Goal: Communication & Community: Answer question/provide support

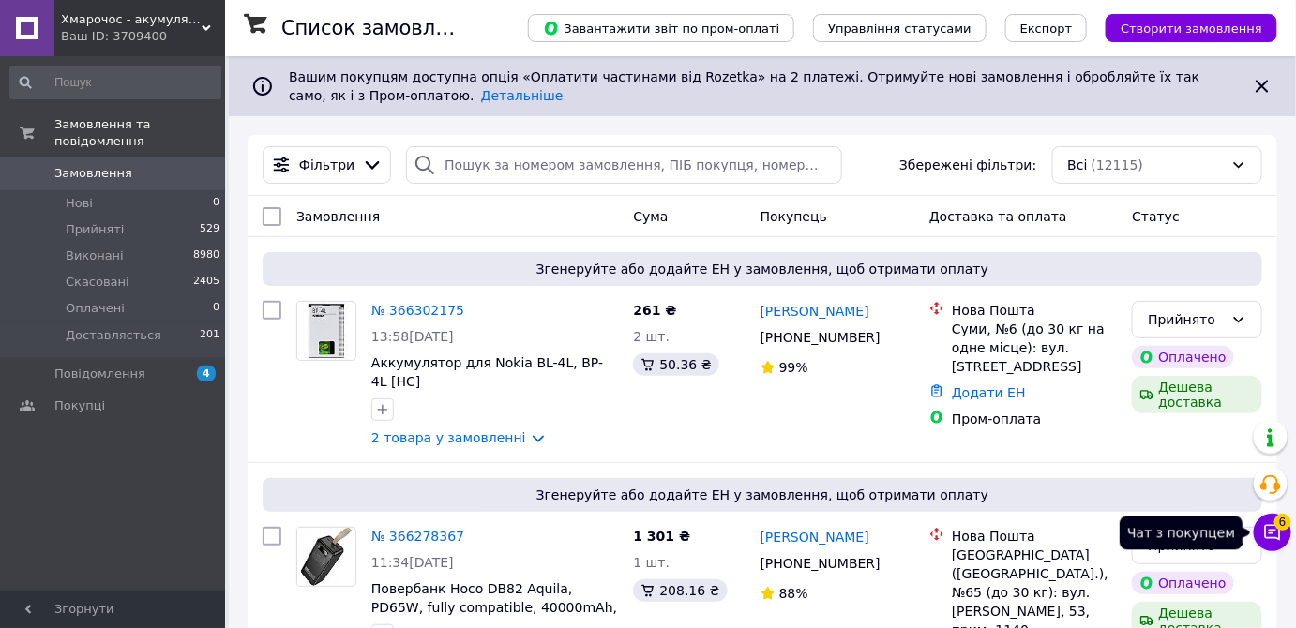
click at [1275, 543] on button "Чат з покупцем 6" at bounding box center [1273, 533] width 38 height 38
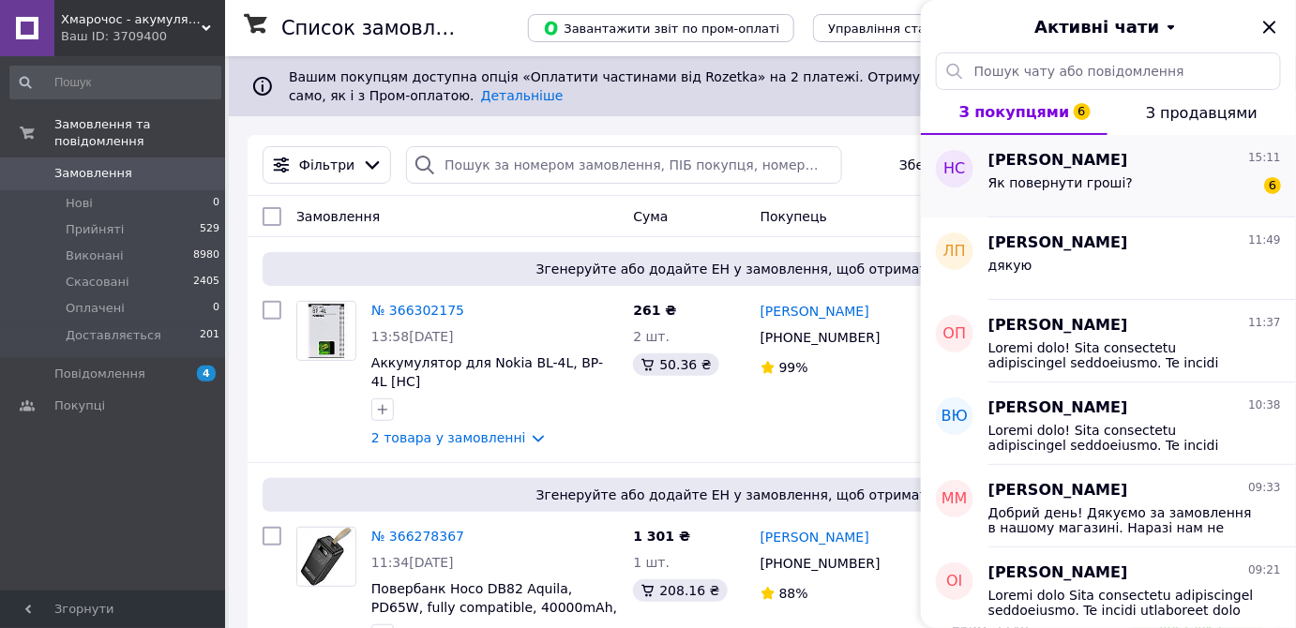
click at [1105, 172] on div "Як повернути гроші? 6" at bounding box center [1134, 187] width 293 height 30
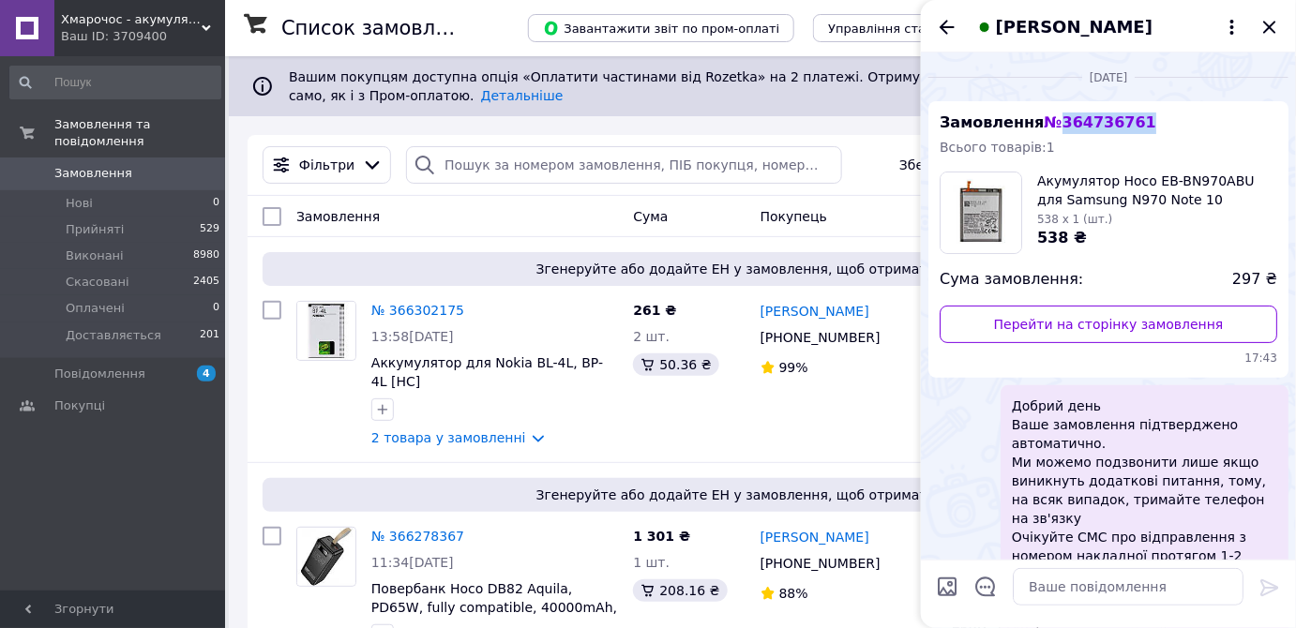
drag, startPoint x: 1167, startPoint y: 111, endPoint x: 1054, endPoint y: 122, distance: 114.0
click at [1054, 122] on div "Замовлення № 364736761 Всього товарів: 1 Акумулятор Hoco EB-BN970ABU для Samsun…" at bounding box center [1108, 239] width 360 height 277
copy span "364736761"
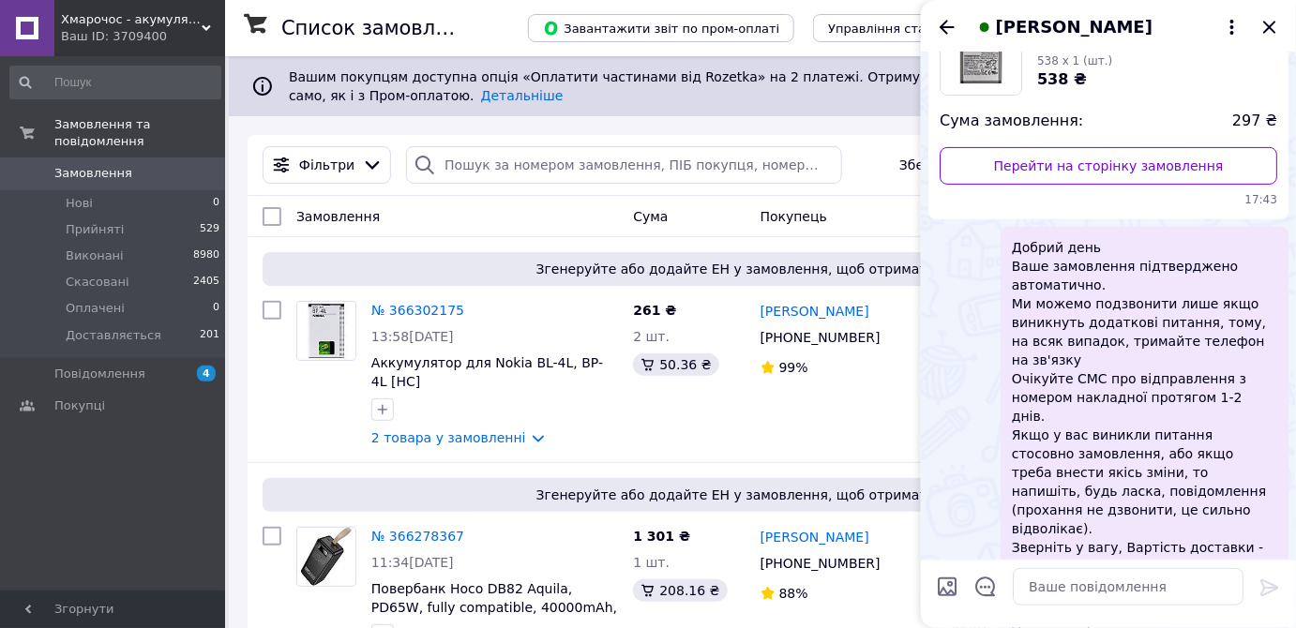
scroll to position [255, 0]
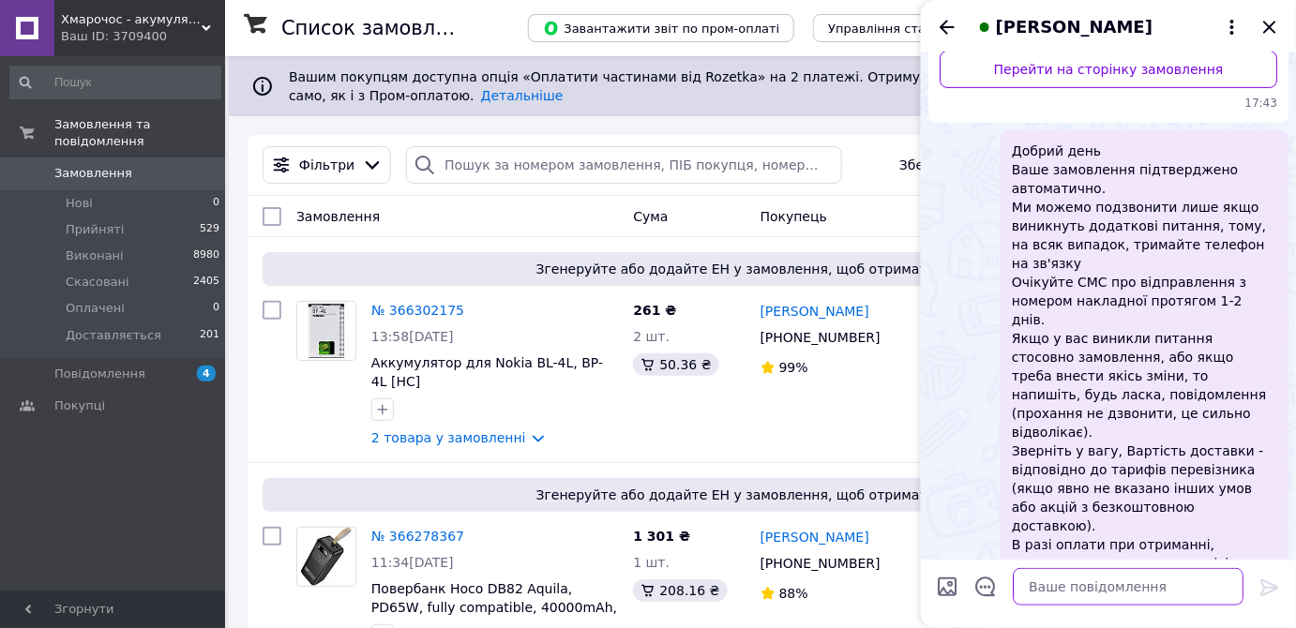
click at [1060, 593] on textarea at bounding box center [1128, 587] width 231 height 38
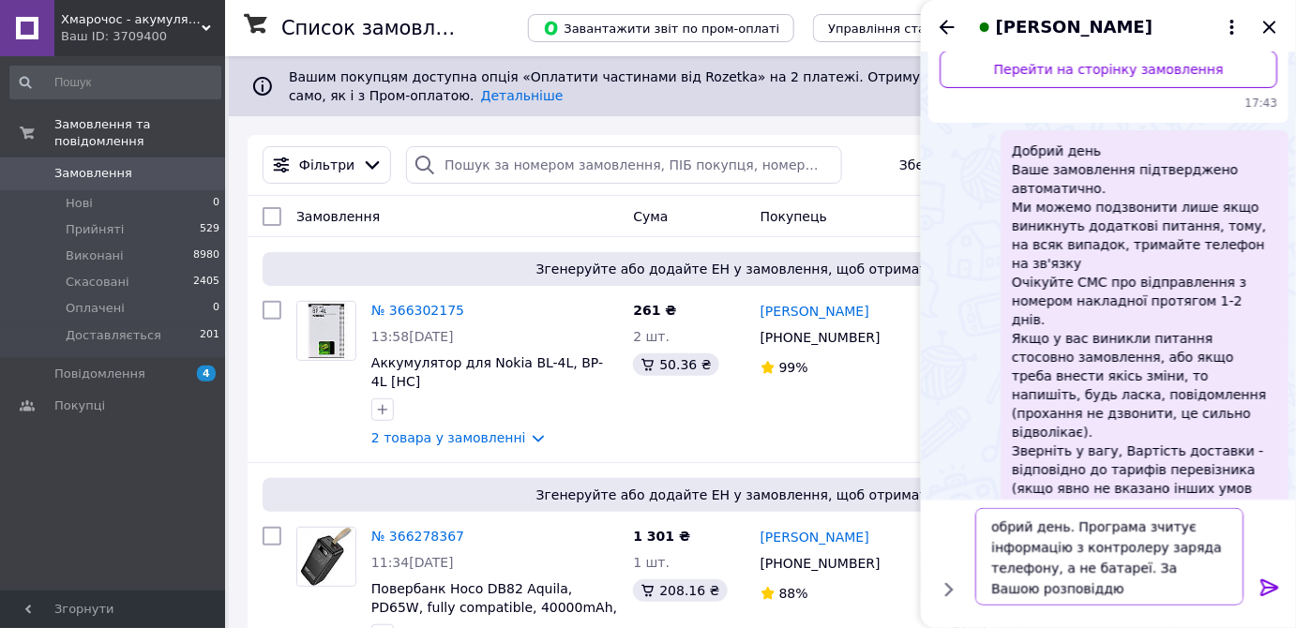
click at [1096, 592] on textarea "обрий день. Програма зчитує інформацію з контролеру заряда телефону, а не батар…" at bounding box center [1109, 557] width 268 height 98
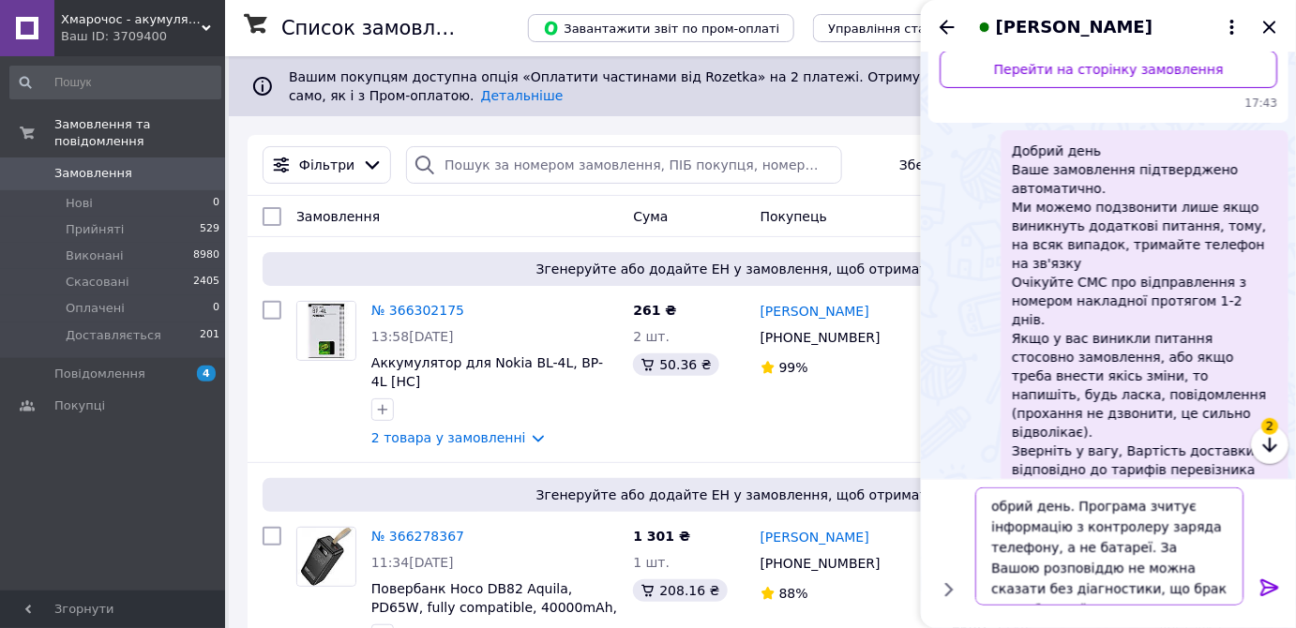
click at [990, 505] on textarea "обрий день. Програма зчитує інформацію з контролеру заряда телефону, а не батар…" at bounding box center [1109, 547] width 268 height 118
click at [1122, 589] on textarea "Добрий день. Програма зчитує інформацію з контролеру заряда телефону, а не бата…" at bounding box center [1109, 547] width 268 height 118
click at [1218, 591] on textarea "Добрий день. Програма зчитує інформацію з контролеру заряда телефону, а не бата…" at bounding box center [1109, 547] width 268 height 118
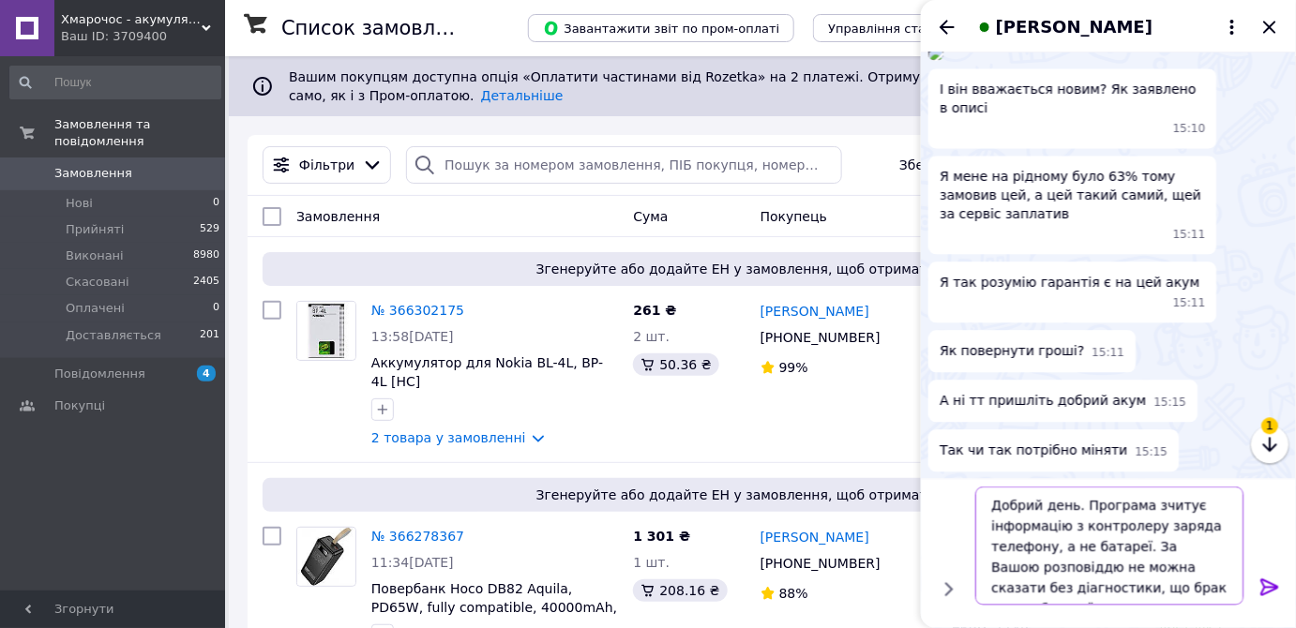
scroll to position [1496, 0]
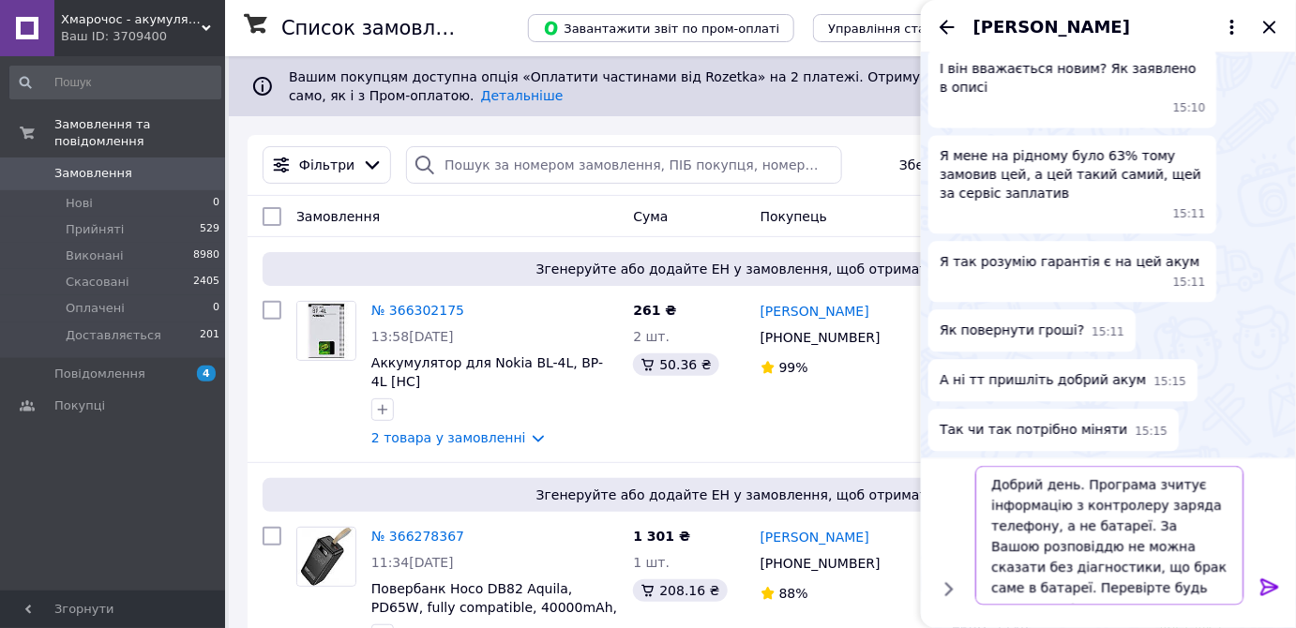
click at [990, 587] on textarea "Добрий день. Програма зчитує інформацію з контролеру заряда телефону, а не бата…" at bounding box center [1109, 536] width 268 height 139
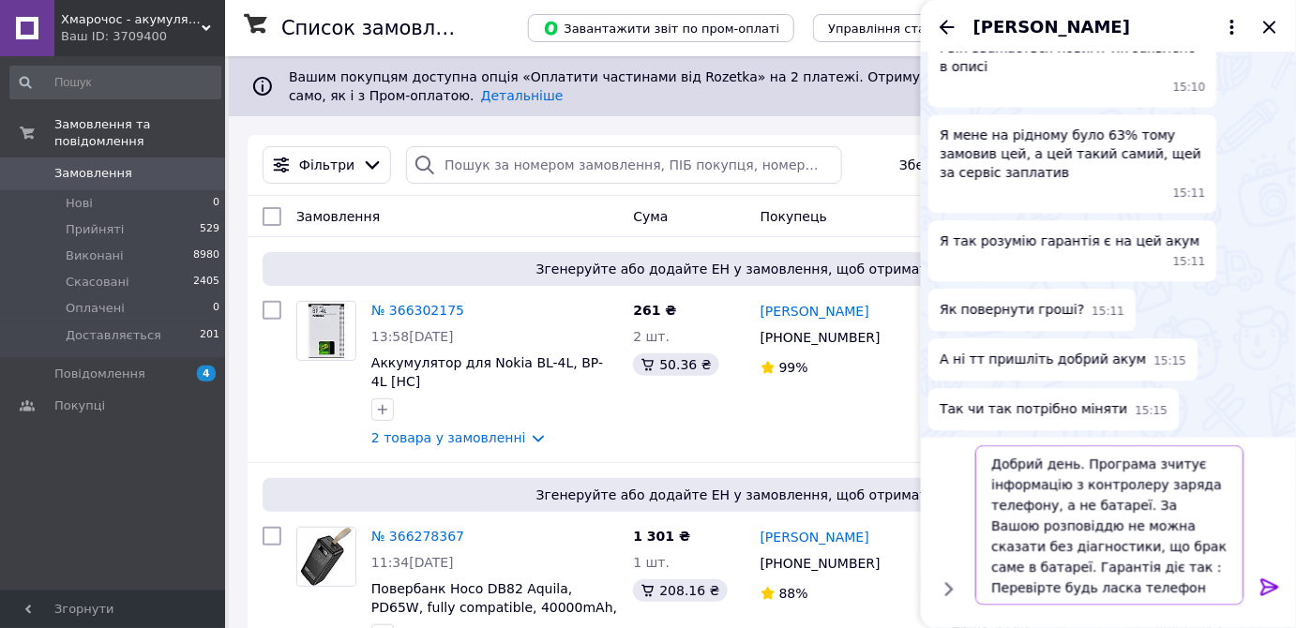
click at [1052, 596] on textarea "Добрий день. Програма зчитує інформацію з контролеру заряда телефону, а не бата…" at bounding box center [1109, 525] width 268 height 159
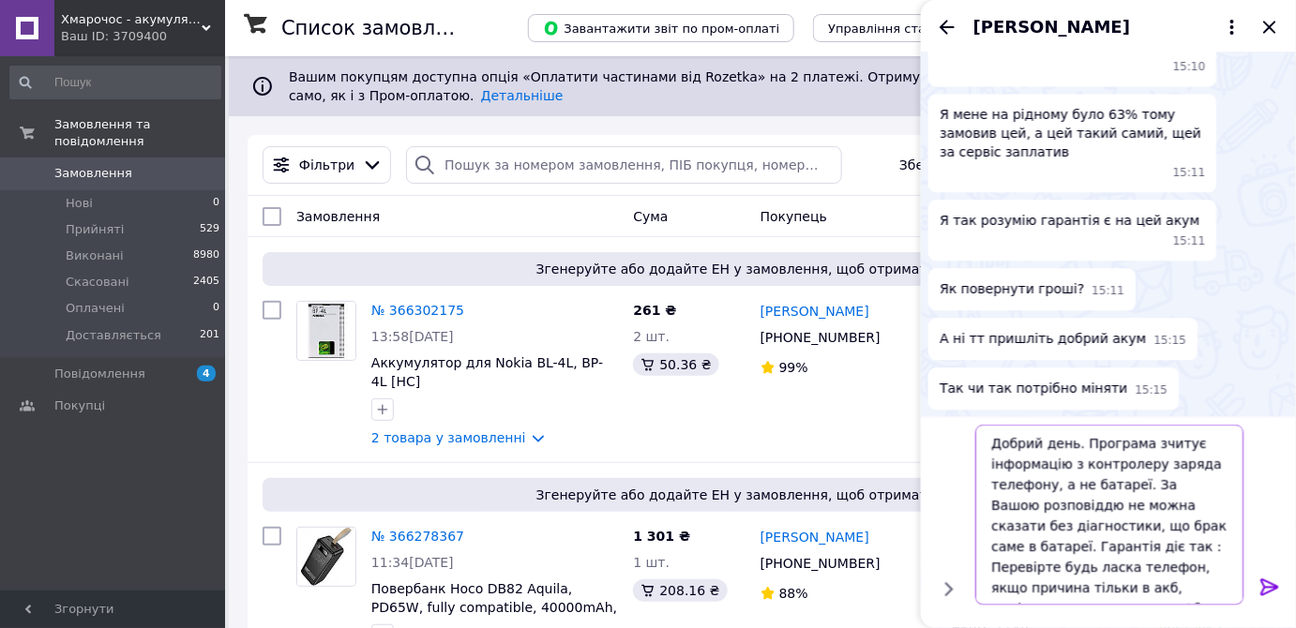
paste textarea "овертайте через легке повернення в застосунку Нової пошти. Напишіть номер карти…"
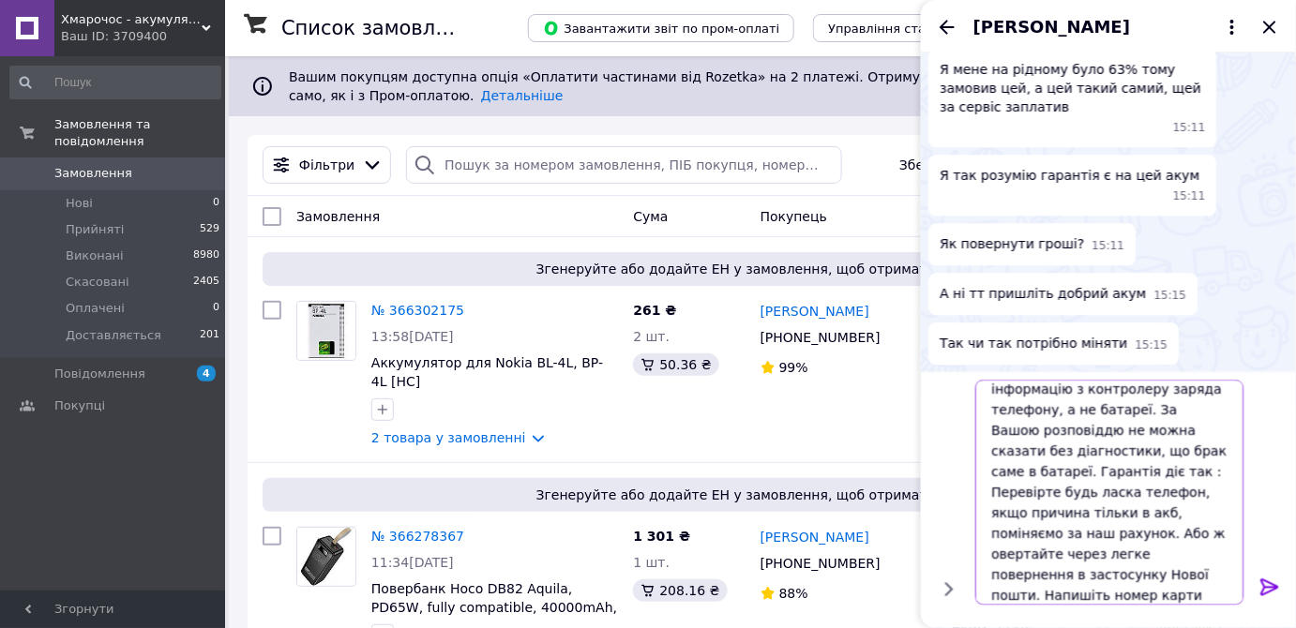
type textarea "Добрий день. Програма зчитує інформацію з контролеру заряда телефону, а не бата…"
click at [1263, 594] on icon at bounding box center [1269, 587] width 18 height 17
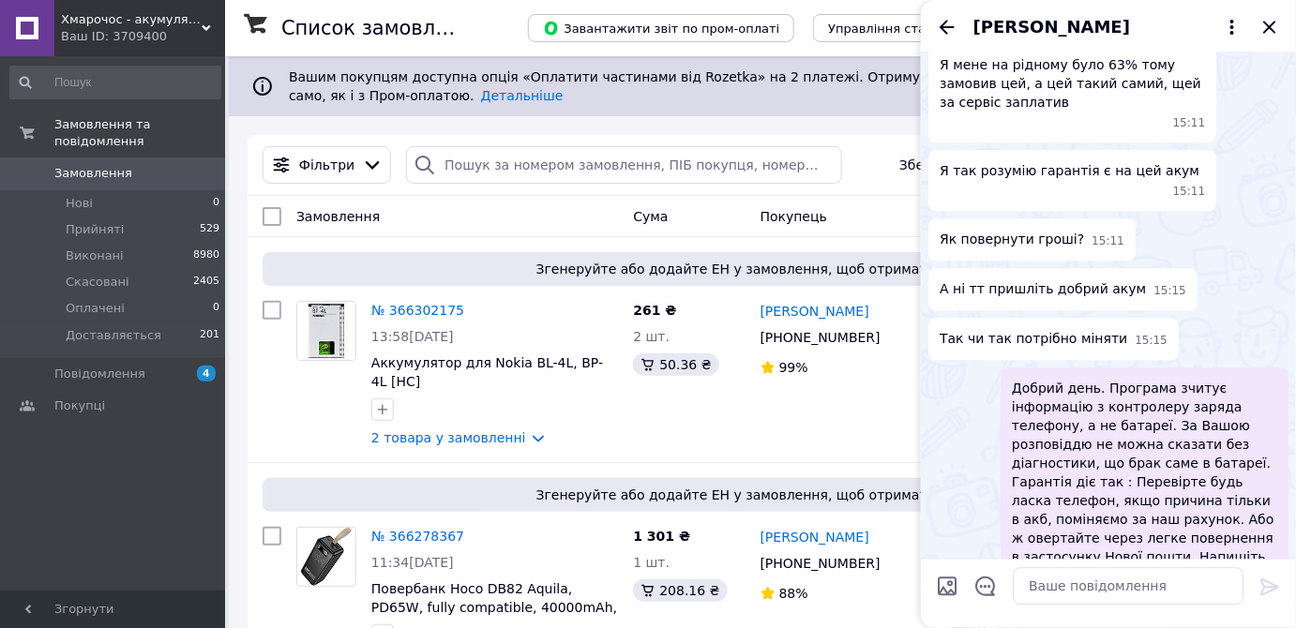
scroll to position [1642, 0]
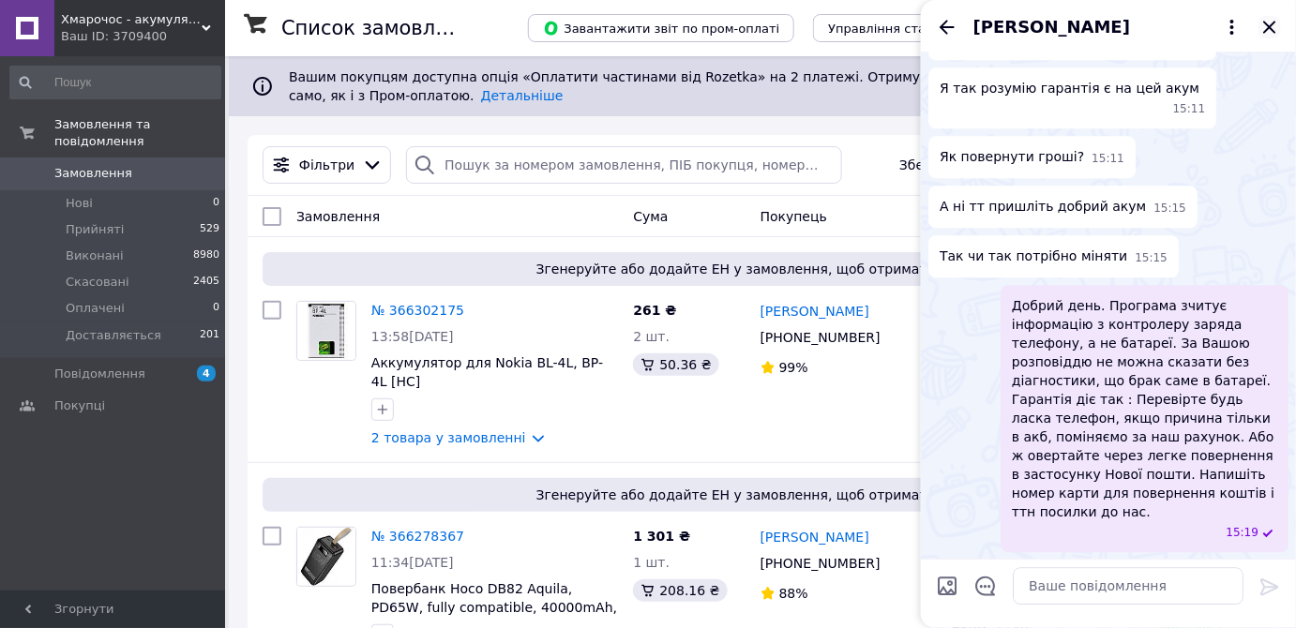
click at [1263, 29] on icon "Закрити" at bounding box center [1269, 27] width 23 height 23
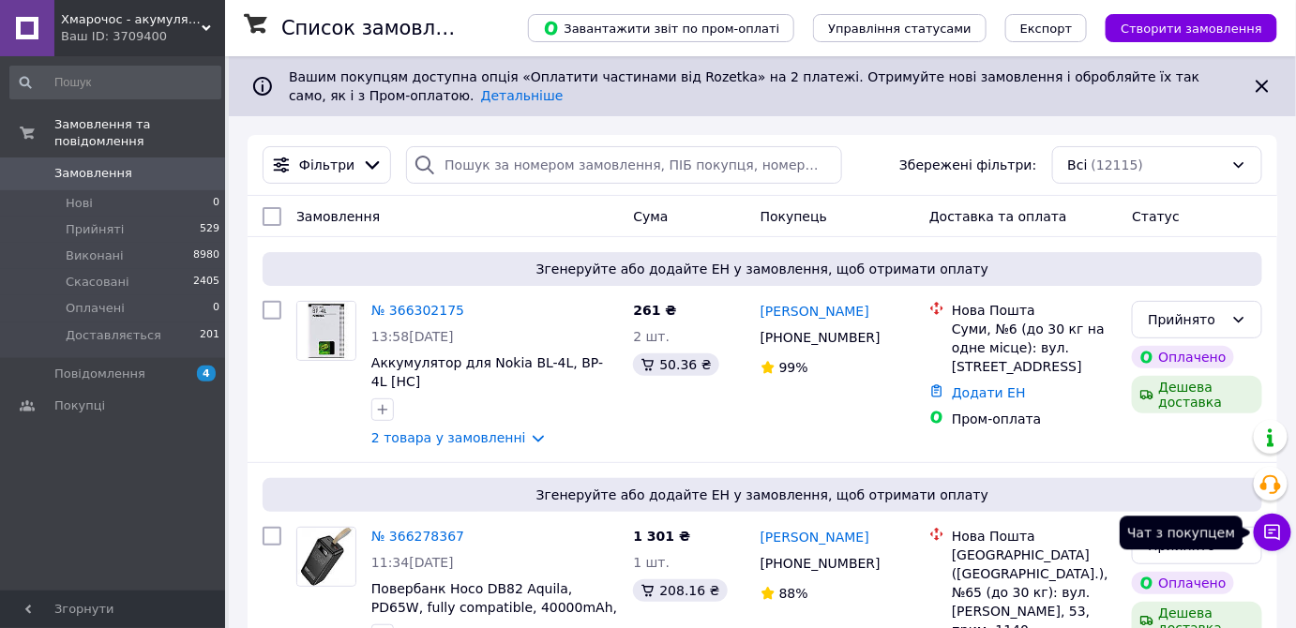
click at [1267, 530] on icon at bounding box center [1272, 532] width 19 height 19
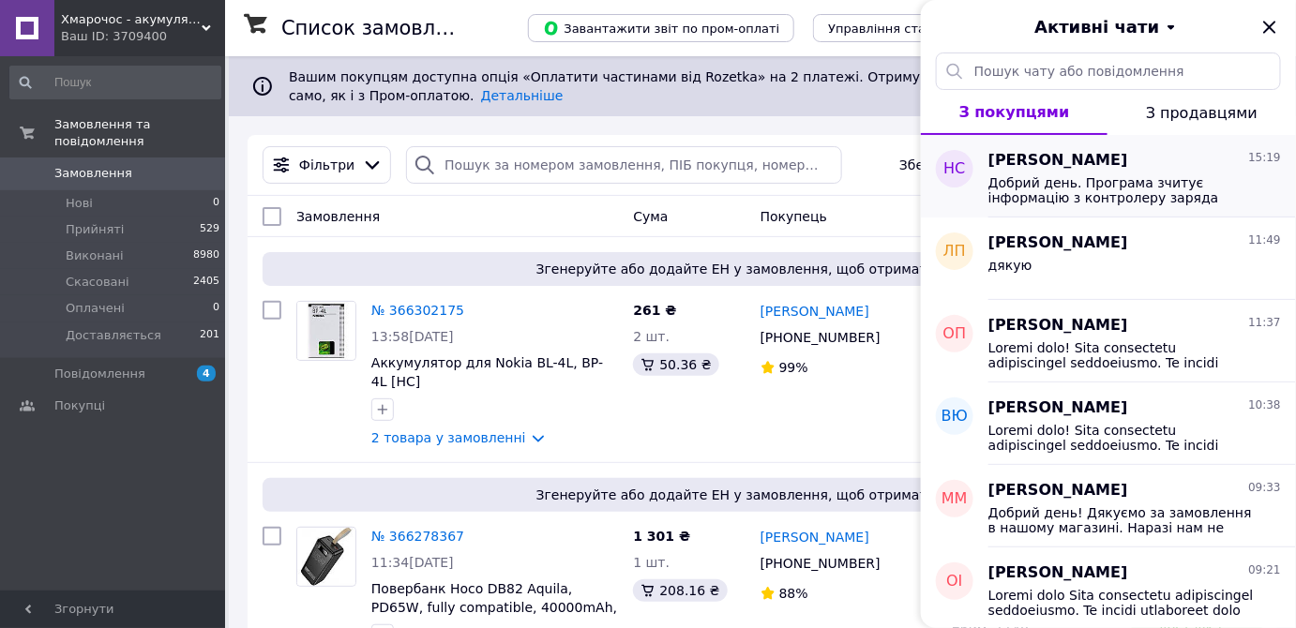
click at [1095, 188] on span "Добрий день. Програма зчитує інформацію з контролеру заряда телефону, а не бата…" at bounding box center [1121, 190] width 266 height 30
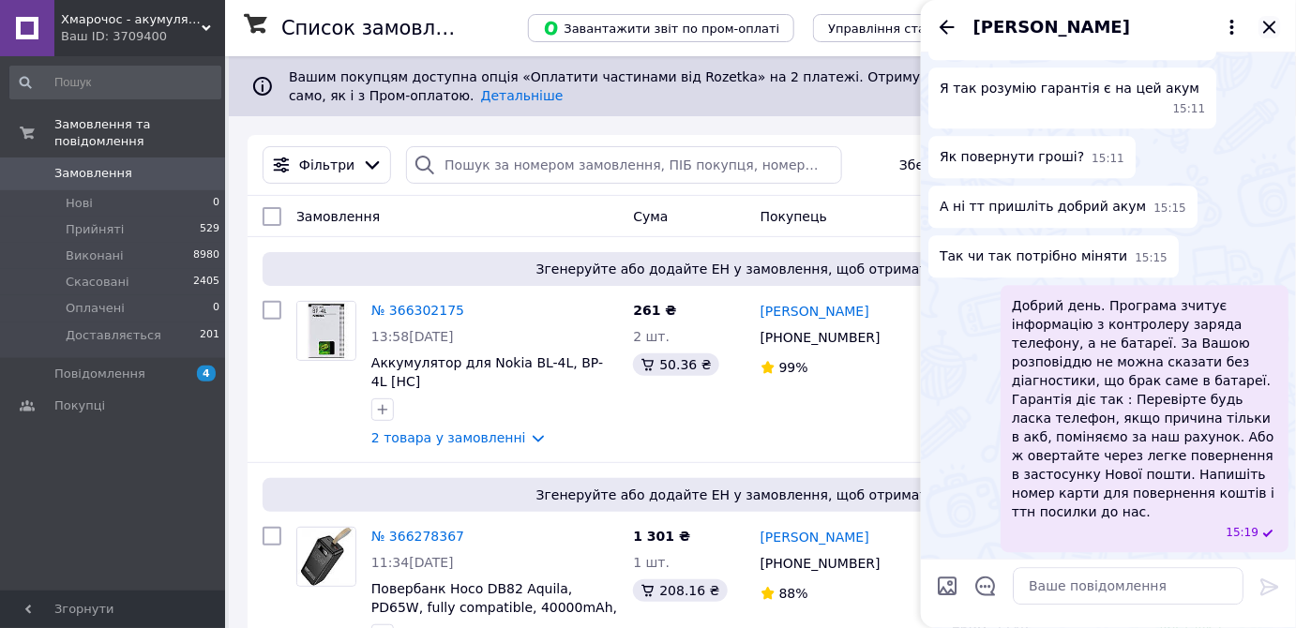
click at [1271, 28] on icon "Закрити" at bounding box center [1269, 27] width 12 height 12
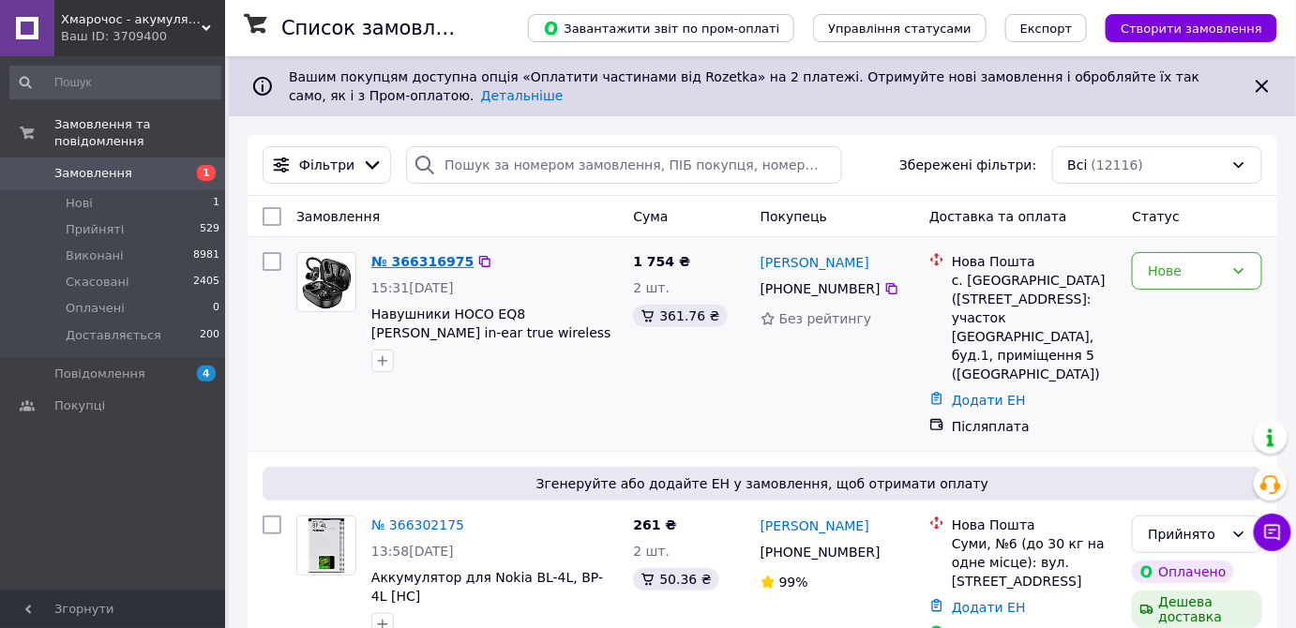
click at [414, 263] on link "№ 366316975" at bounding box center [422, 261] width 102 height 15
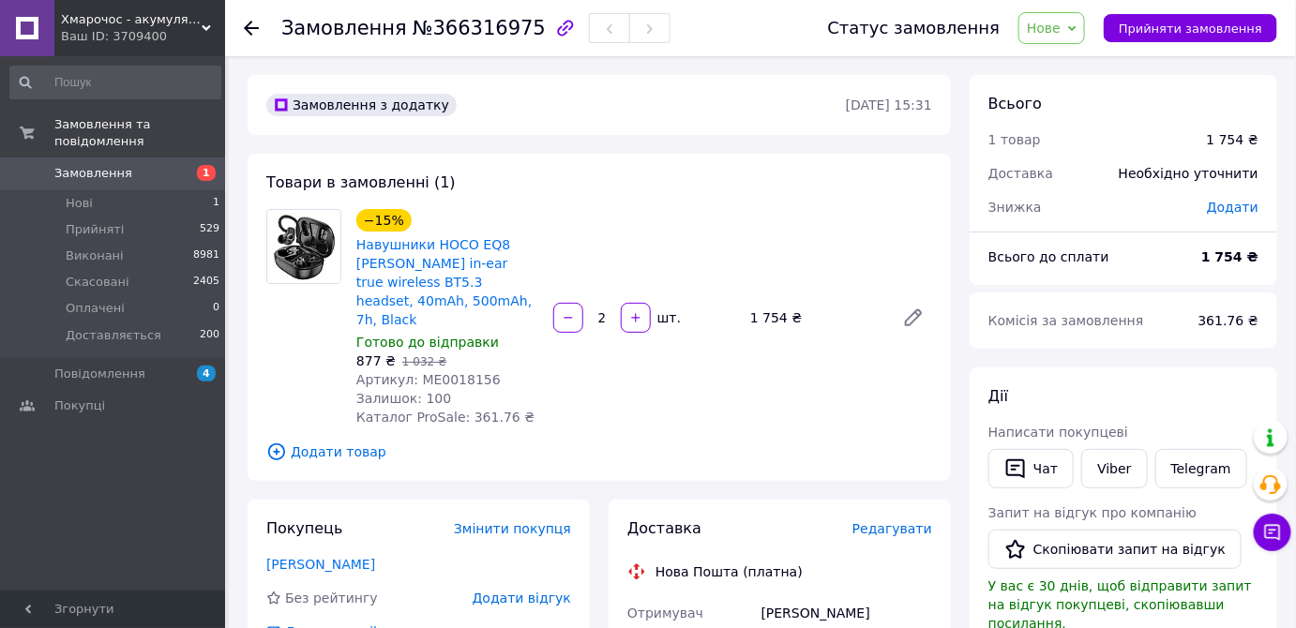
drag, startPoint x: 1047, startPoint y: 466, endPoint x: 1070, endPoint y: 479, distance: 26.1
click at [1047, 467] on button "Чат" at bounding box center [1030, 468] width 85 height 39
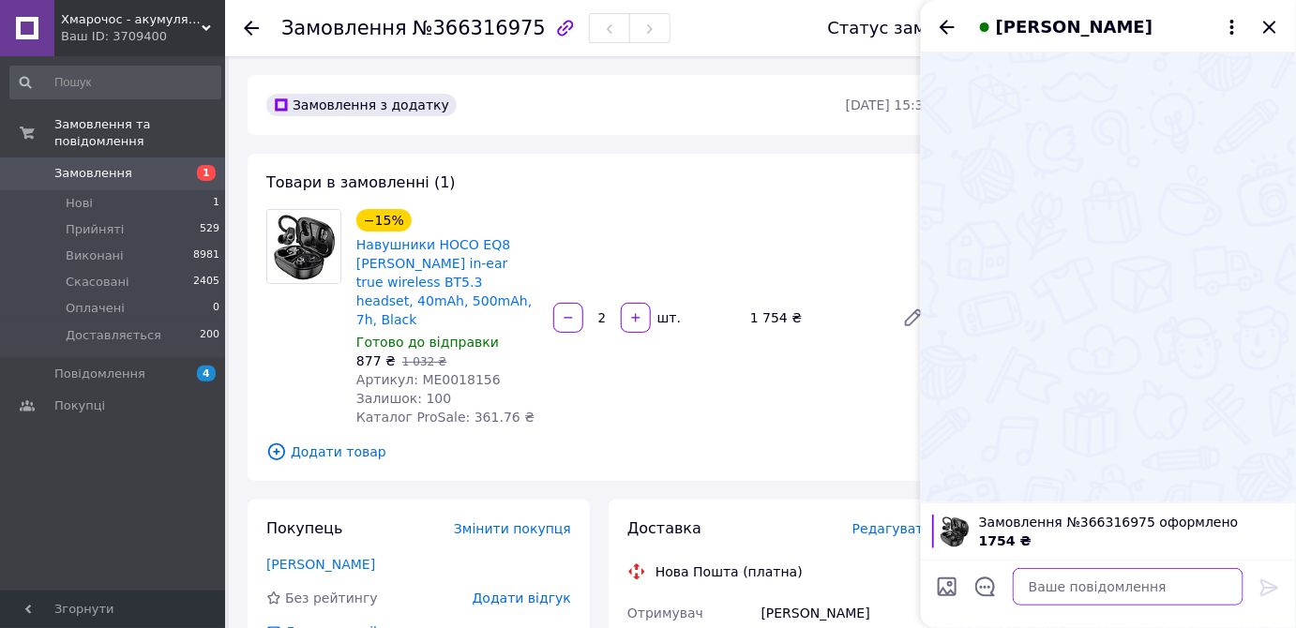
click at [1125, 586] on textarea at bounding box center [1128, 587] width 231 height 38
paste textarea "Добрий день! Ваше замовлення підтверджено автоматично. Ми можемо подзвонити лиш…"
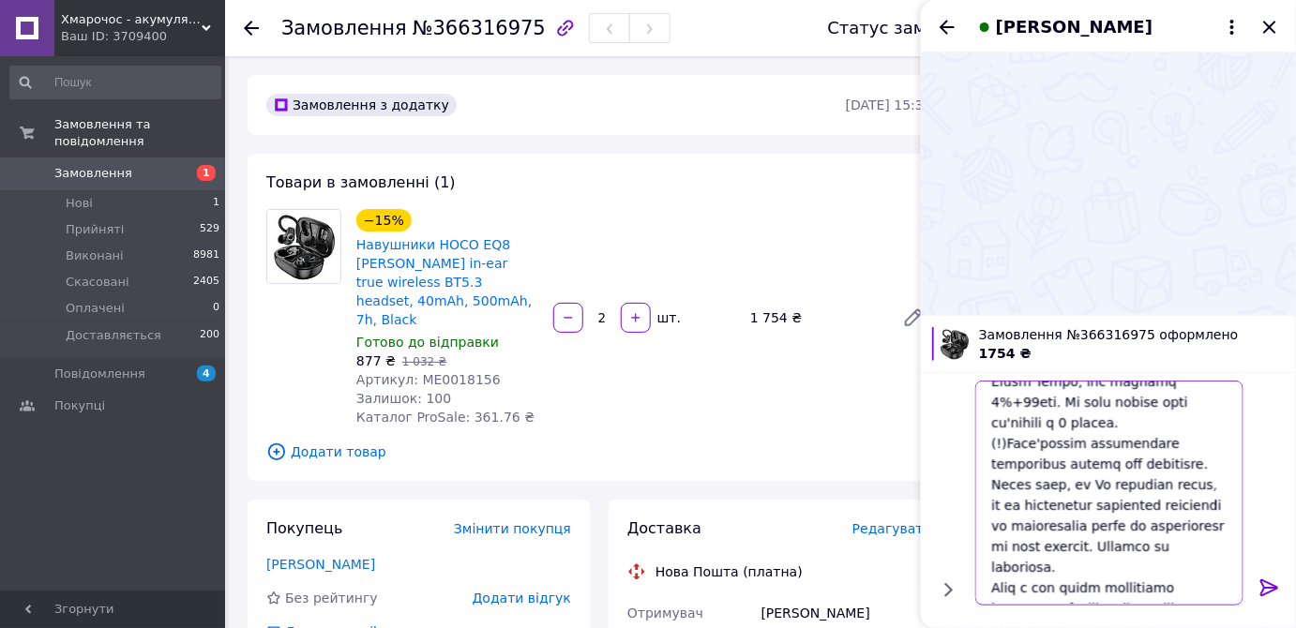
scroll to position [430, 0]
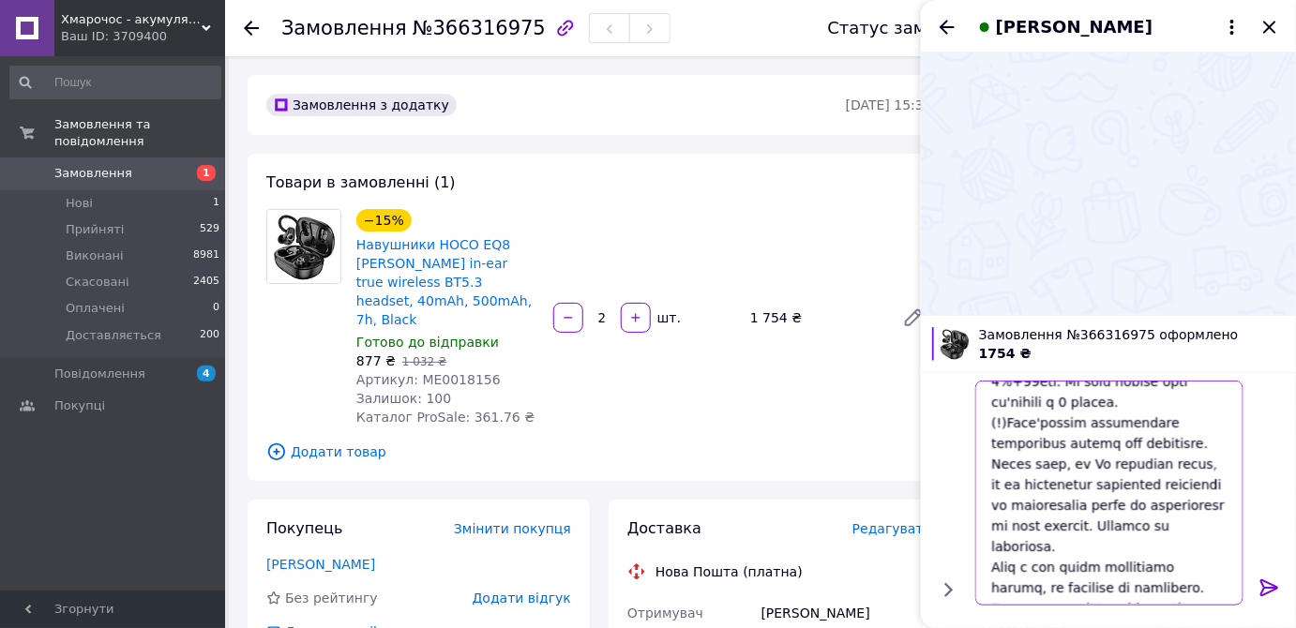
type textarea "Добрий день! Ваше замовлення підтверджено автоматично. Ми можемо подзвонити лиш…"
click at [1262, 591] on icon at bounding box center [1269, 587] width 18 height 17
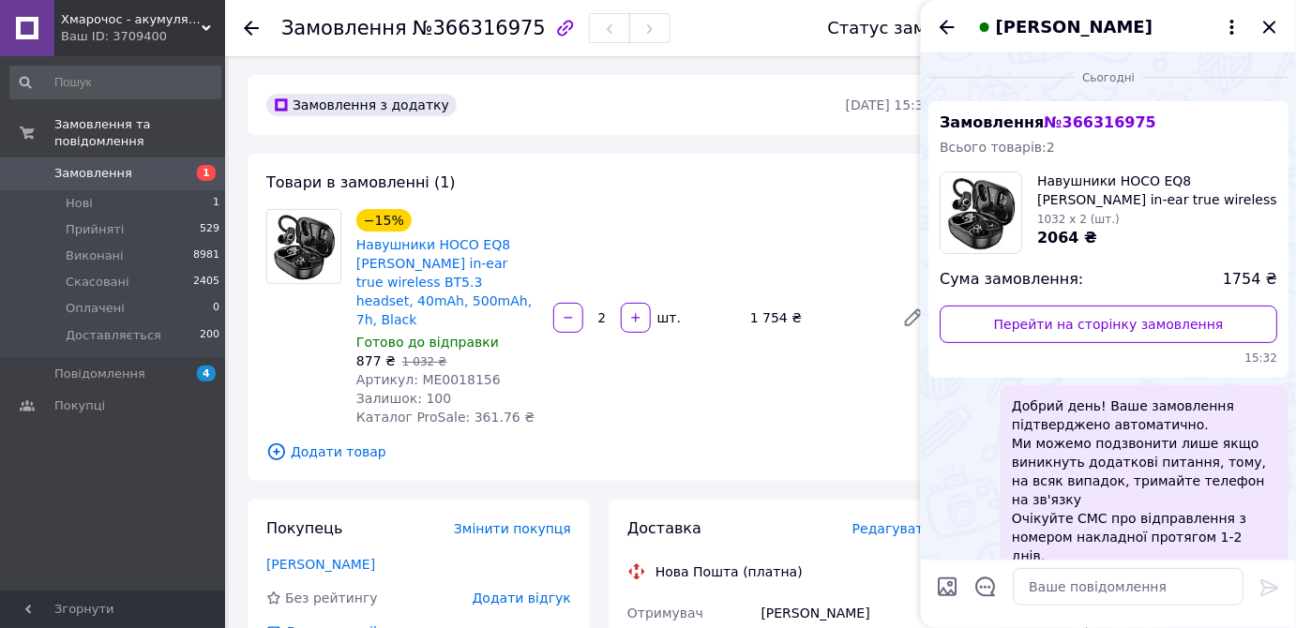
scroll to position [0, 0]
click at [1276, 34] on icon "Закрити" at bounding box center [1269, 27] width 23 height 23
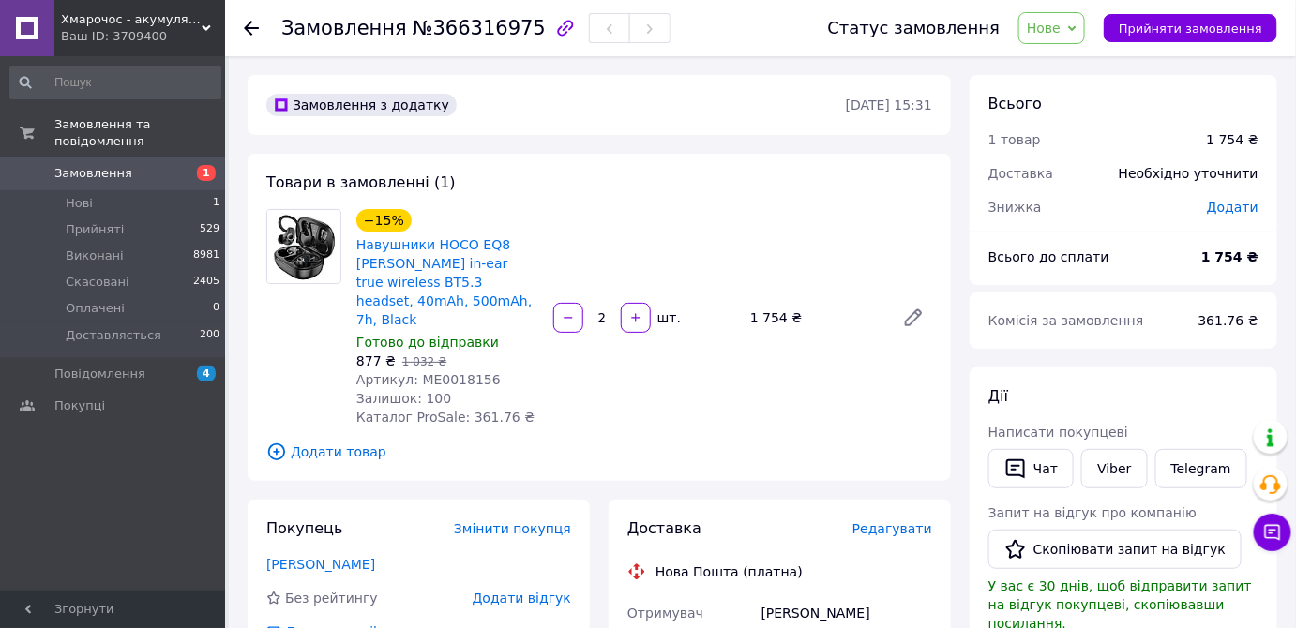
click at [248, 31] on icon at bounding box center [251, 28] width 15 height 15
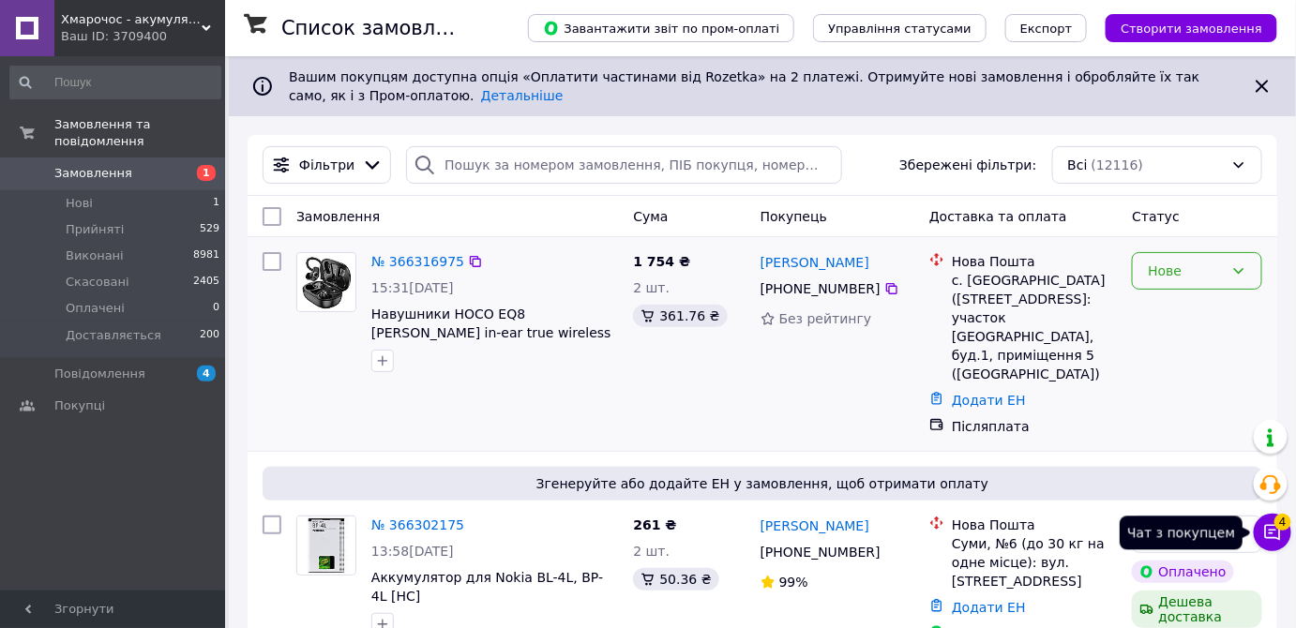
click at [1277, 527] on span "4" at bounding box center [1282, 522] width 17 height 17
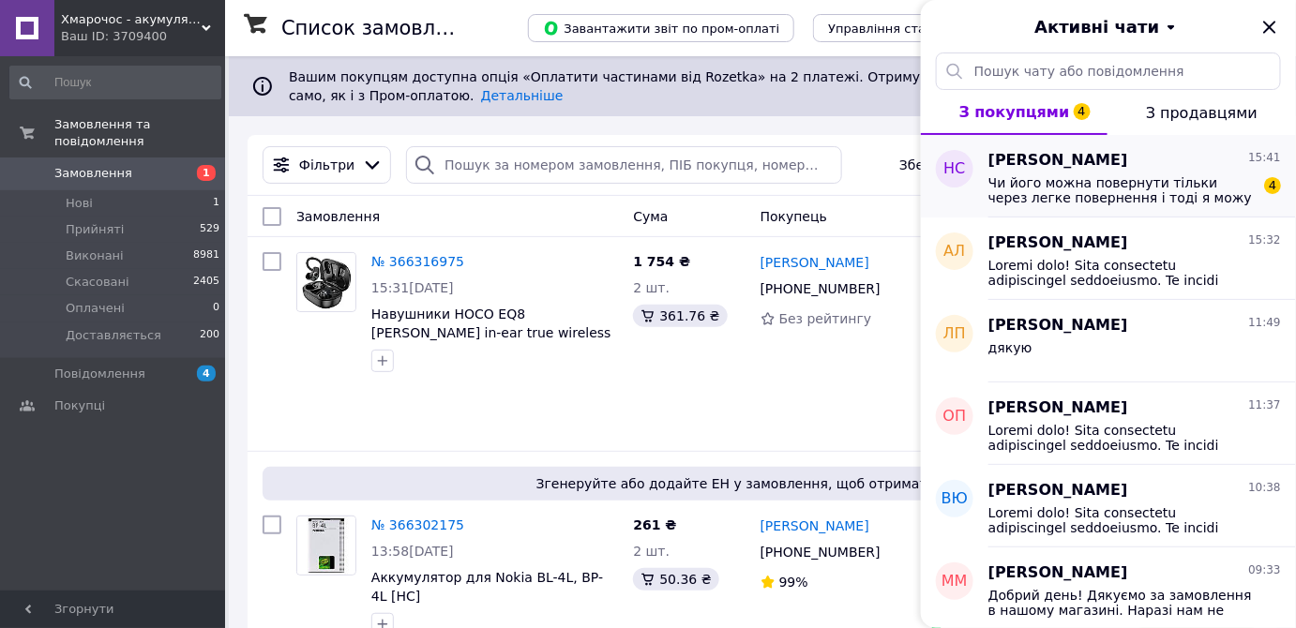
click at [1085, 180] on span "Чи його можна повернути тільки через легке повернення і тоді я можу перезамовит…" at bounding box center [1121, 190] width 266 height 30
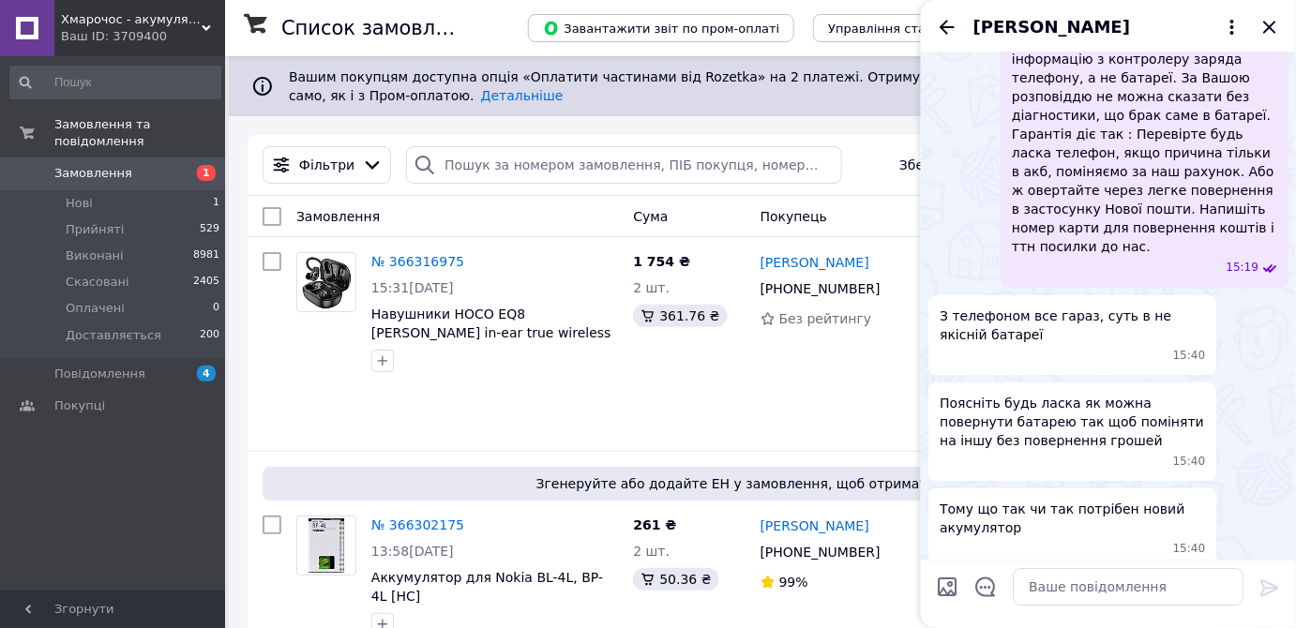
scroll to position [1807, 0]
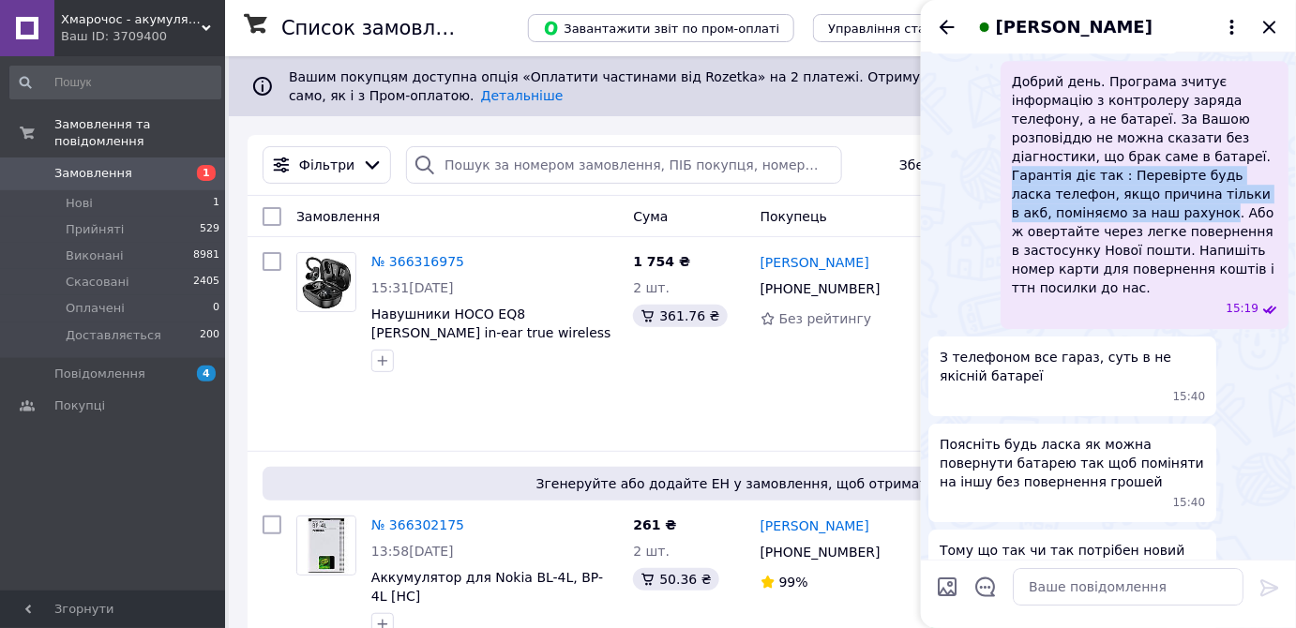
drag, startPoint x: 1065, startPoint y: 265, endPoint x: 1172, endPoint y: 303, distance: 113.3
click at [1172, 297] on span "Добрий день. Програма зчитує інформацію з контролеру заряда телефону, а не бата…" at bounding box center [1144, 184] width 265 height 225
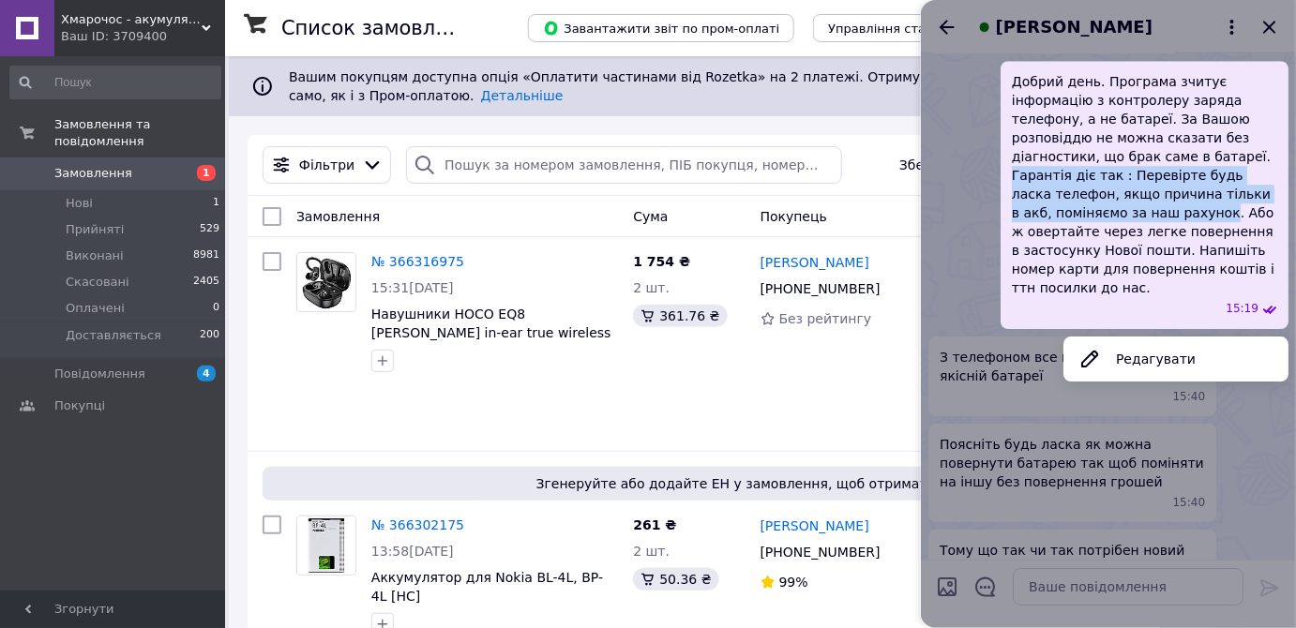
copy span "Гарантія діє так : Перевірте будь ласка телефон, якщо причина тільки в акб, пом…"
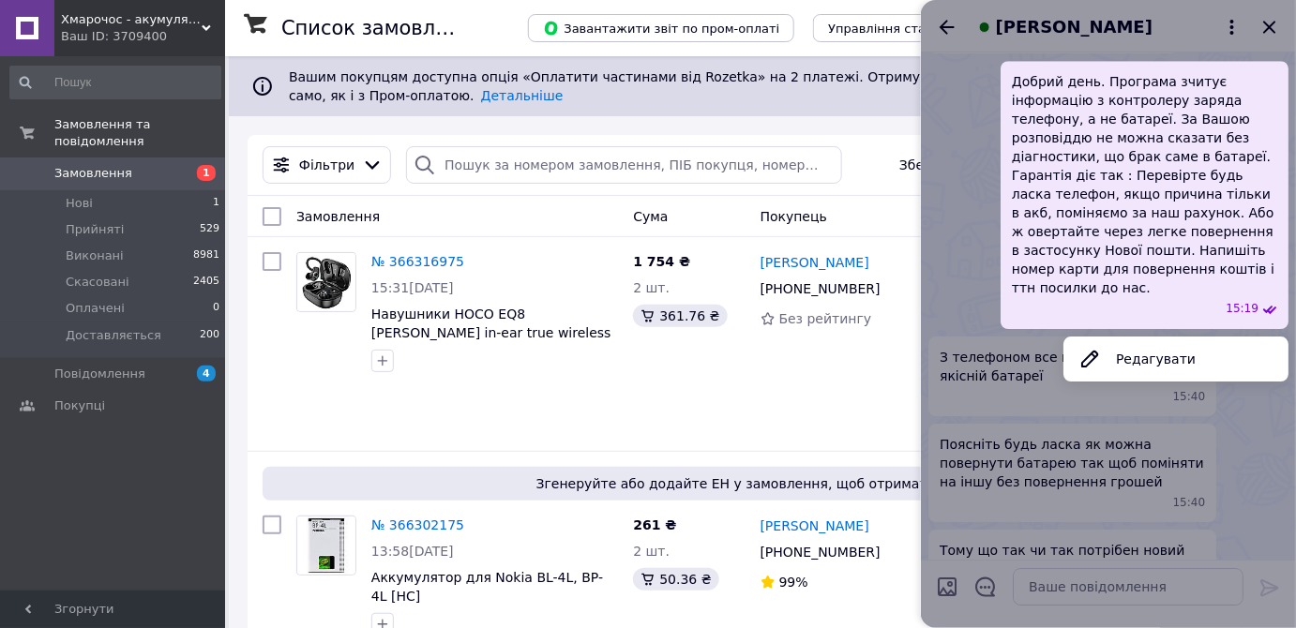
click at [1044, 598] on div at bounding box center [1108, 314] width 375 height 628
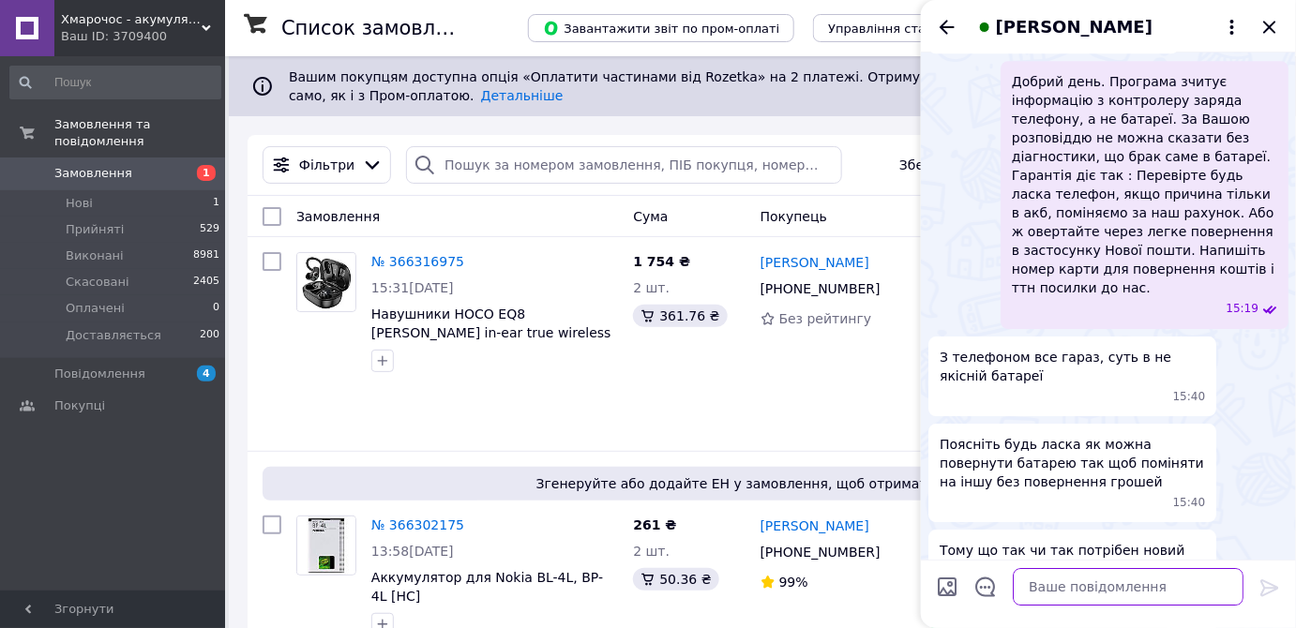
click at [1055, 591] on textarea at bounding box center [1128, 587] width 231 height 38
paste textarea "Гарантія діє так : Перевірте будь ласка телефон, якщо причина тільки в акб, пом…"
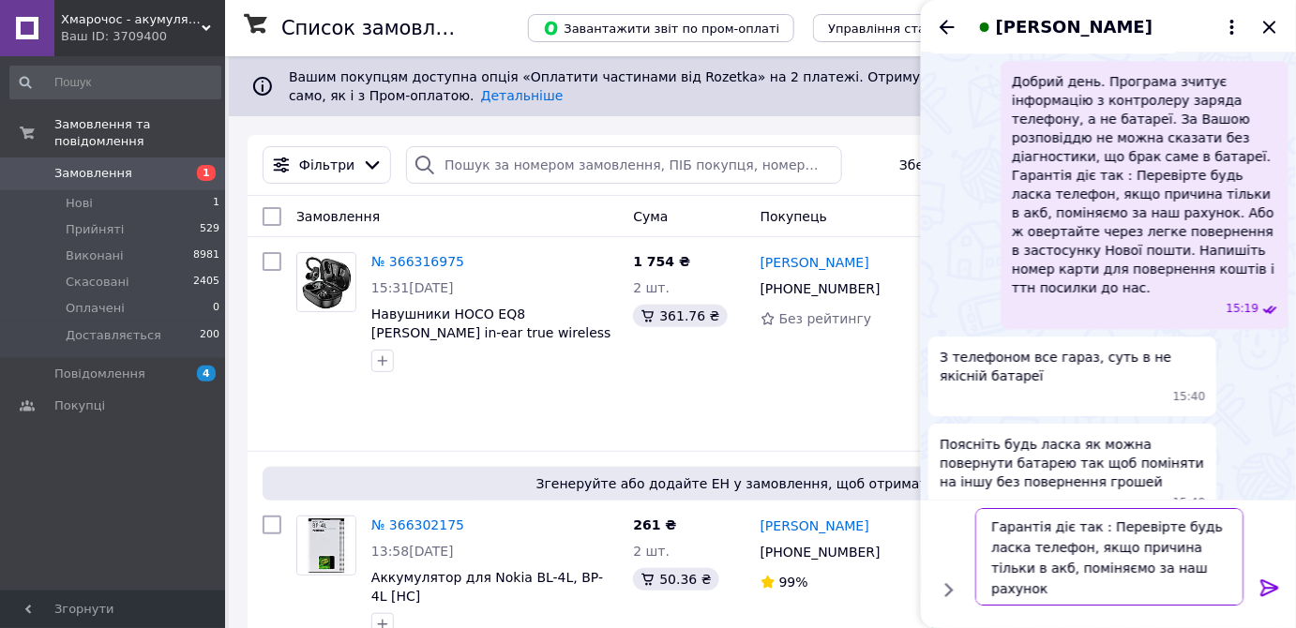
click at [994, 523] on textarea "Гарантія діє так : Перевірте будь ласка телефон, якщо причина тільки в акб, пом…" at bounding box center [1109, 557] width 268 height 98
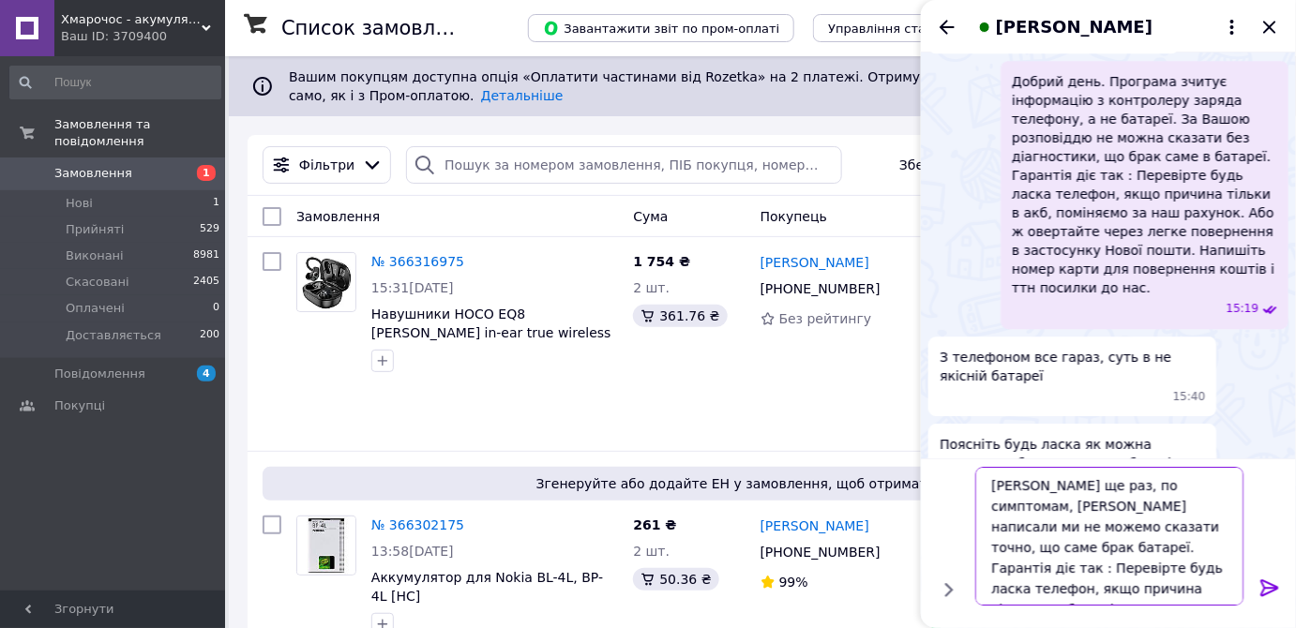
click at [1092, 594] on textarea "Давайте ще раз, по симптомам, яуі Ви написали ми не можемо сказати точно, що са…" at bounding box center [1109, 536] width 268 height 139
click at [1195, 484] on textarea "Давайте ще раз, по симптомам, яуі Ви написали ми не можемо сказати точно, що са…" at bounding box center [1109, 536] width 268 height 139
click at [1200, 488] on textarea "Давайте ще раз, по симптомам, яуі Ви написали ми не можемо сказати точно, що са…" at bounding box center [1109, 536] width 268 height 139
click at [1168, 531] on textarea "Давайте ще раз, по симптомам, які Ви написали ми не можемо сказати точно, що са…" at bounding box center [1109, 536] width 268 height 139
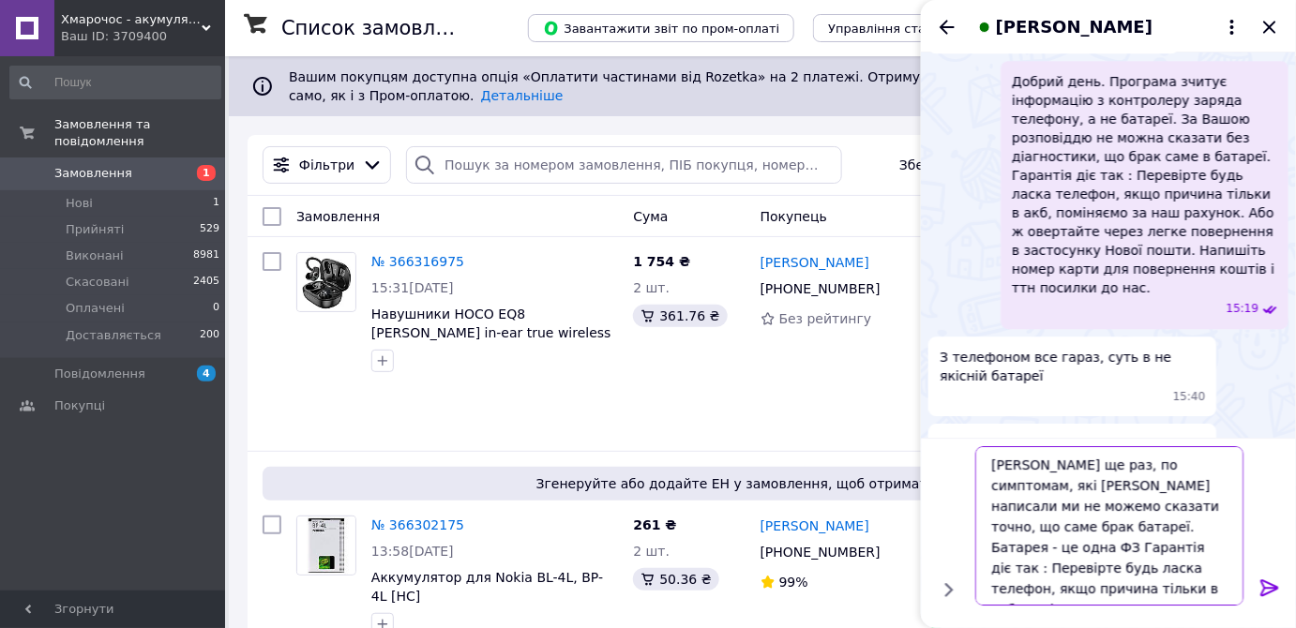
click at [1060, 525] on textarea "Давайте ще раз, по симптомам, які Ви написали ми не можемо сказати точно, що са…" at bounding box center [1109, 525] width 268 height 159
click at [1060, 533] on textarea "Давайте ще раз, по симптомам, які Ви написали ми не можемо сказати точно, що са…" at bounding box center [1109, 525] width 268 height 159
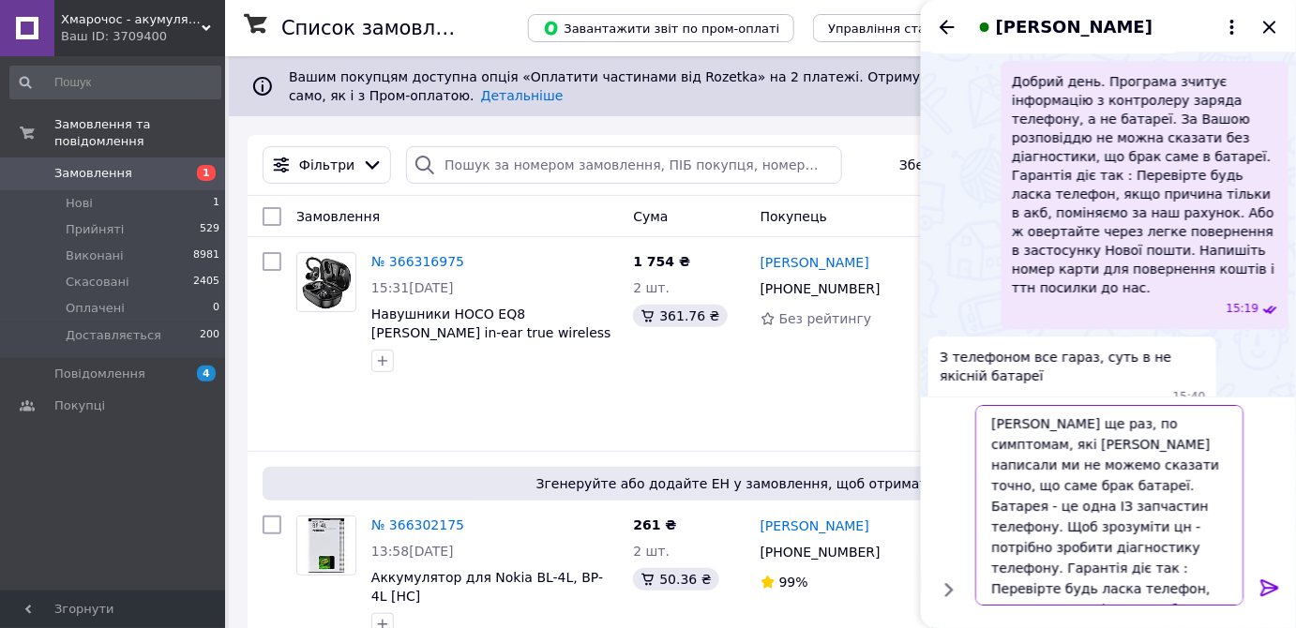
type textarea "Давайте ще раз, по симптомам, які Ви написали ми не можемо сказати точно, що са…"
click at [1257, 586] on div at bounding box center [1270, 591] width 38 height 44
click at [1271, 587] on icon at bounding box center [1269, 587] width 18 height 17
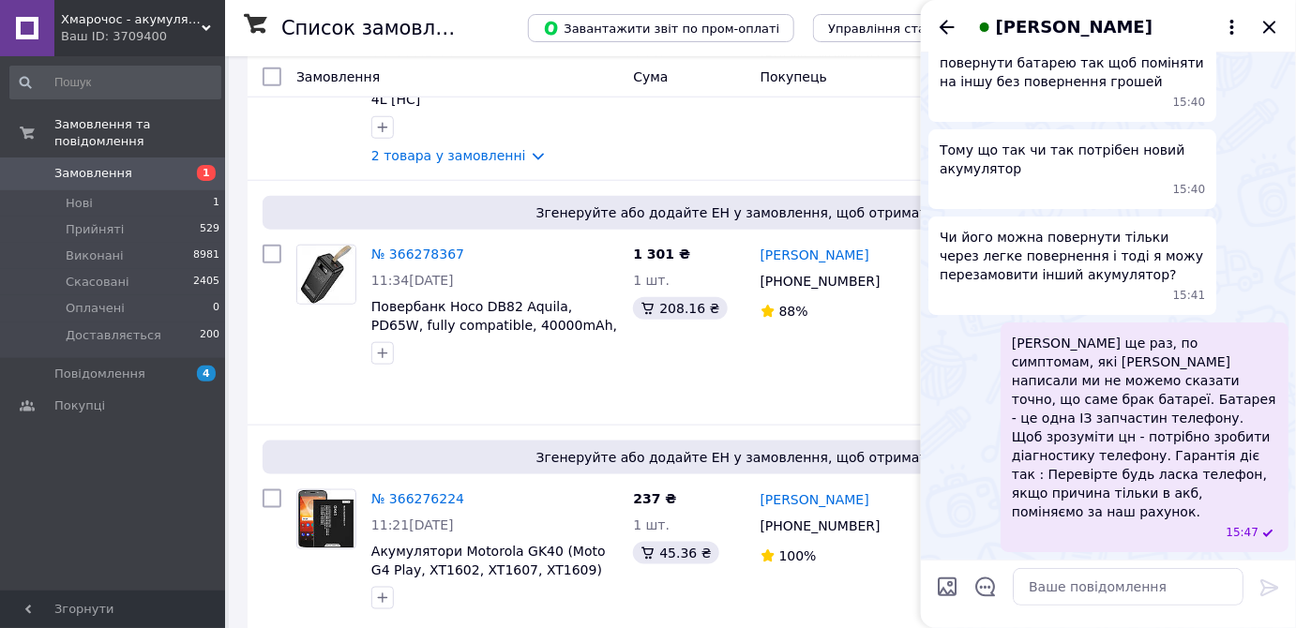
scroll to position [549, 0]
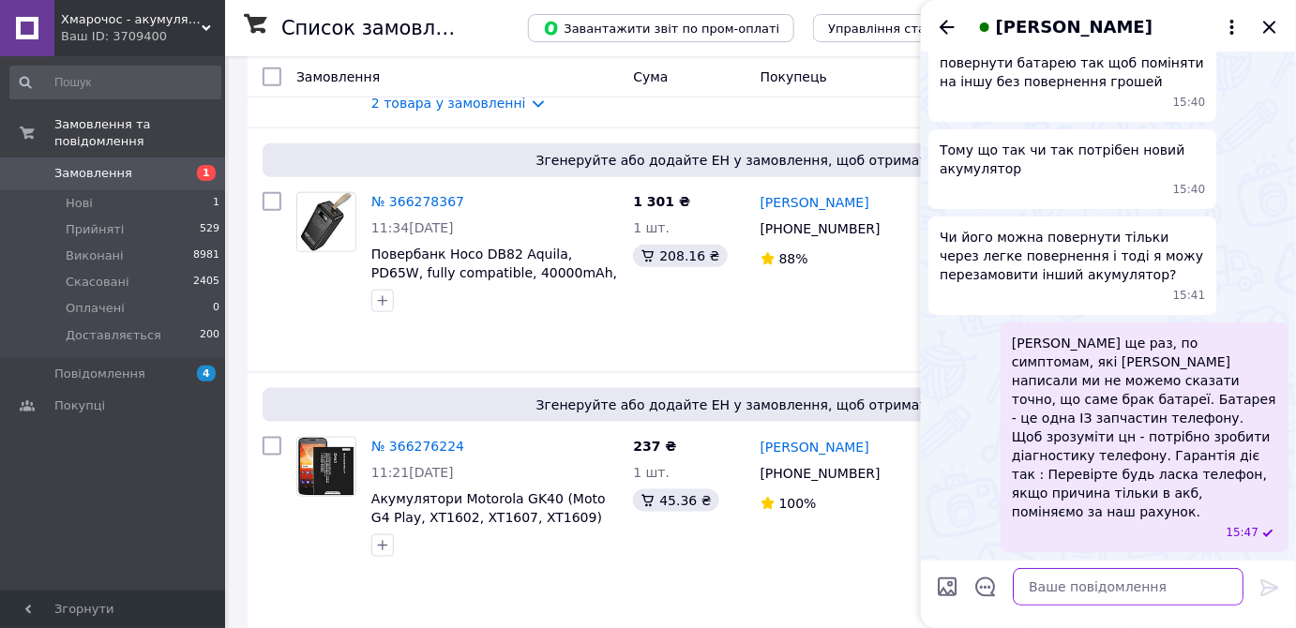
click at [1092, 588] on textarea at bounding box center [1128, 587] width 231 height 38
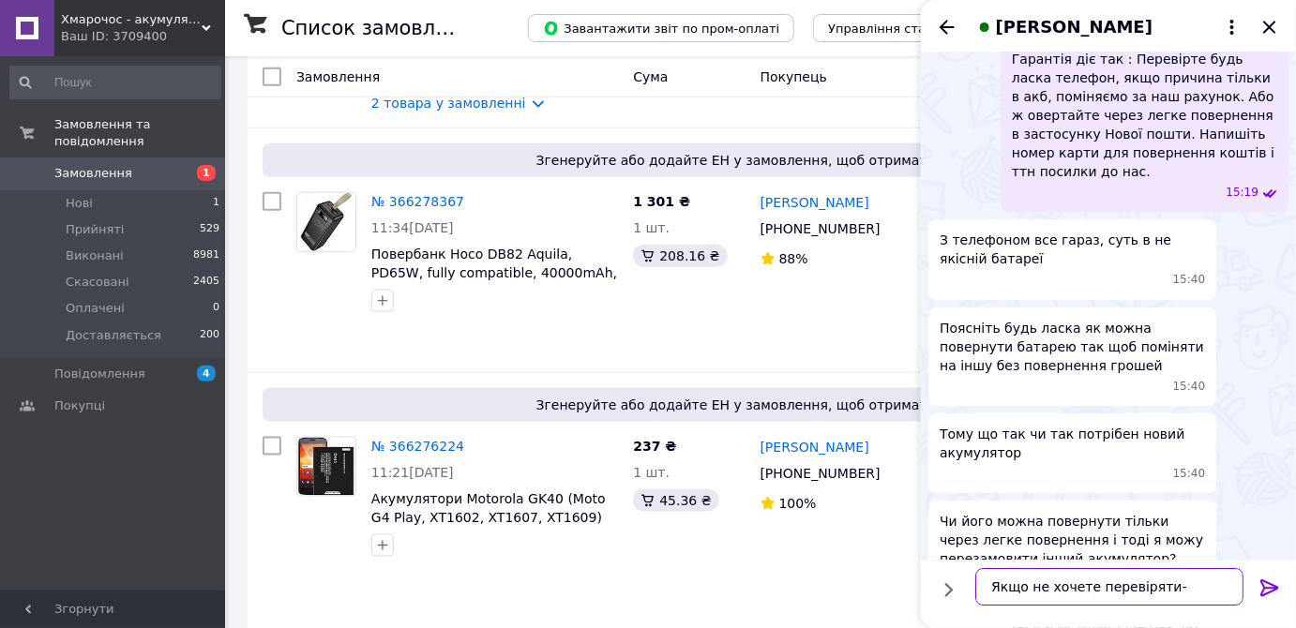
scroll to position [1887, 0]
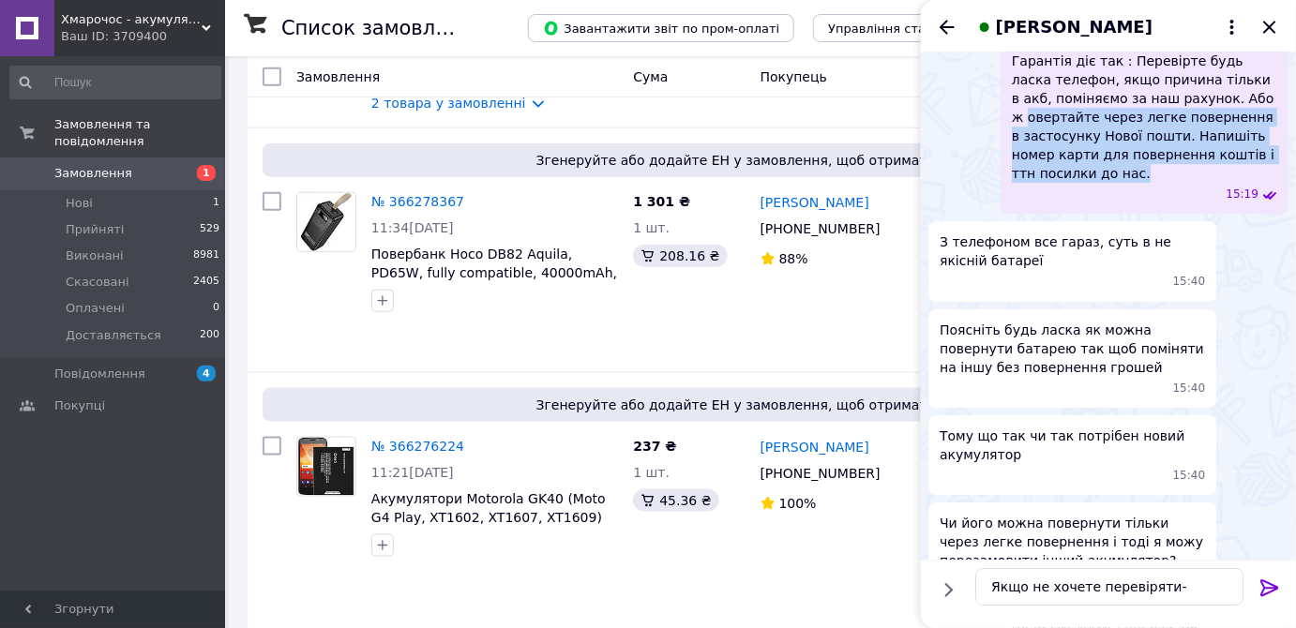
drag, startPoint x: 1013, startPoint y: 208, endPoint x: 1056, endPoint y: 260, distance: 67.2
click at [1056, 183] on span "Добрий день. Програма зчитує інформацію з контролеру заряда телефону, а не бата…" at bounding box center [1144, 70] width 265 height 225
copy span "овертайте через легке повернення в застосунку Нової пошти. Напишіть номер карти…"
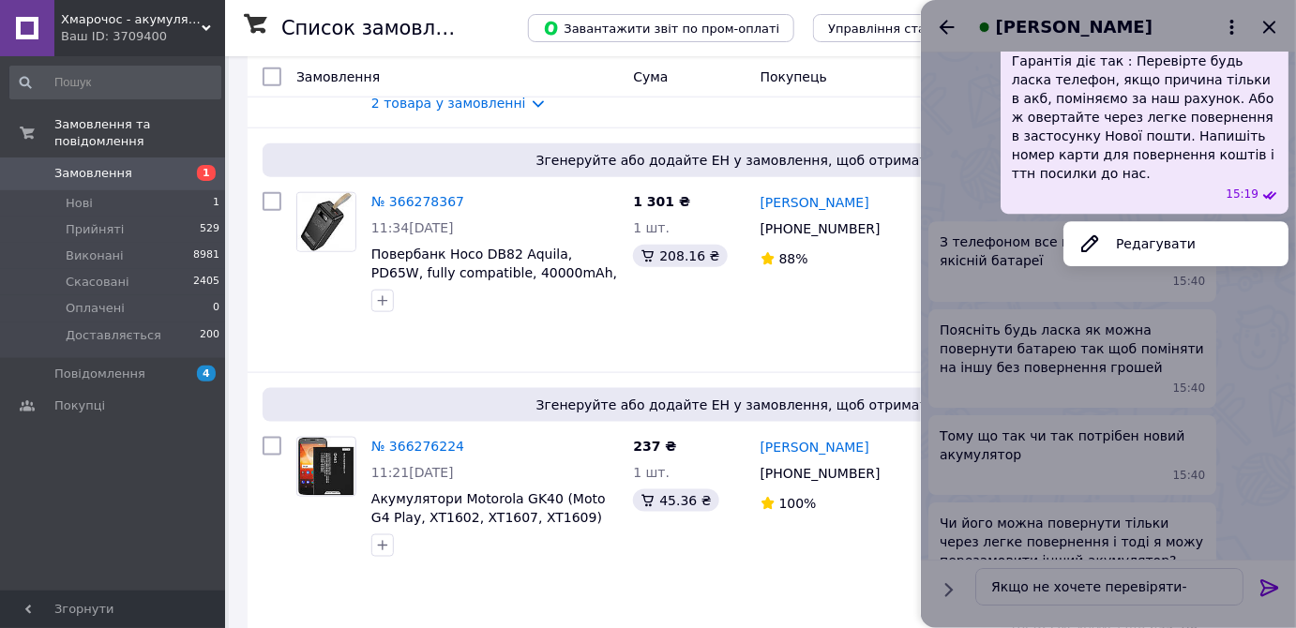
click at [1181, 588] on div at bounding box center [1108, 314] width 375 height 628
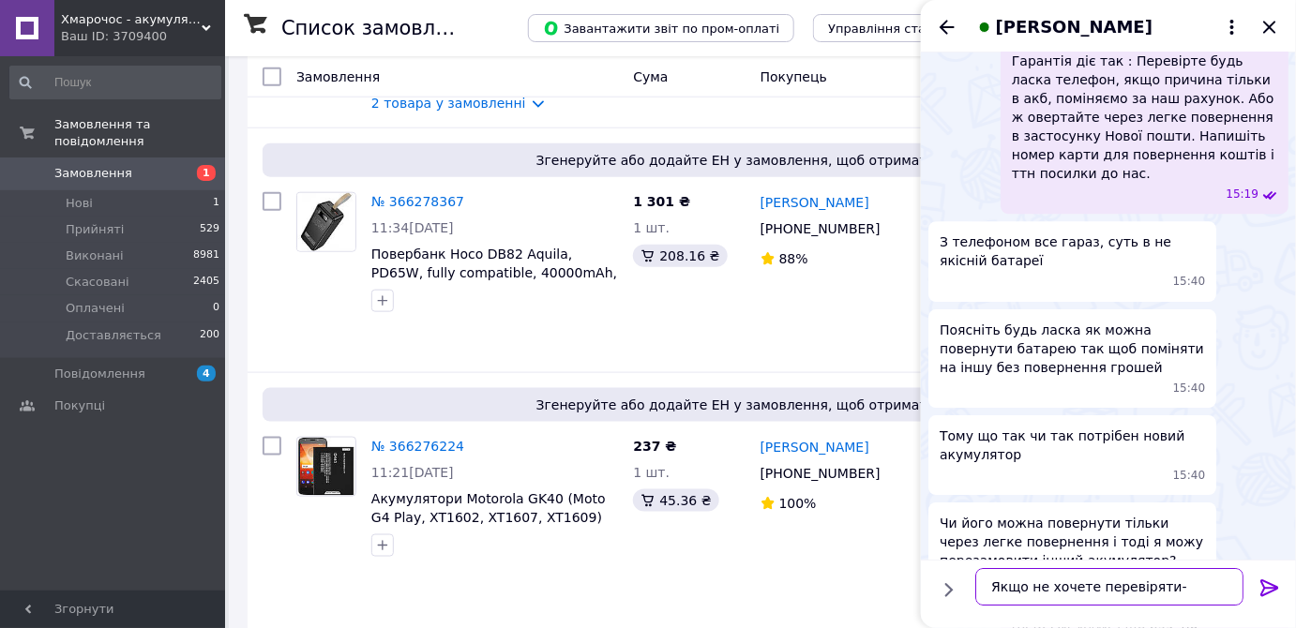
click at [1175, 587] on textarea "Якщо не хочете перевіряти-" at bounding box center [1109, 587] width 268 height 38
paste textarea "овертайте через легке повернення в застосунку Нової пошти. Напишіть номер карти…"
type textarea "Якщо не хочете перевіряти- Повертайте через легке повернення в застосунку Нової…"
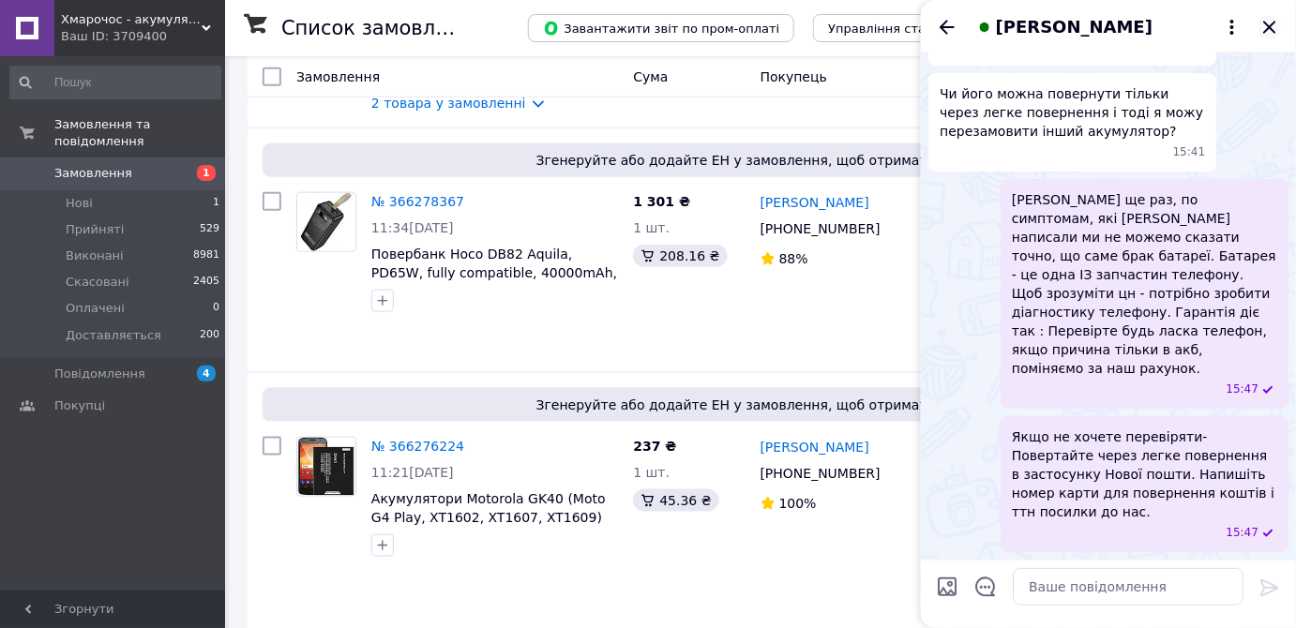
click at [1274, 24] on icon "Закрити" at bounding box center [1269, 27] width 23 height 23
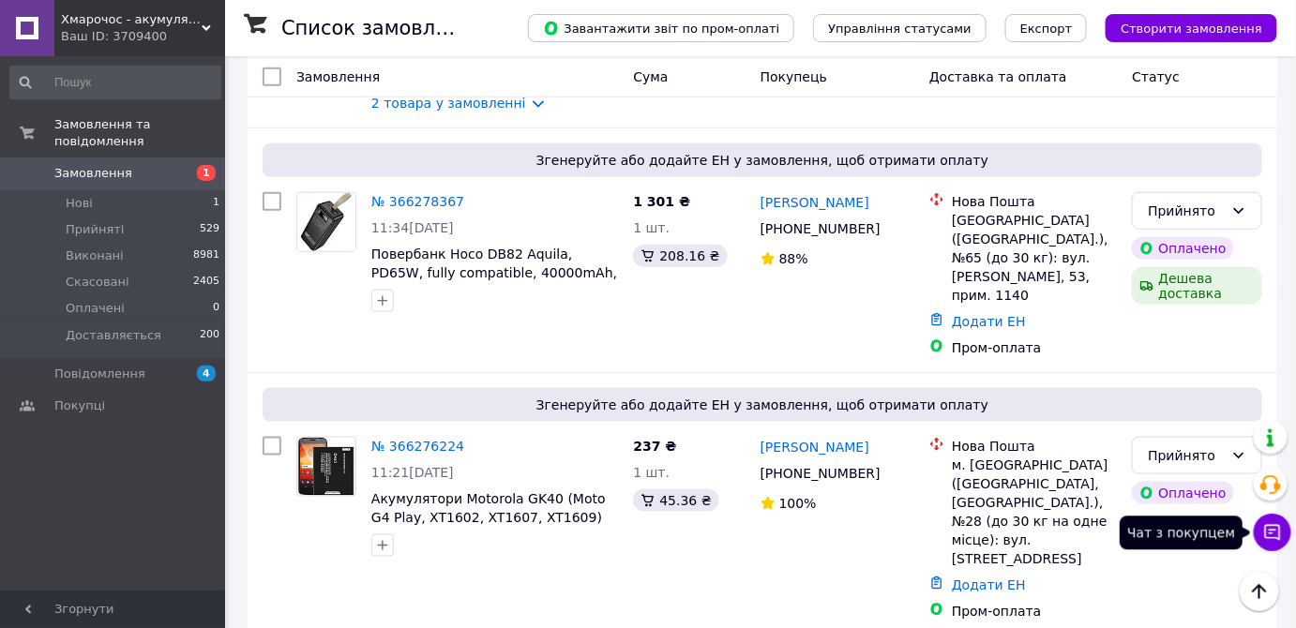
click at [1270, 533] on icon at bounding box center [1273, 533] width 16 height 16
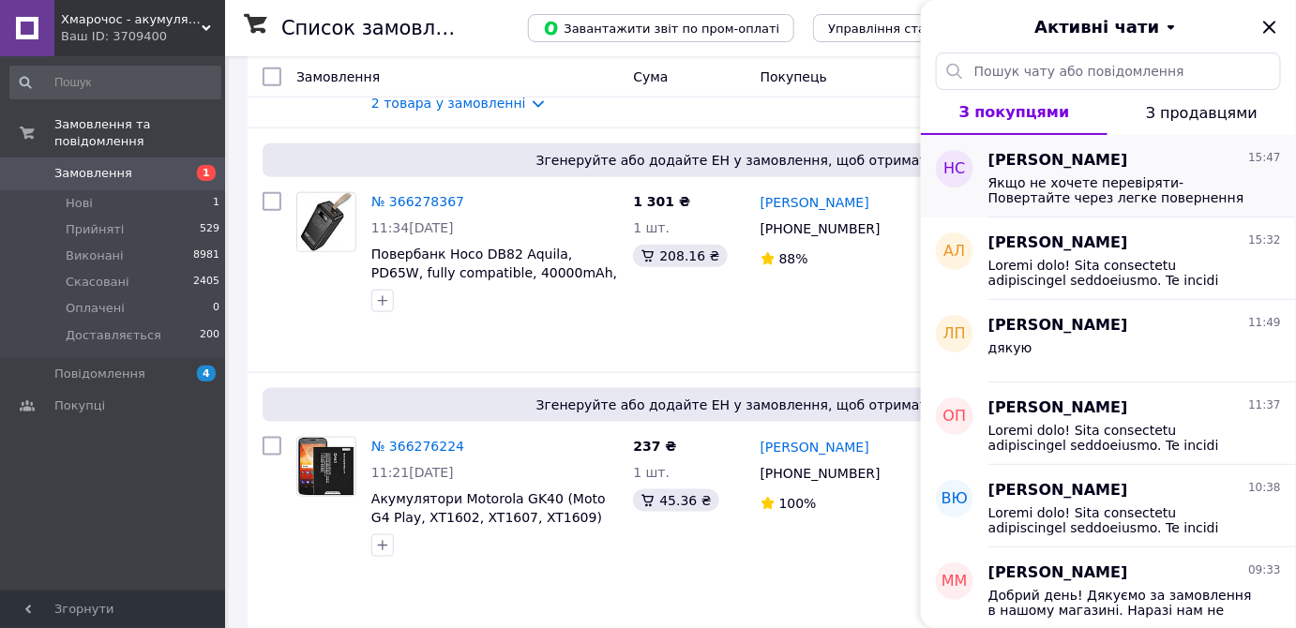
click at [1109, 188] on span "Якщо не хочете перевіряти- Повертайте через легке повернення в застосунку Нової…" at bounding box center [1121, 190] width 266 height 30
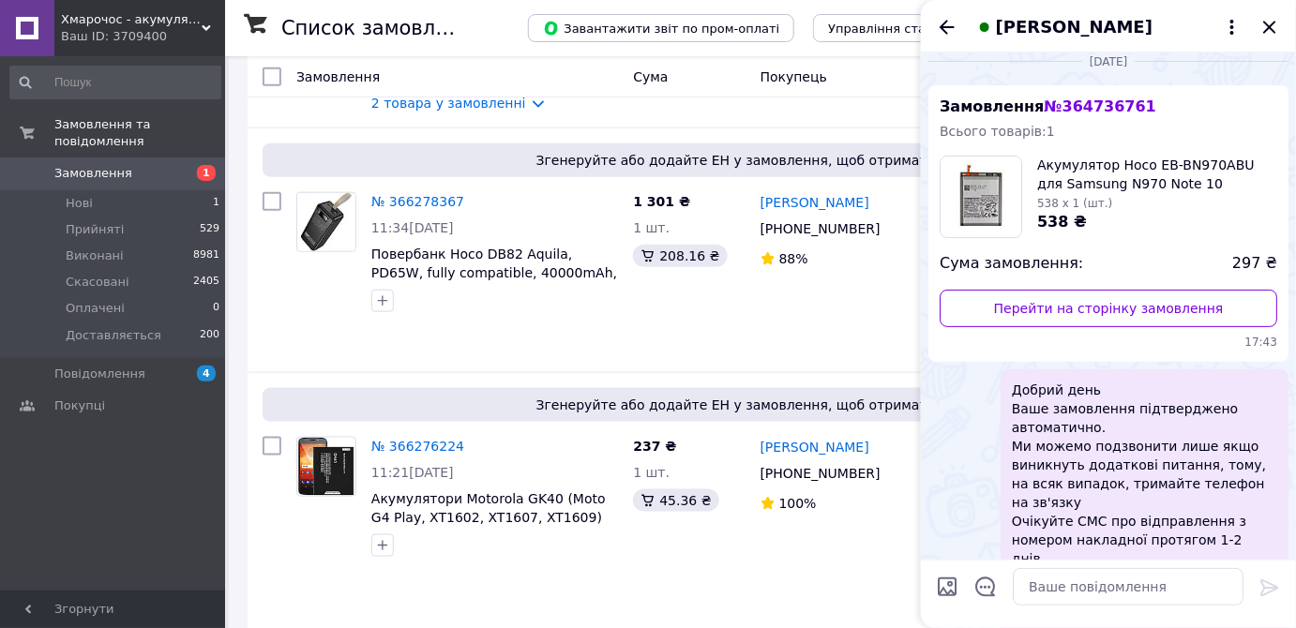
scroll to position [0, 0]
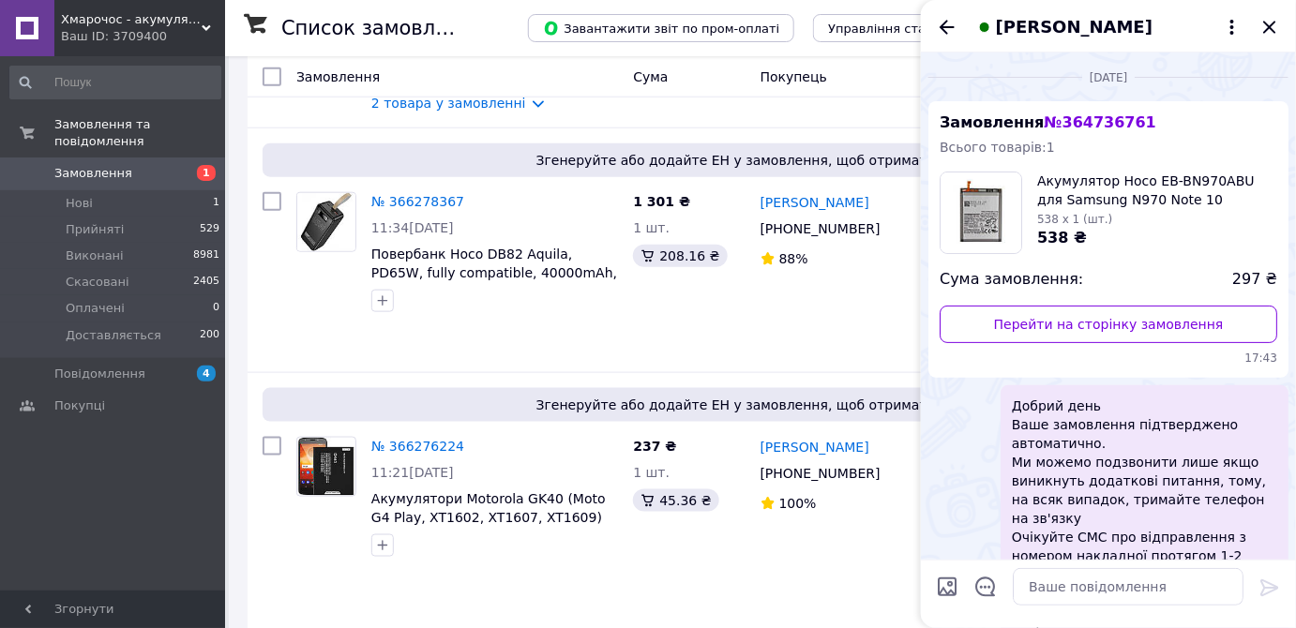
click at [1076, 124] on span "№ 364736761" at bounding box center [1100, 122] width 112 height 18
copy span "364736761"
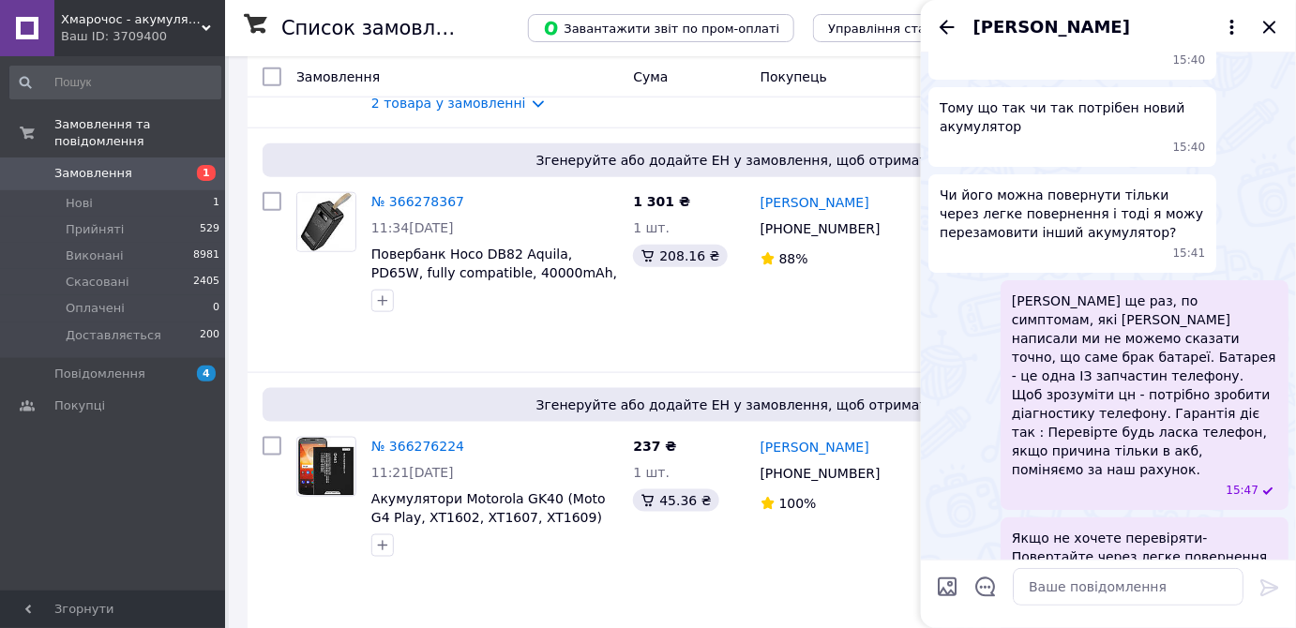
scroll to position [2353, 0]
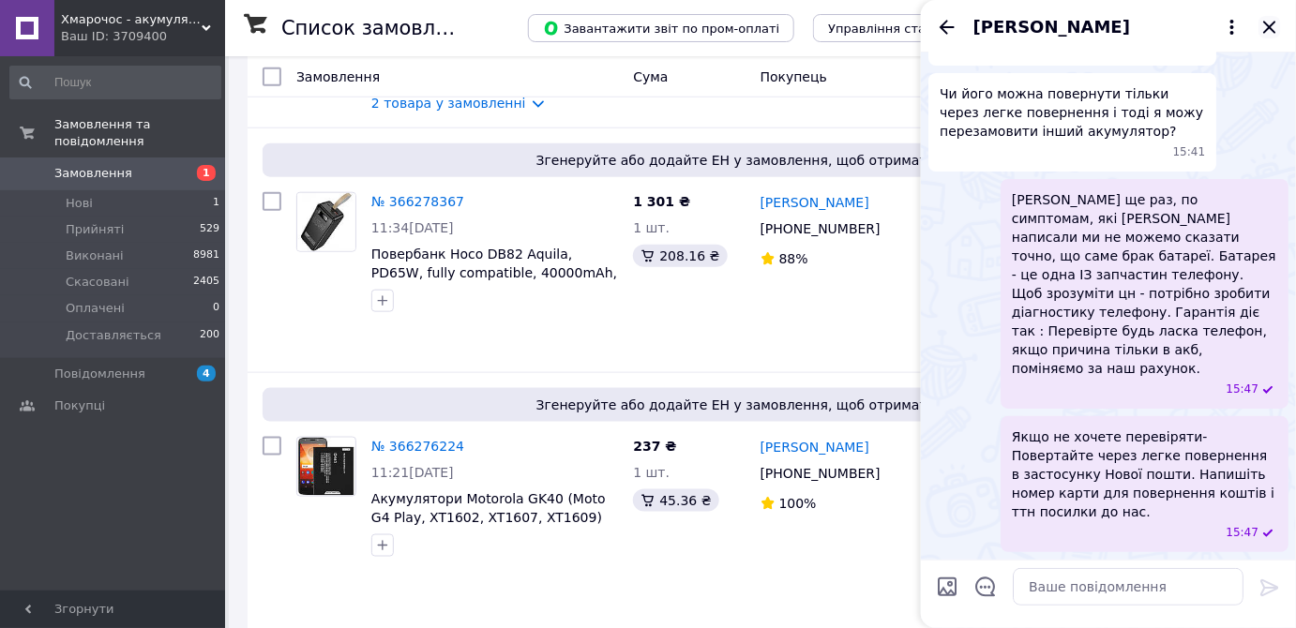
click at [1270, 34] on icon "Закрити" at bounding box center [1269, 27] width 23 height 23
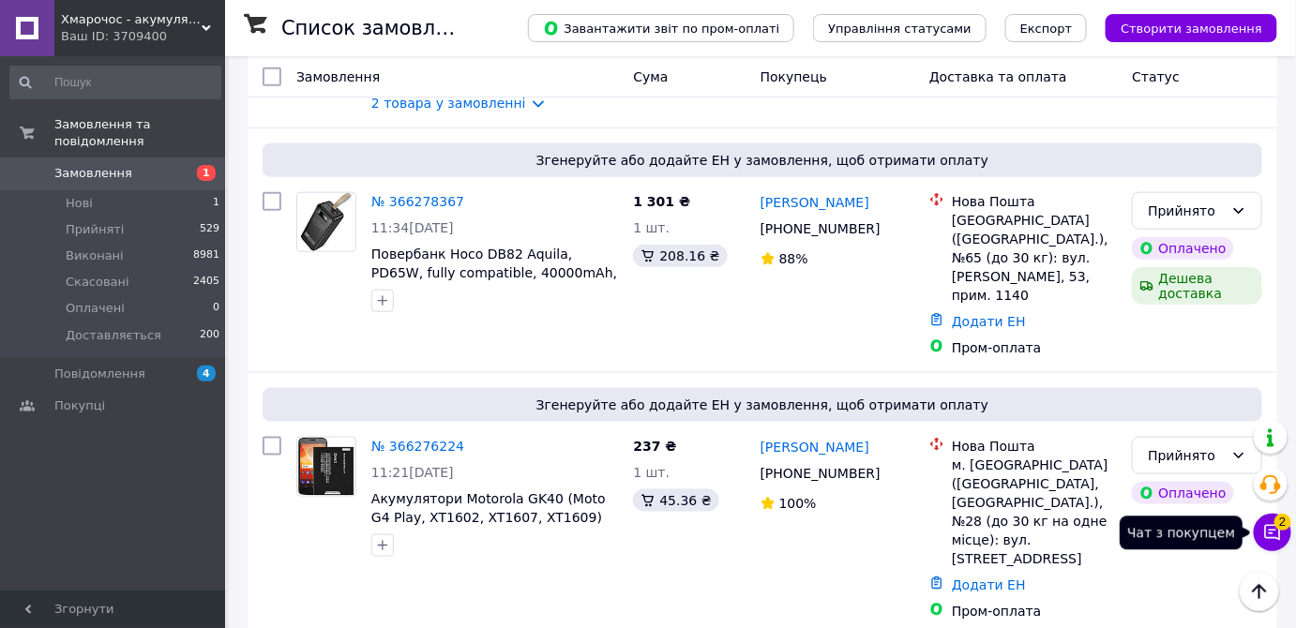
click at [1275, 533] on icon at bounding box center [1272, 532] width 19 height 19
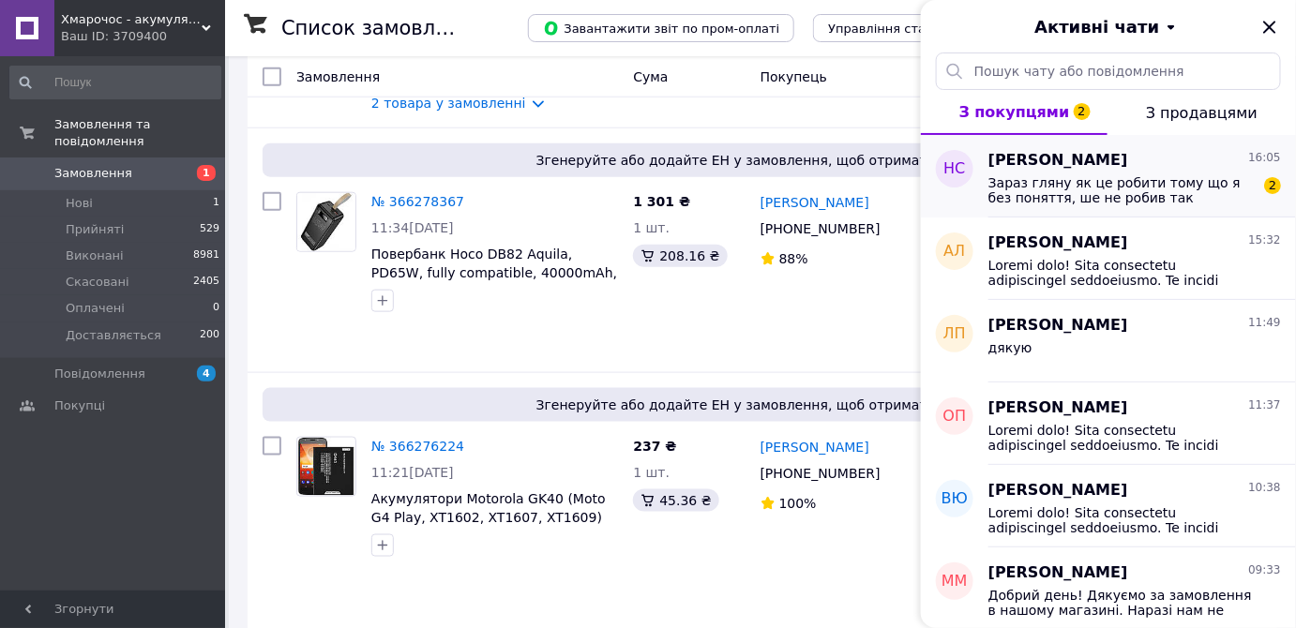
click at [1069, 169] on span "Наталя Скрипничук" at bounding box center [1058, 161] width 140 height 22
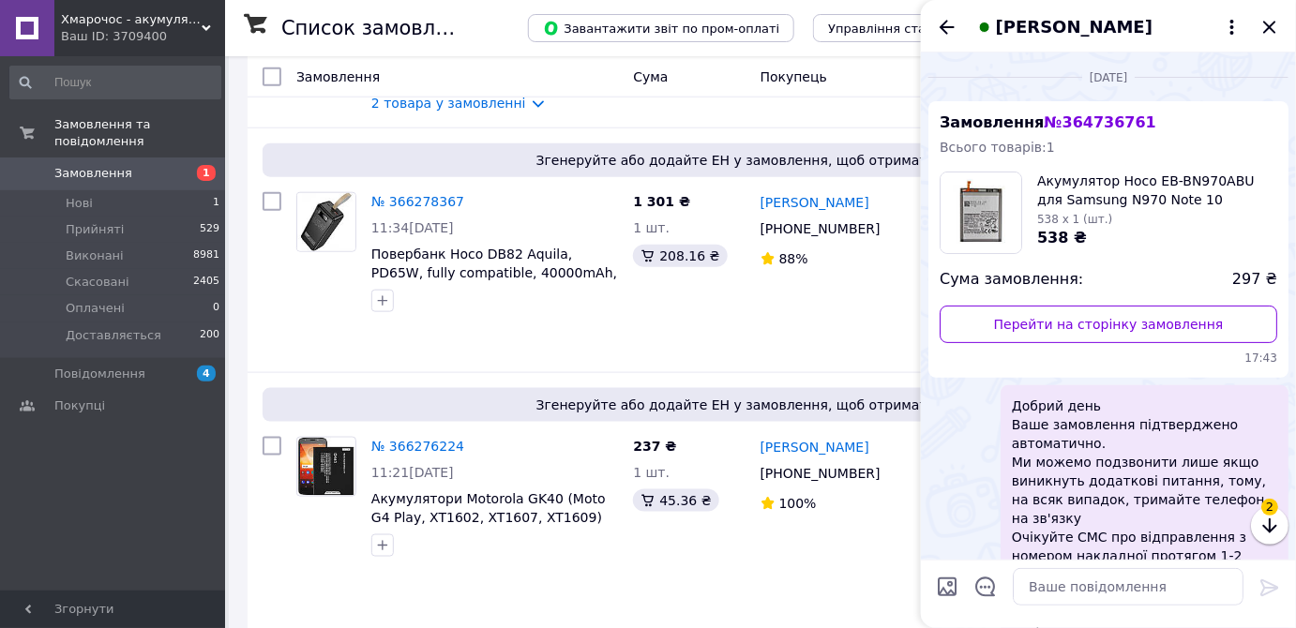
scroll to position [2524, 0]
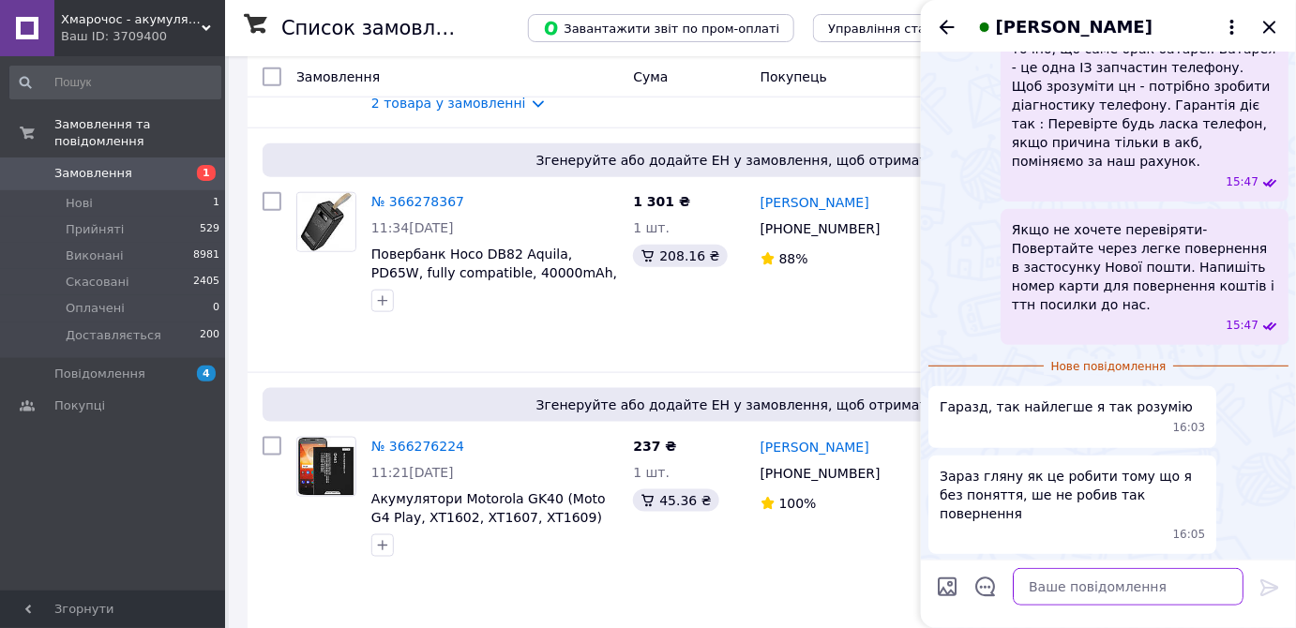
click at [1092, 593] on textarea at bounding box center [1128, 587] width 231 height 38
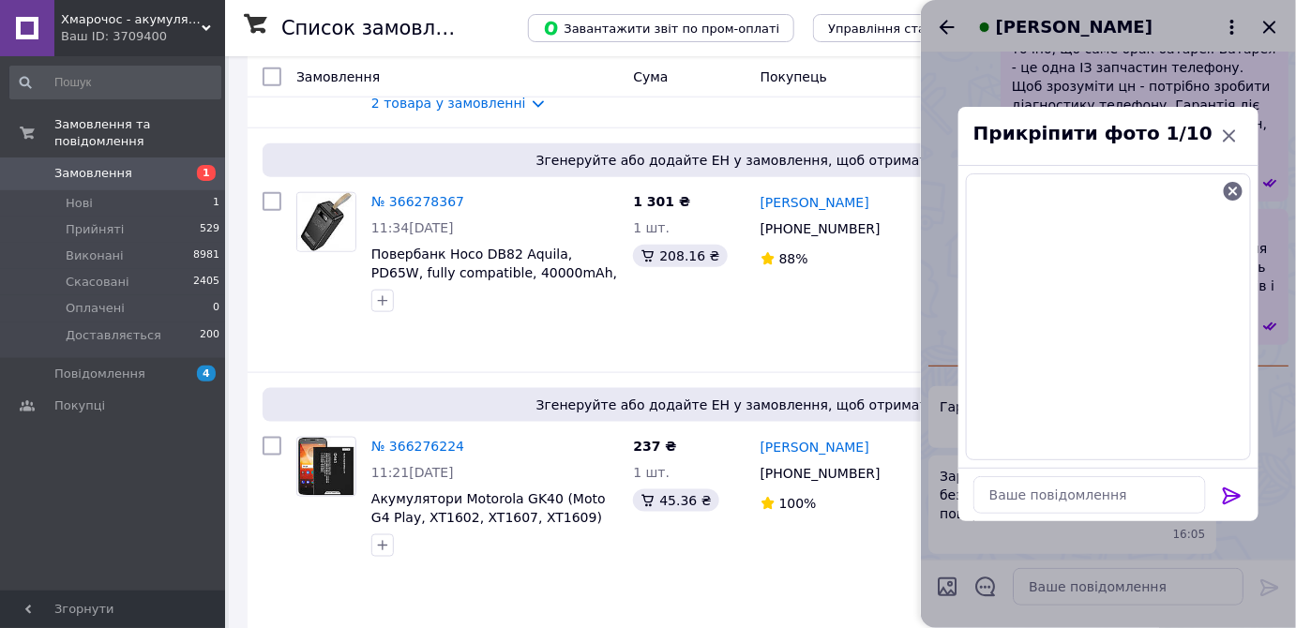
click at [1232, 496] on icon at bounding box center [1232, 496] width 23 height 23
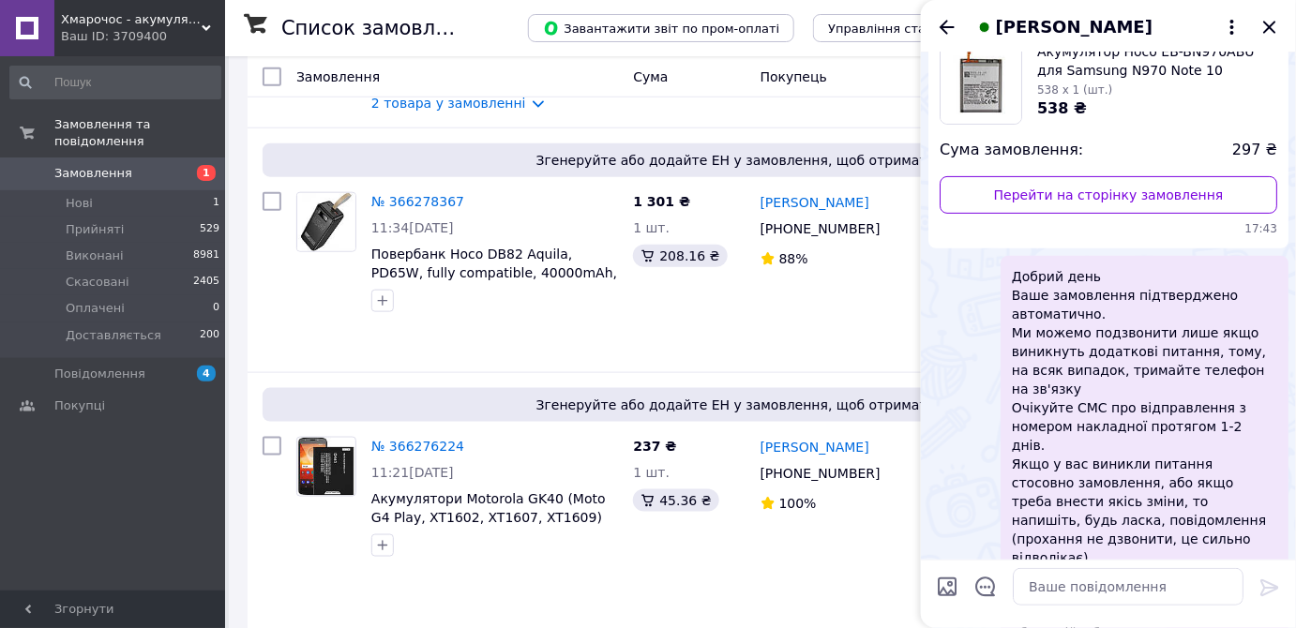
scroll to position [0, 0]
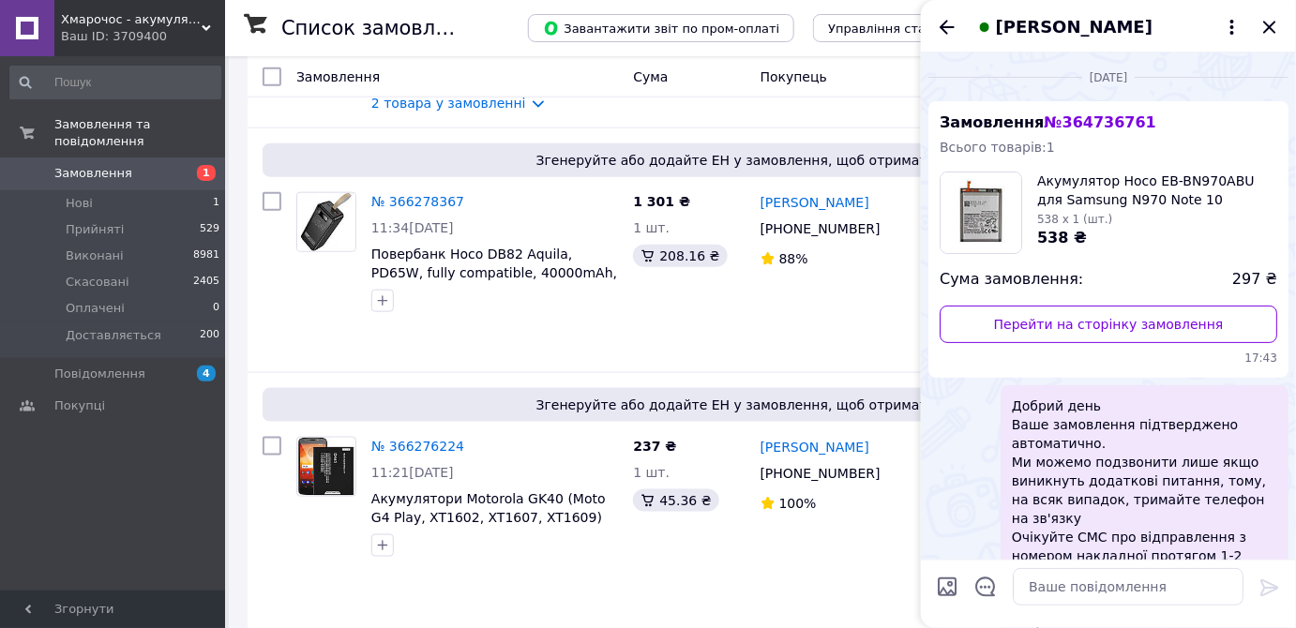
click at [1076, 117] on span "№ 364736761" at bounding box center [1100, 122] width 112 height 18
copy span "364736761"
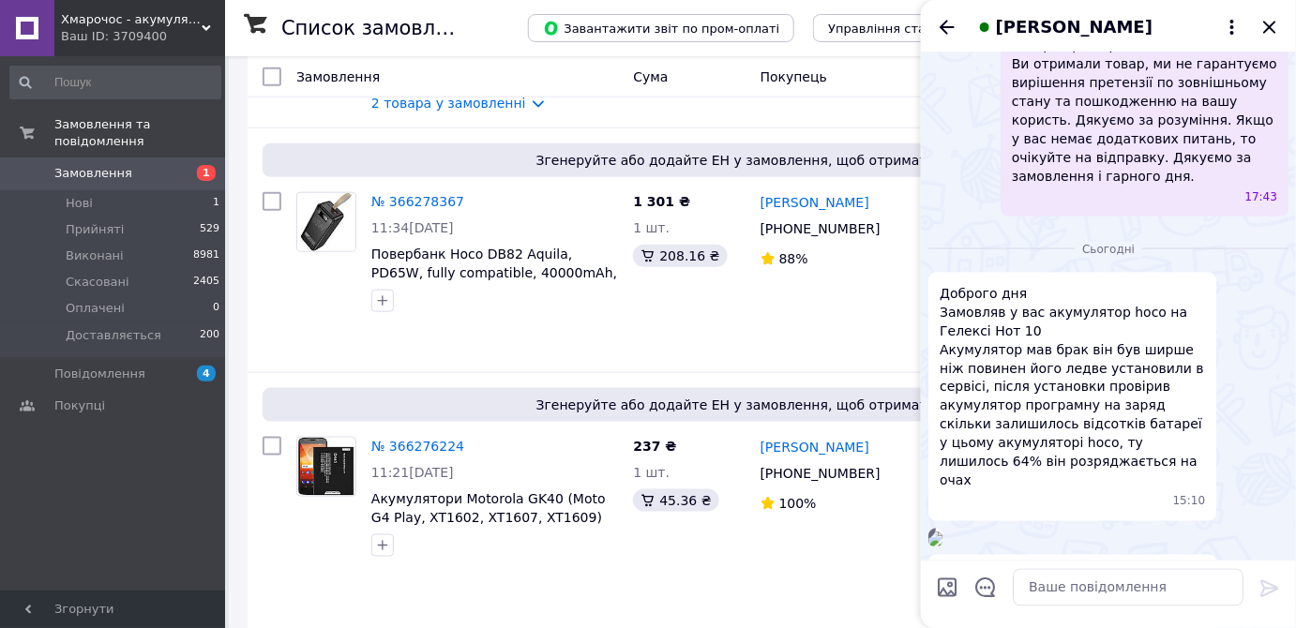
scroll to position [1022, 0]
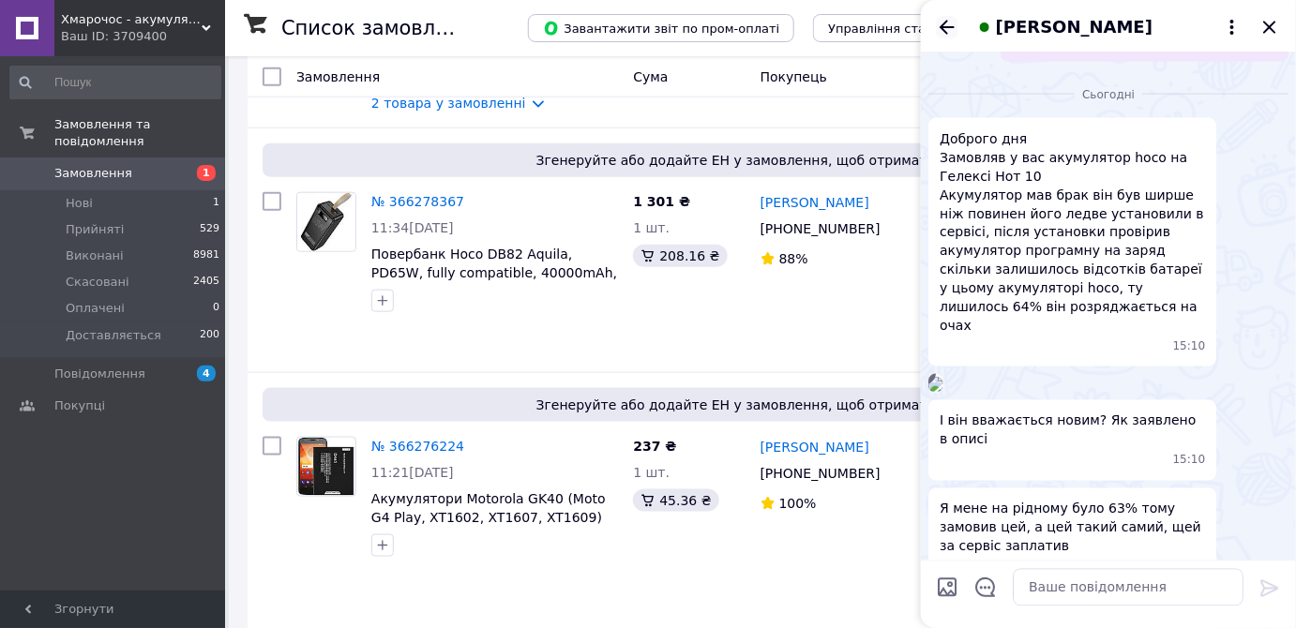
click at [952, 30] on icon "Назад" at bounding box center [947, 27] width 23 height 23
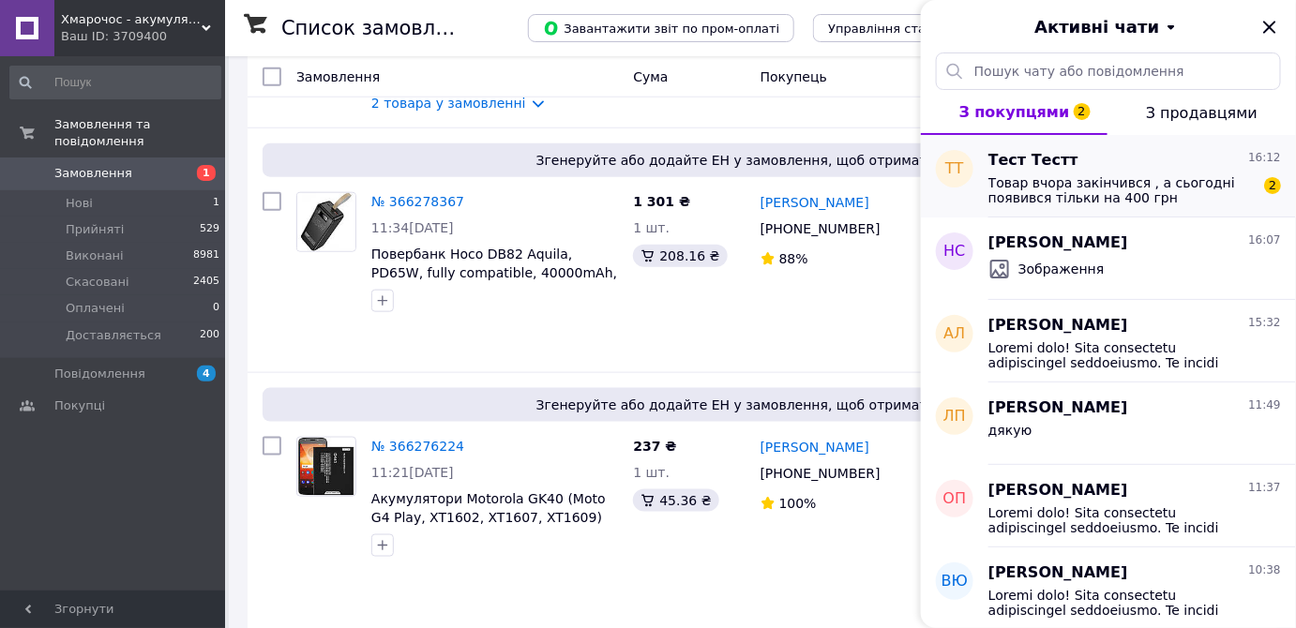
click at [1107, 176] on span "Товар вчора закінчився , а сьогодні появився тільки на 400 грн дорожче?? Хоч би…" at bounding box center [1121, 190] width 266 height 30
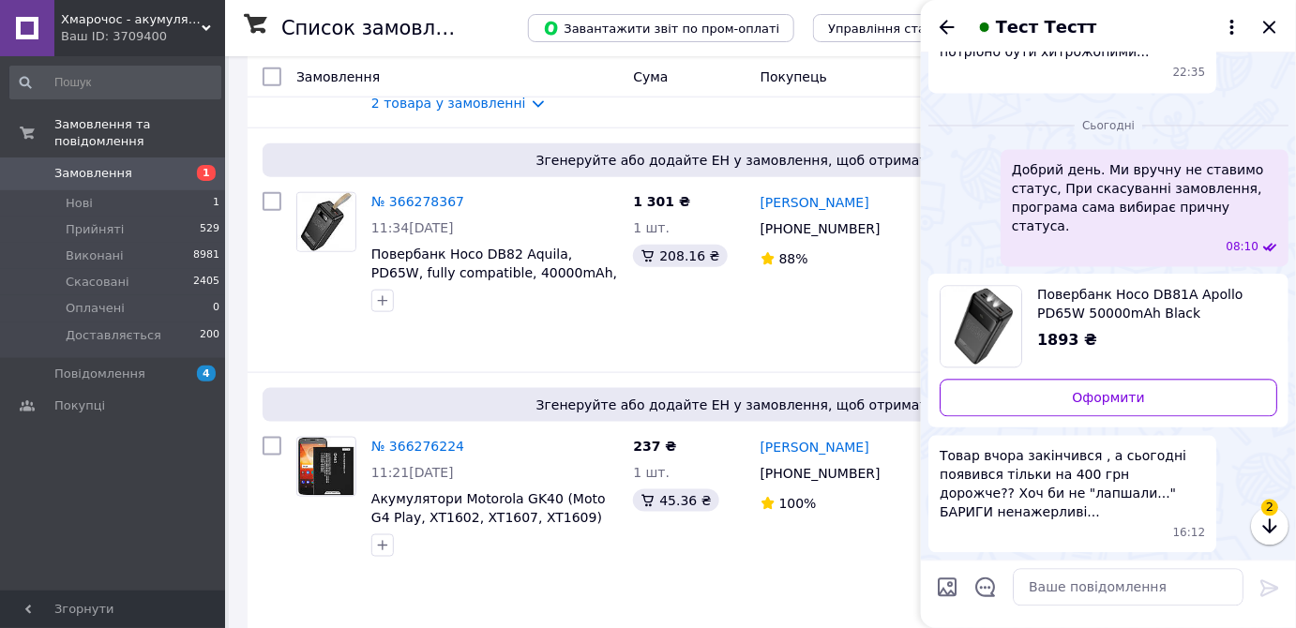
scroll to position [1387, 0]
click at [1043, 587] on textarea at bounding box center [1128, 587] width 231 height 38
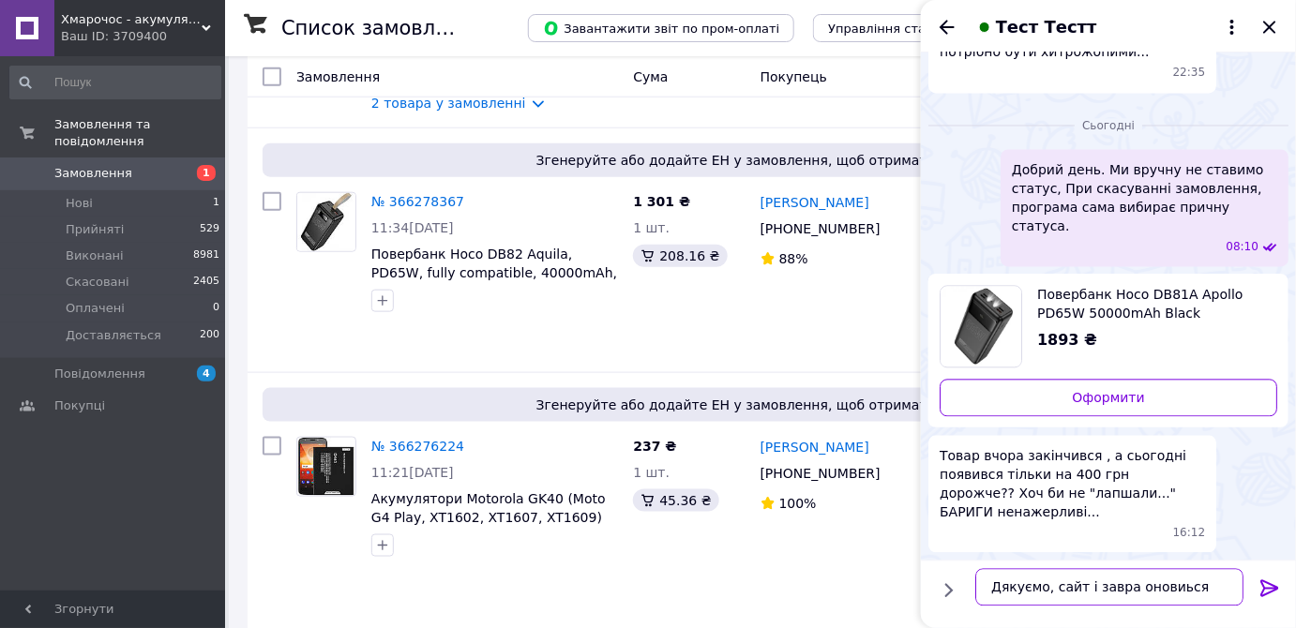
click at [1105, 587] on textarea "Дякуємо, сайт і завра оновиься" at bounding box center [1109, 587] width 268 height 38
click at [1040, 584] on textarea "Дякуємо, сайт і завтра оновиься" at bounding box center [1109, 587] width 268 height 38
click at [1041, 590] on textarea "Дякуємо, сайт і завтра оновиься" at bounding box center [1109, 587] width 268 height 38
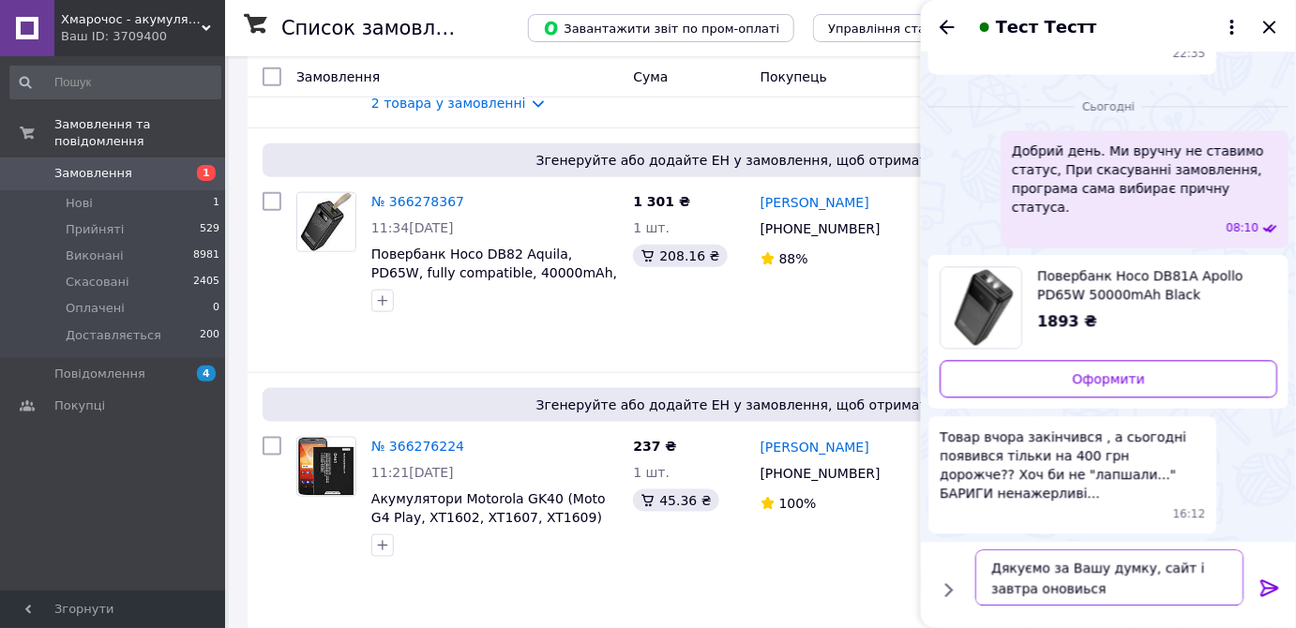
click at [1029, 591] on textarea "Дякуємо за Вашу думку, сайт і завтра оновиься" at bounding box center [1109, 577] width 268 height 56
type textarea "Дякуємо за Вашу думку, сайт і завтра оновиться"
click at [1257, 591] on div at bounding box center [1270, 591] width 38 height 44
click at [127, 34] on div "Ваш ID: 3709400" at bounding box center [143, 36] width 164 height 17
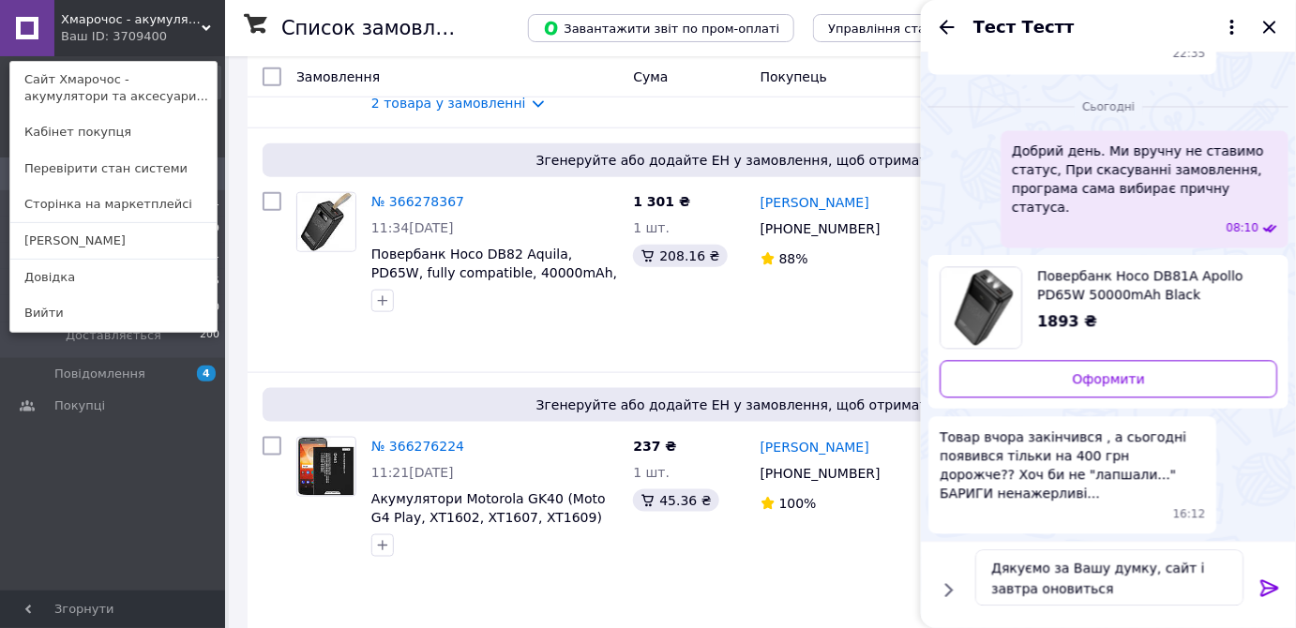
click at [1266, 587] on icon at bounding box center [1269, 587] width 18 height 17
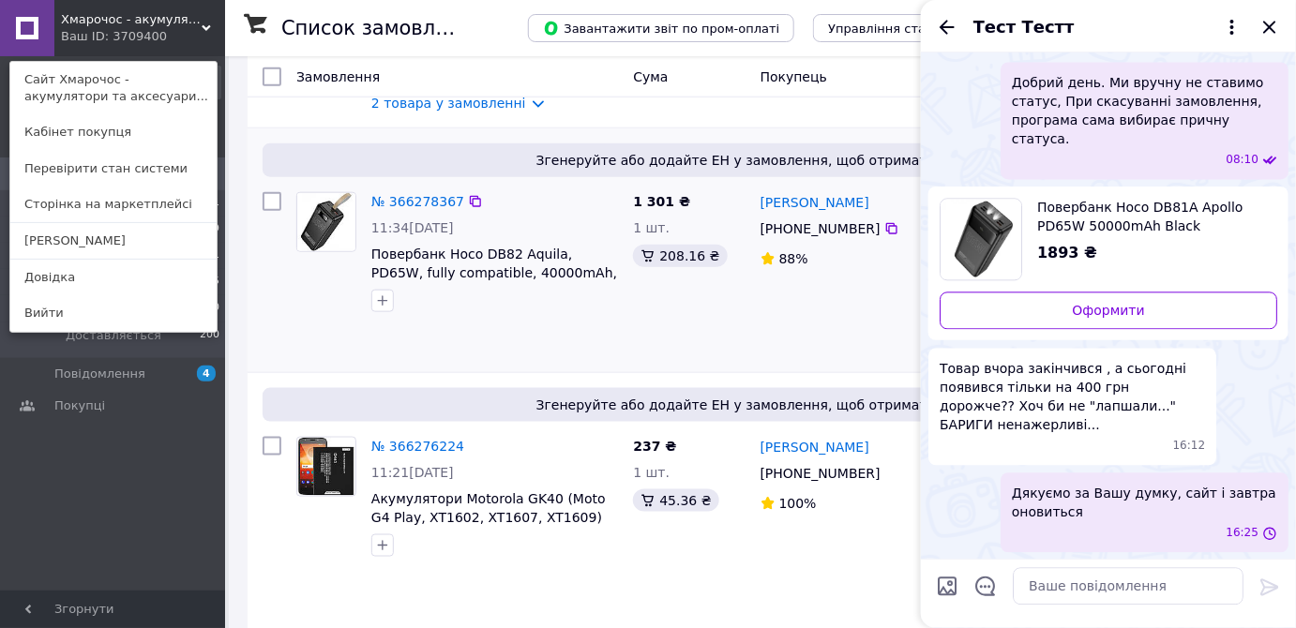
scroll to position [1474, 0]
click at [117, 236] on link "[PERSON_NAME]" at bounding box center [113, 241] width 206 height 36
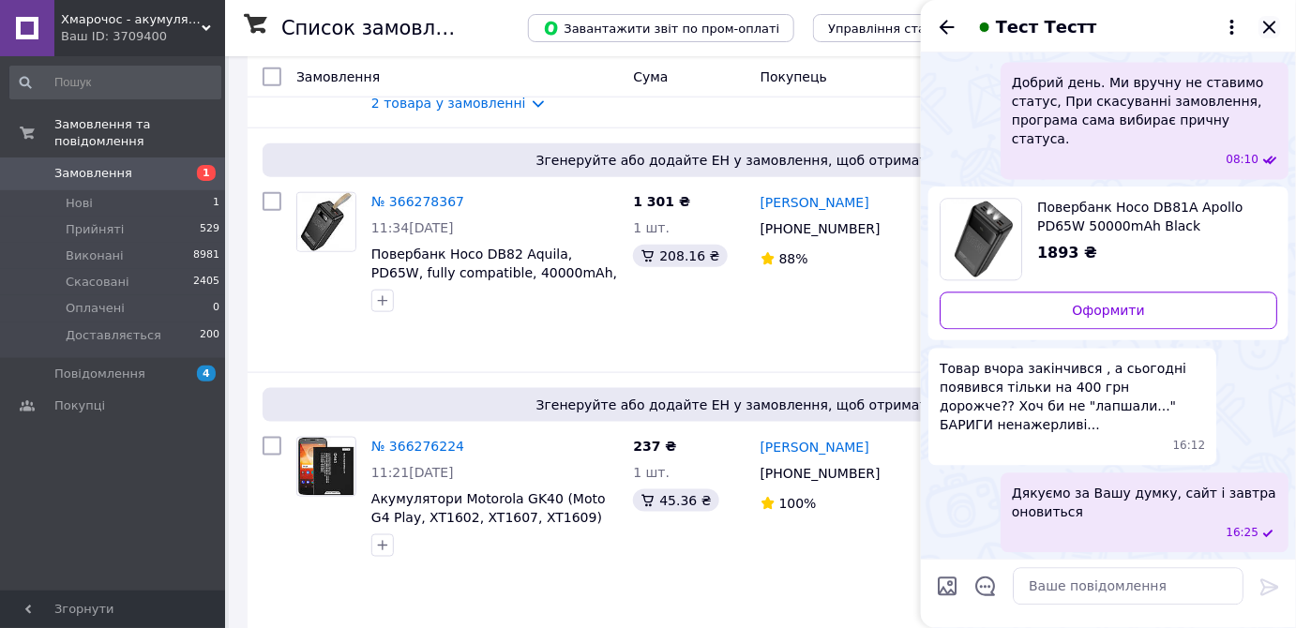
click at [1268, 26] on icon "Закрити" at bounding box center [1269, 27] width 23 height 23
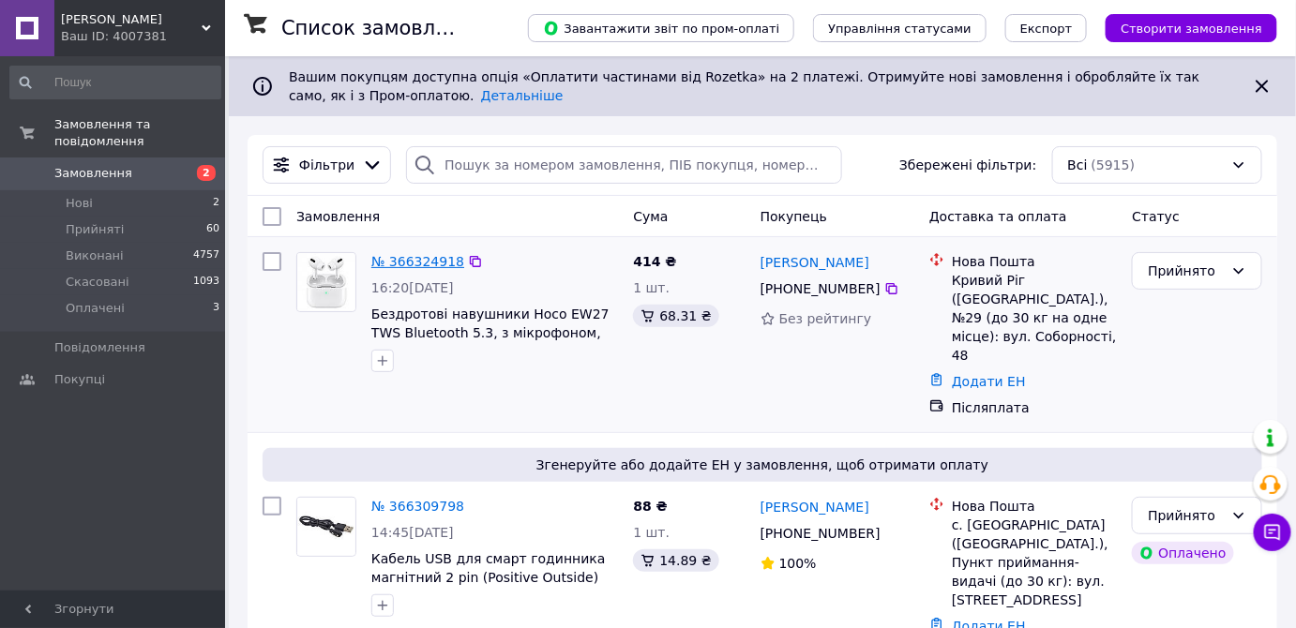
click at [428, 261] on link "№ 366324918" at bounding box center [417, 261] width 93 height 15
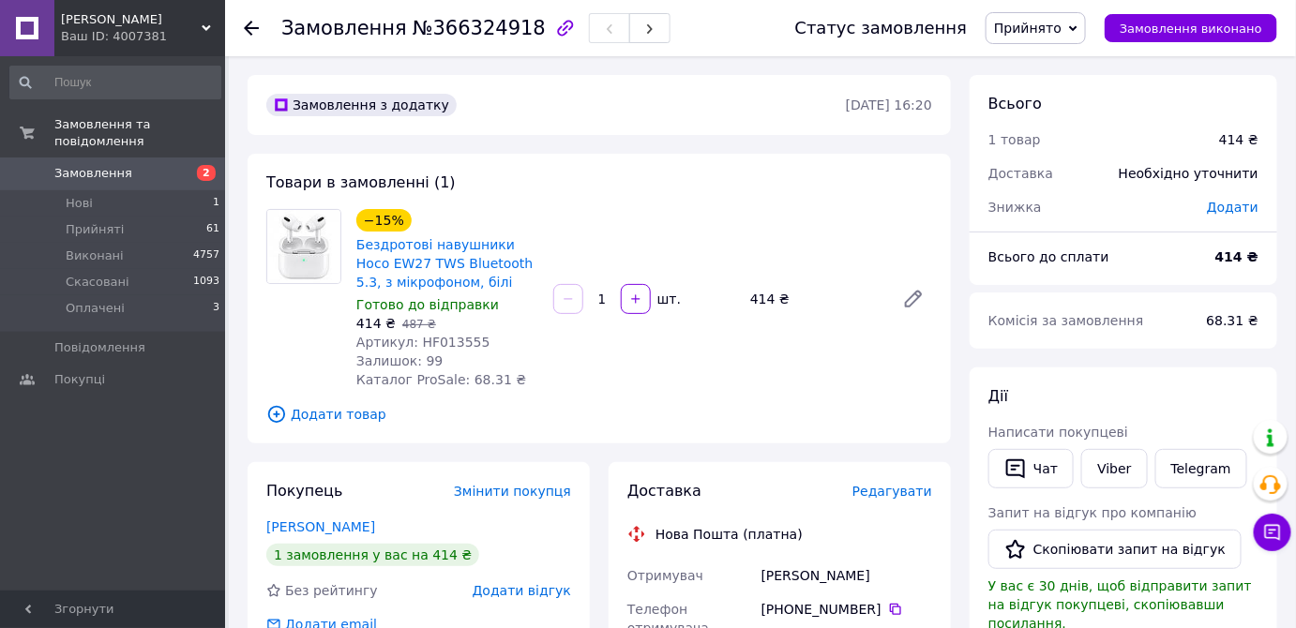
drag, startPoint x: 1280, startPoint y: 376, endPoint x: 1257, endPoint y: 390, distance: 26.5
click at [1053, 465] on button "Чат" at bounding box center [1030, 468] width 85 height 39
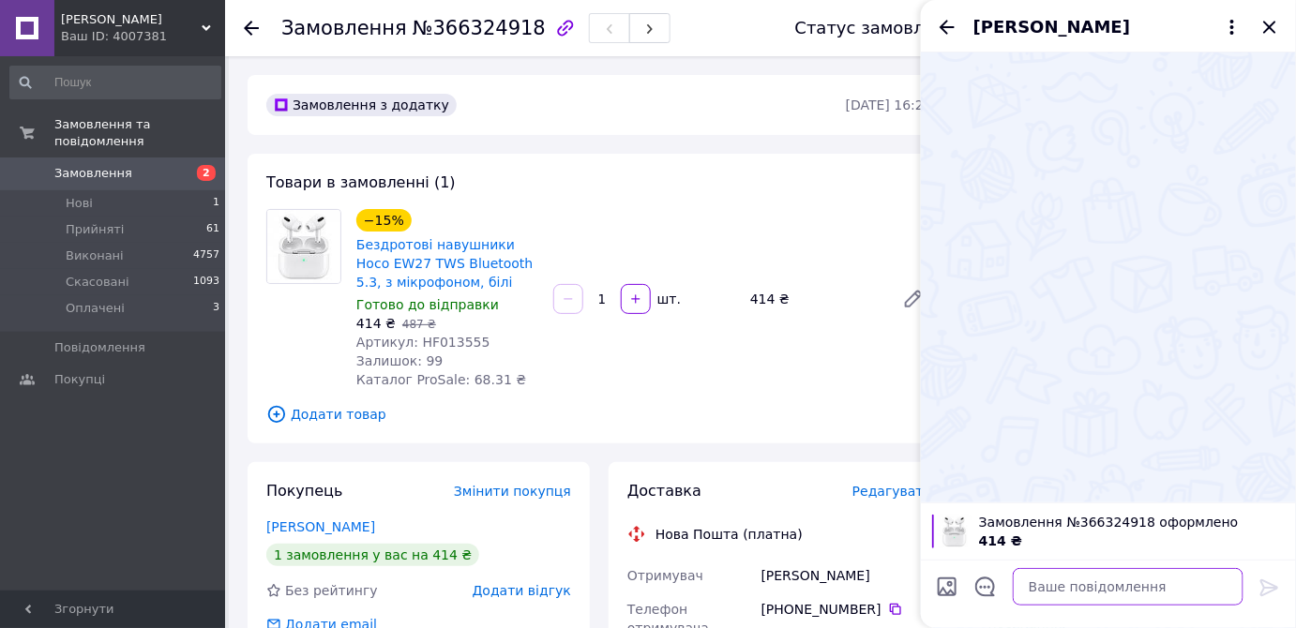
click at [1085, 603] on textarea at bounding box center [1128, 587] width 231 height 38
paste textarea "Добрий день! Ваше замовлення підтверджено автоматично. Ми можемо подзвонити лиш…"
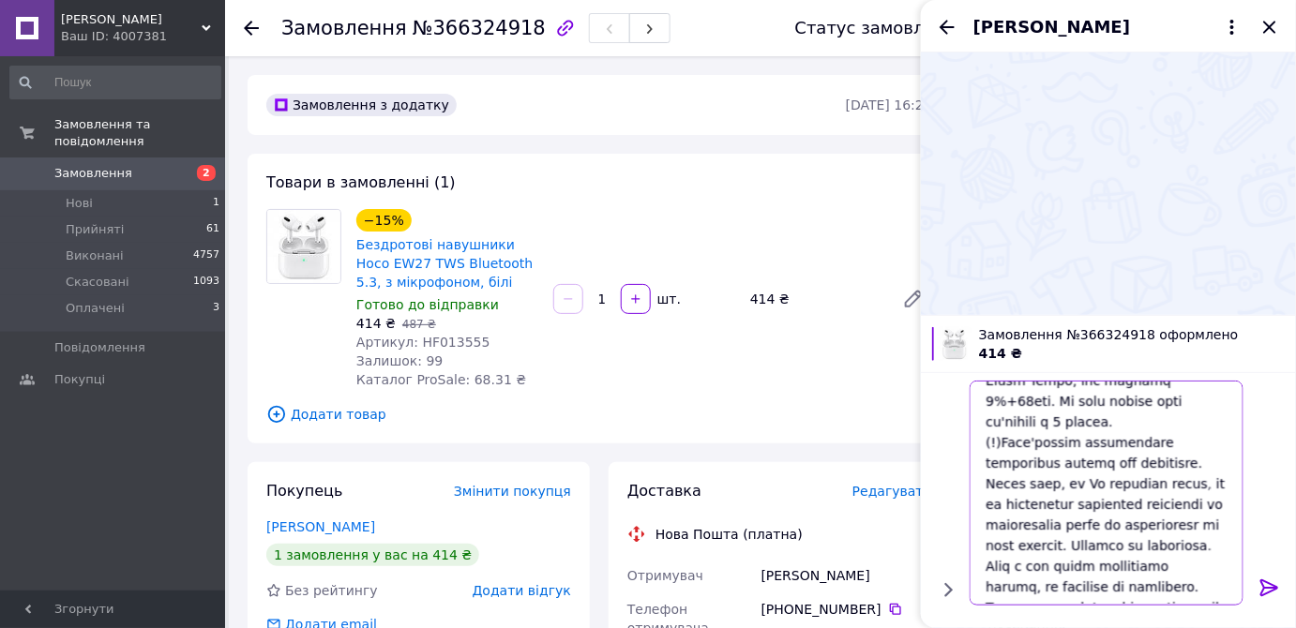
scroll to position [410, 0]
type textarea "Добрий день! Ваше замовлення підтверджено автоматично. Ми можемо подзвонити лиш…"
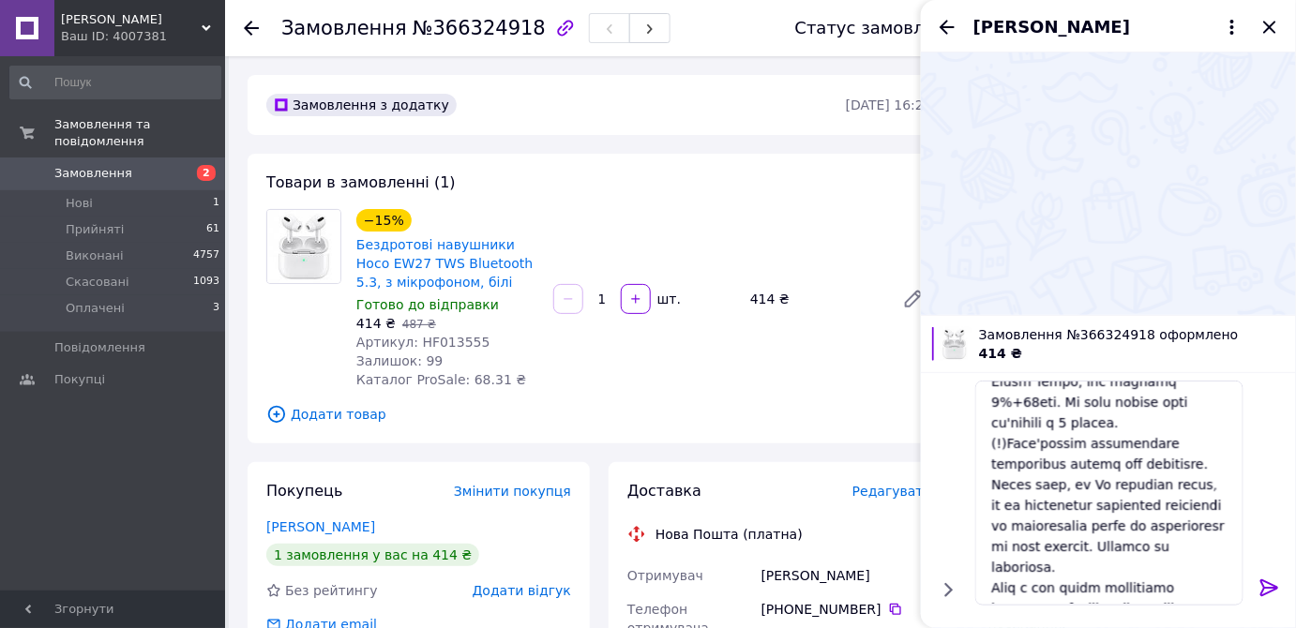
click at [1270, 591] on icon at bounding box center [1269, 587] width 18 height 17
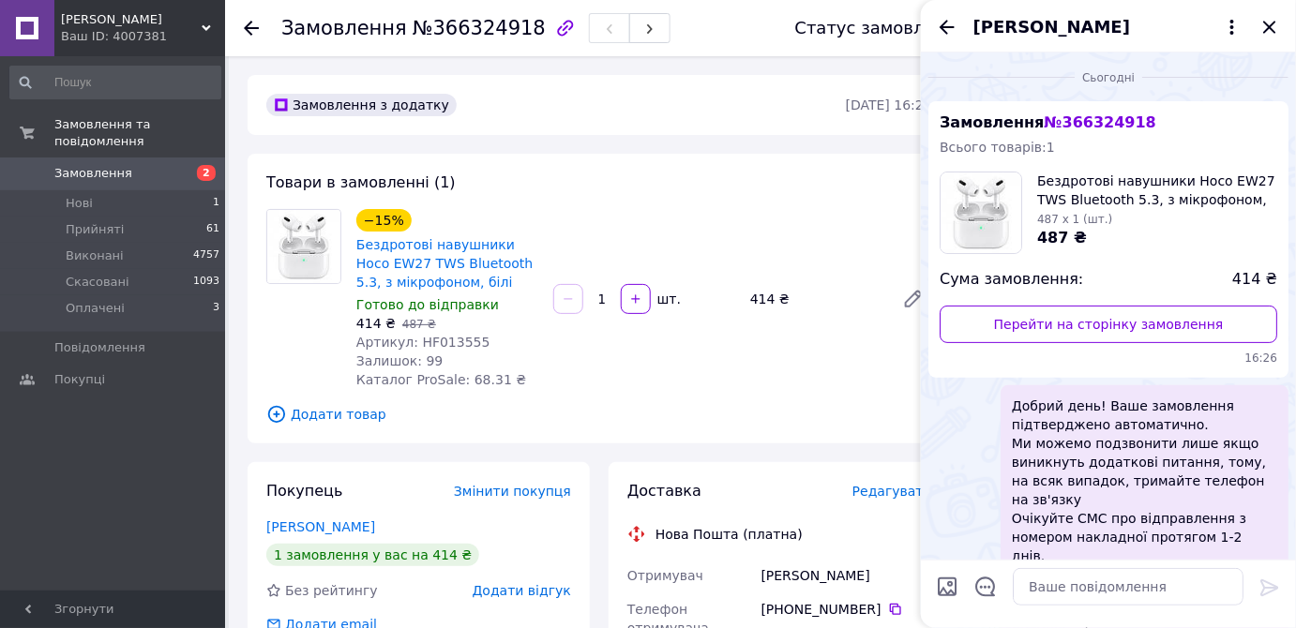
scroll to position [0, 0]
click at [1267, 28] on icon "Закрити" at bounding box center [1269, 27] width 12 height 12
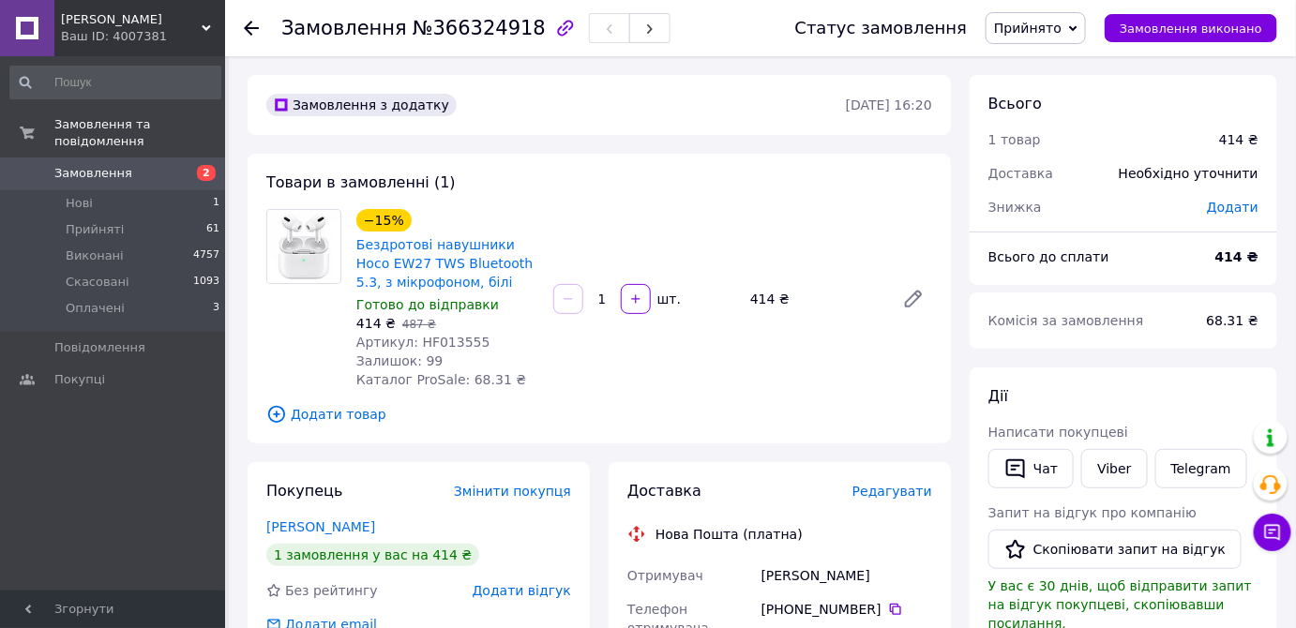
click at [260, 25] on div at bounding box center [263, 28] width 38 height 56
click at [252, 23] on icon at bounding box center [251, 28] width 15 height 15
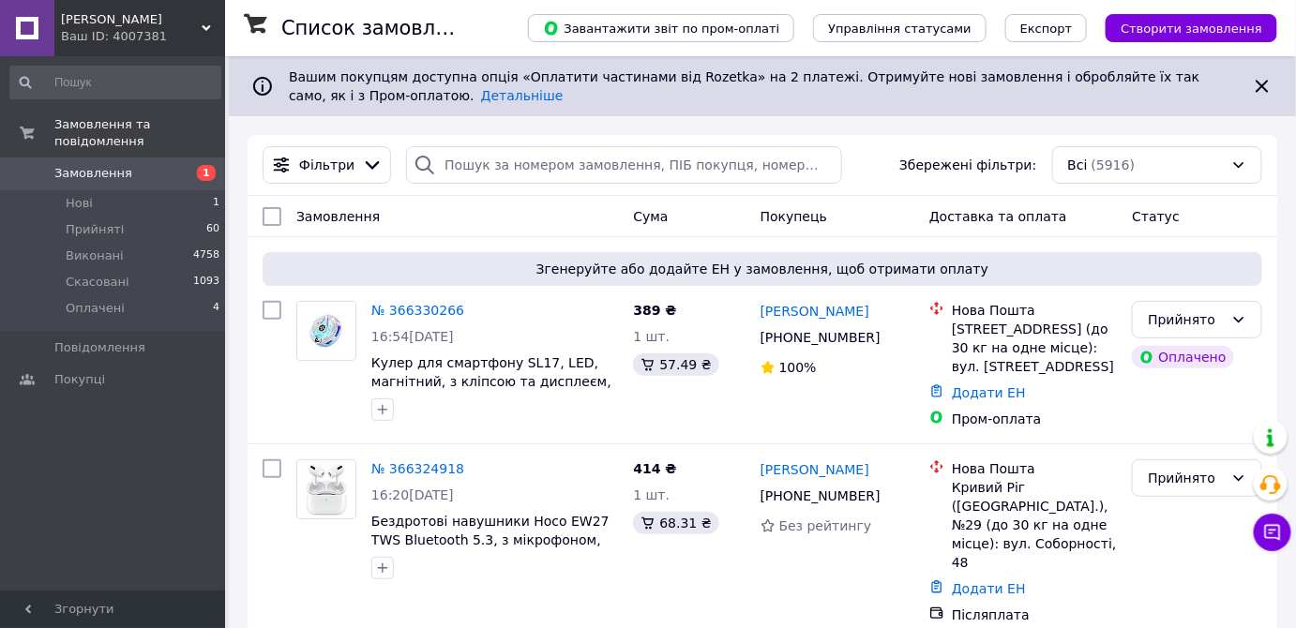
drag, startPoint x: 399, startPoint y: 308, endPoint x: 399, endPoint y: 321, distance: 12.2
click at [399, 309] on link "№ 366330266" at bounding box center [417, 310] width 93 height 15
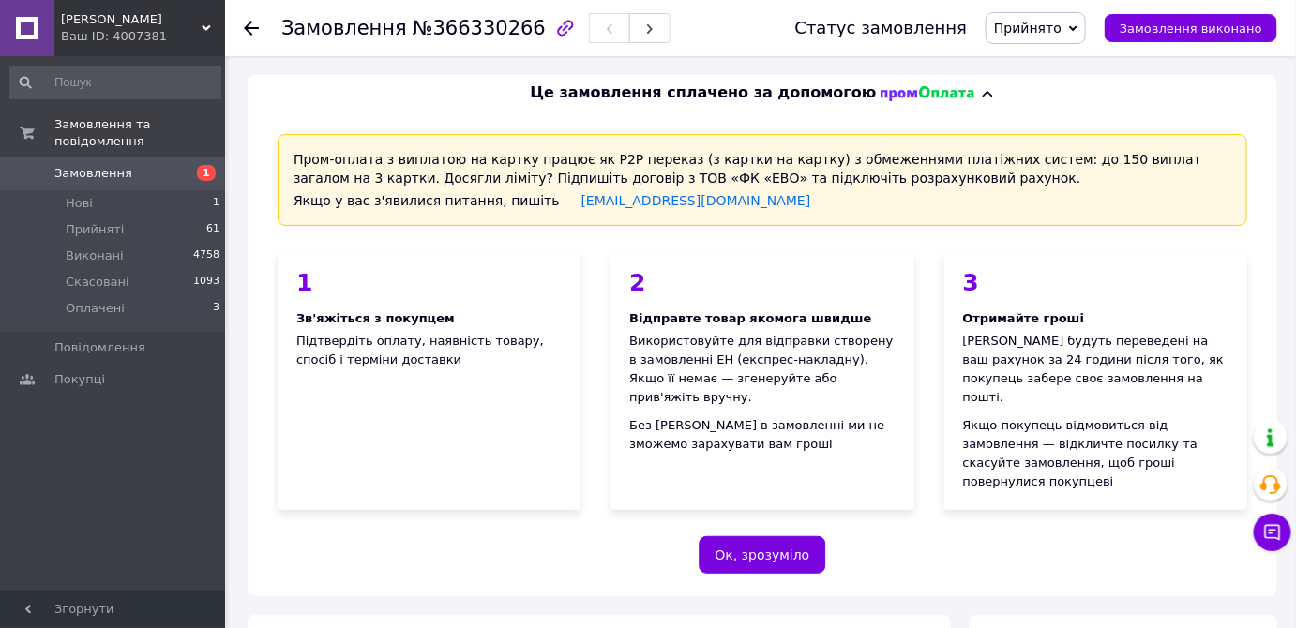
click at [1260, 403] on div "3 Отримайте гроші Гроші будуть переведені на ваш рахунок за 24 години після тог…" at bounding box center [1095, 381] width 333 height 288
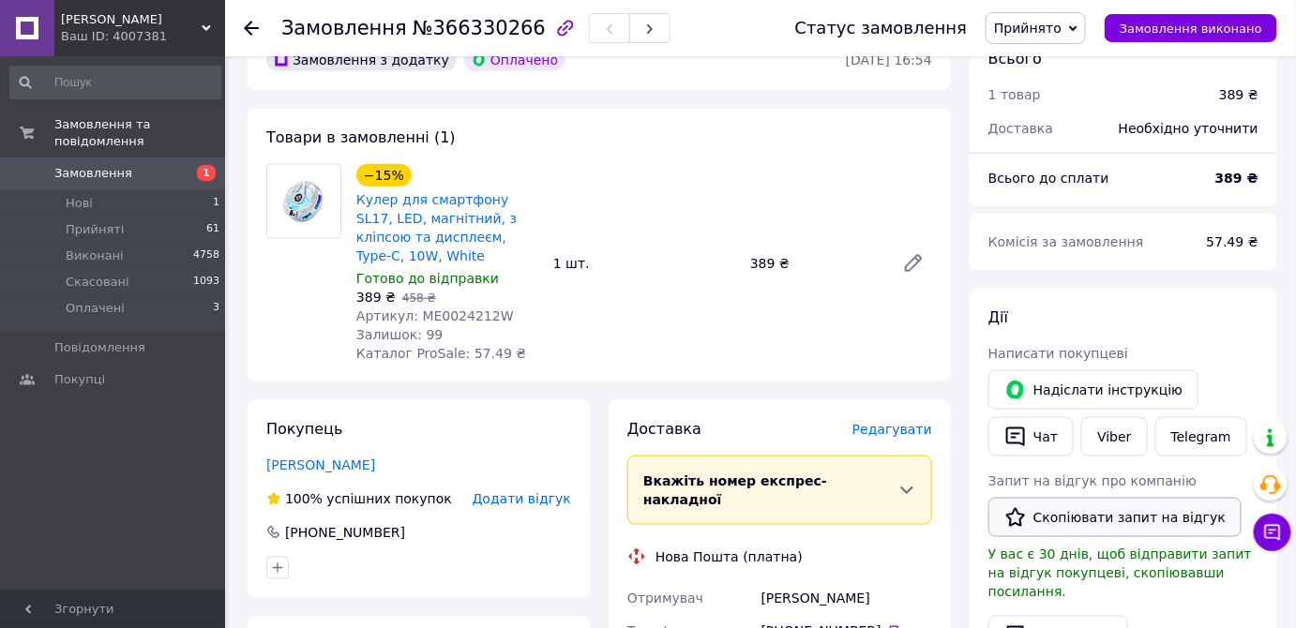
scroll to position [682, 0]
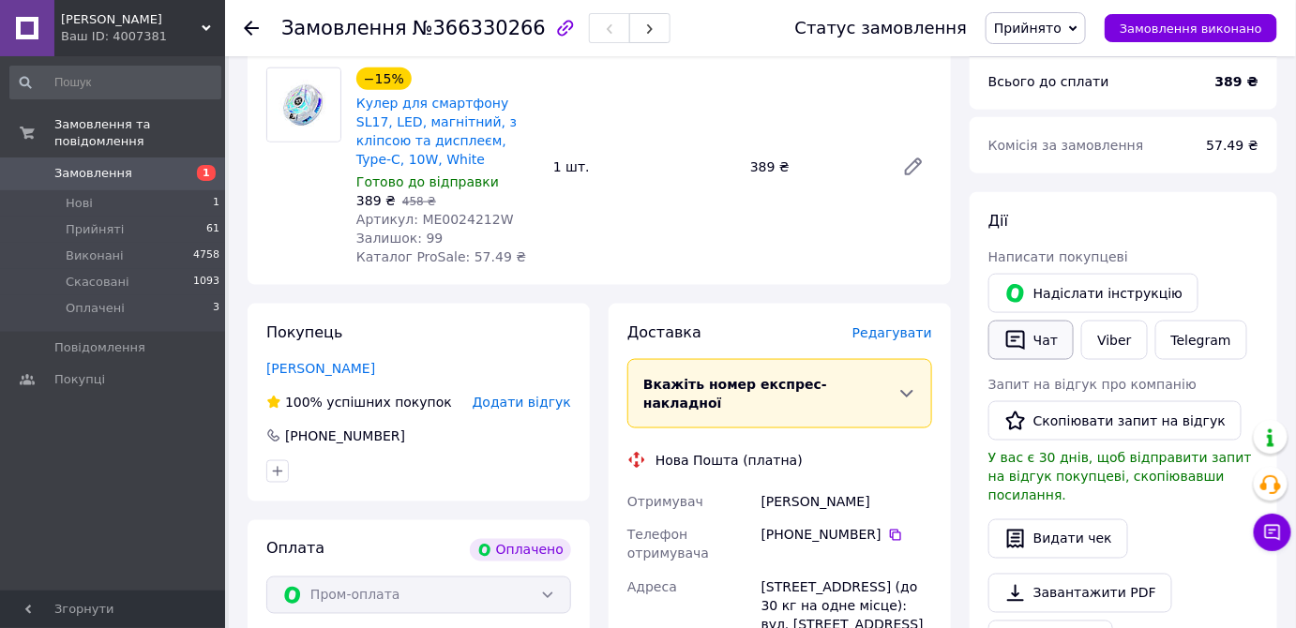
click at [1030, 321] on button "Чат" at bounding box center [1030, 340] width 85 height 39
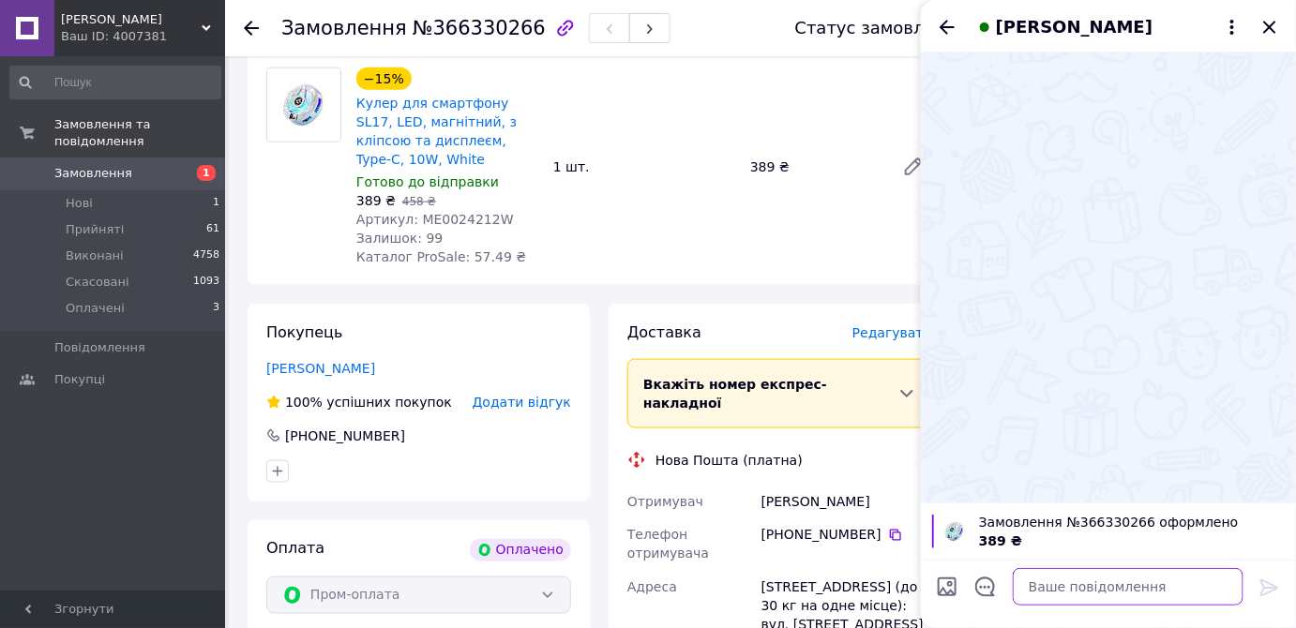
click at [1061, 582] on textarea at bounding box center [1128, 587] width 231 height 38
paste textarea "Добрий день! Ваше замовлення підтверджено автоматично. Ми можемо подзвонити лиш…"
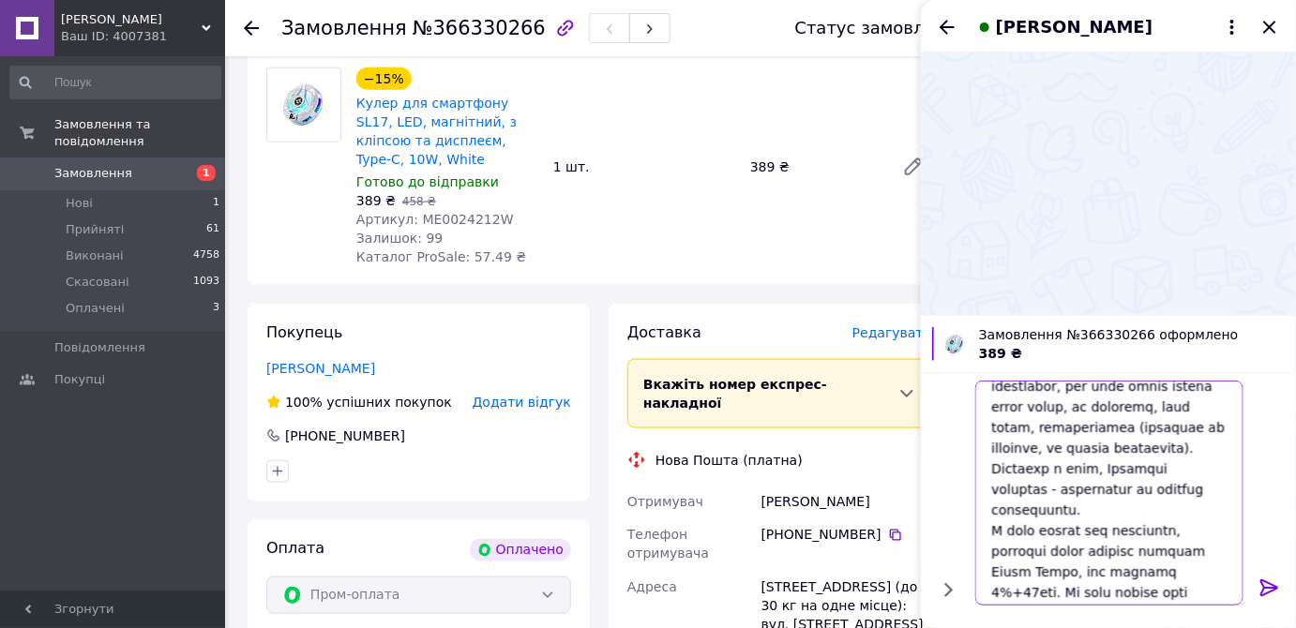
scroll to position [219, 0]
drag, startPoint x: 994, startPoint y: 485, endPoint x: 1043, endPoint y: 564, distance: 93.4
click at [1043, 564] on textarea at bounding box center [1109, 493] width 268 height 225
type textarea "Добрий день! Ваше замовлення підтверджено автоматично. Ми можемо подзвонити лиш…"
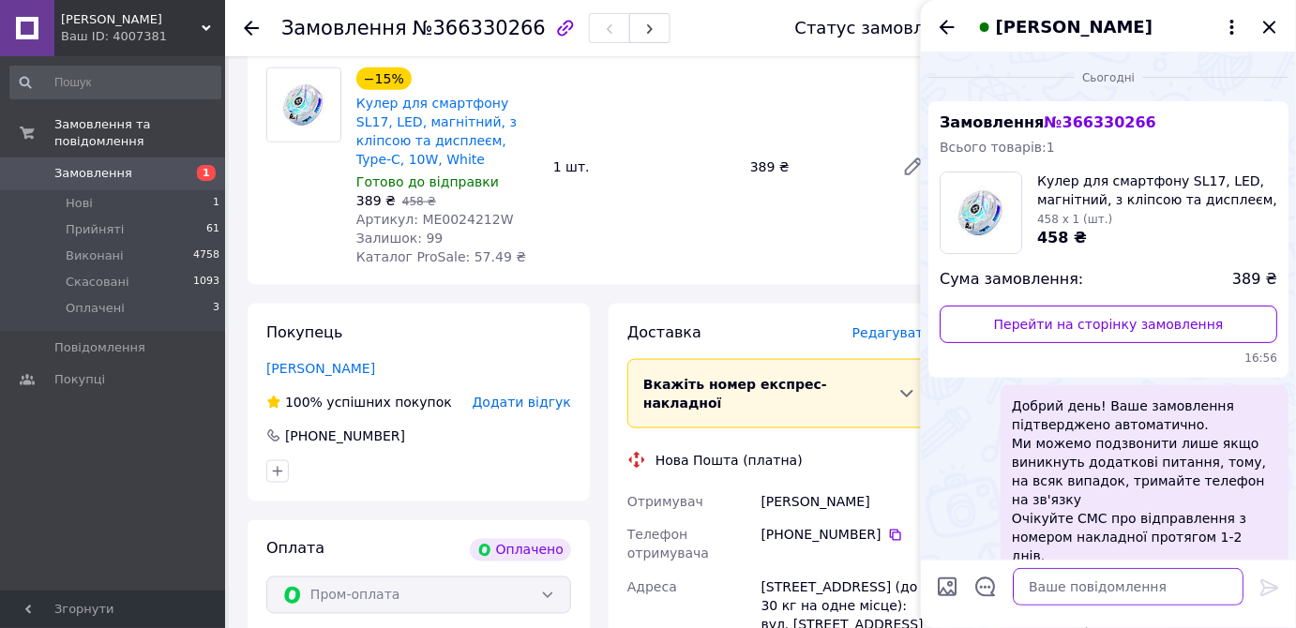
scroll to position [0, 0]
click at [1267, 27] on icon "Закрити" at bounding box center [1269, 27] width 23 height 23
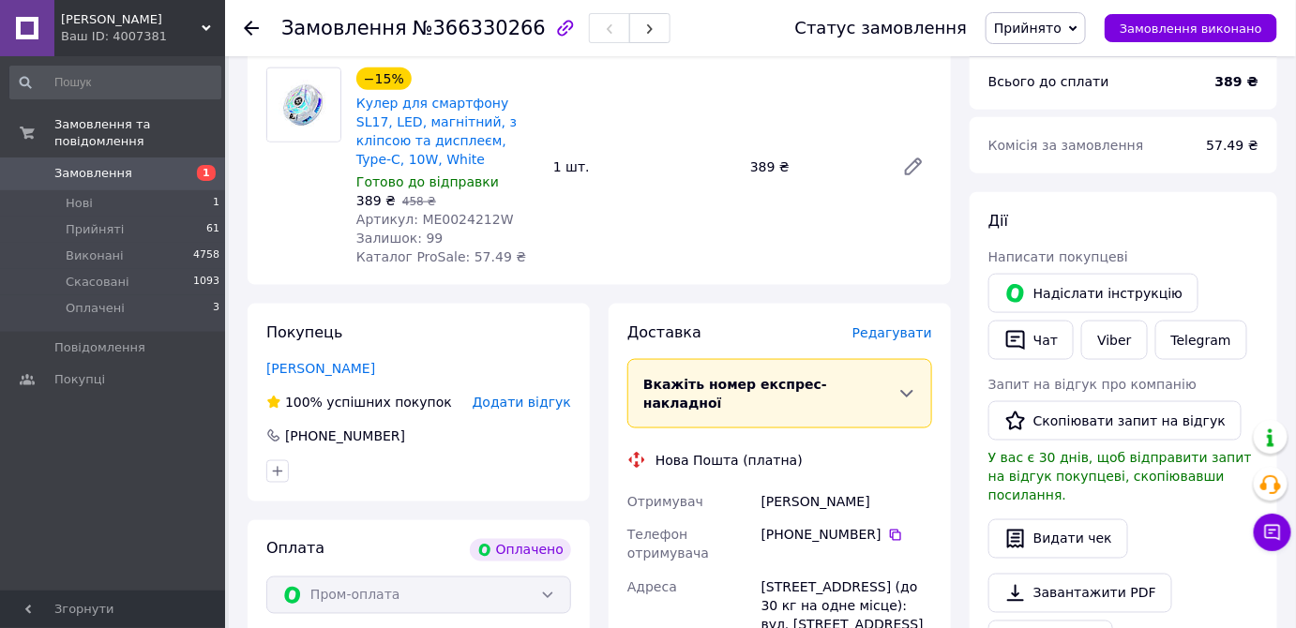
click at [250, 23] on icon at bounding box center [251, 28] width 15 height 15
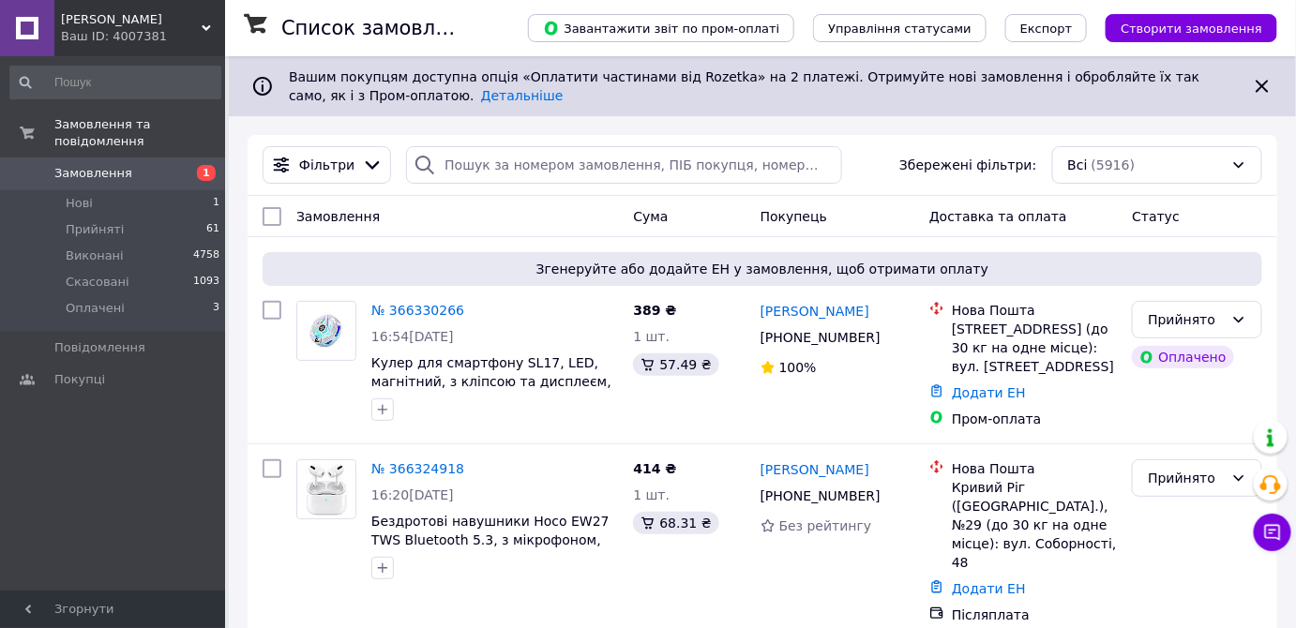
click at [102, 33] on div "Ваш ID: 4007381" at bounding box center [143, 36] width 164 height 17
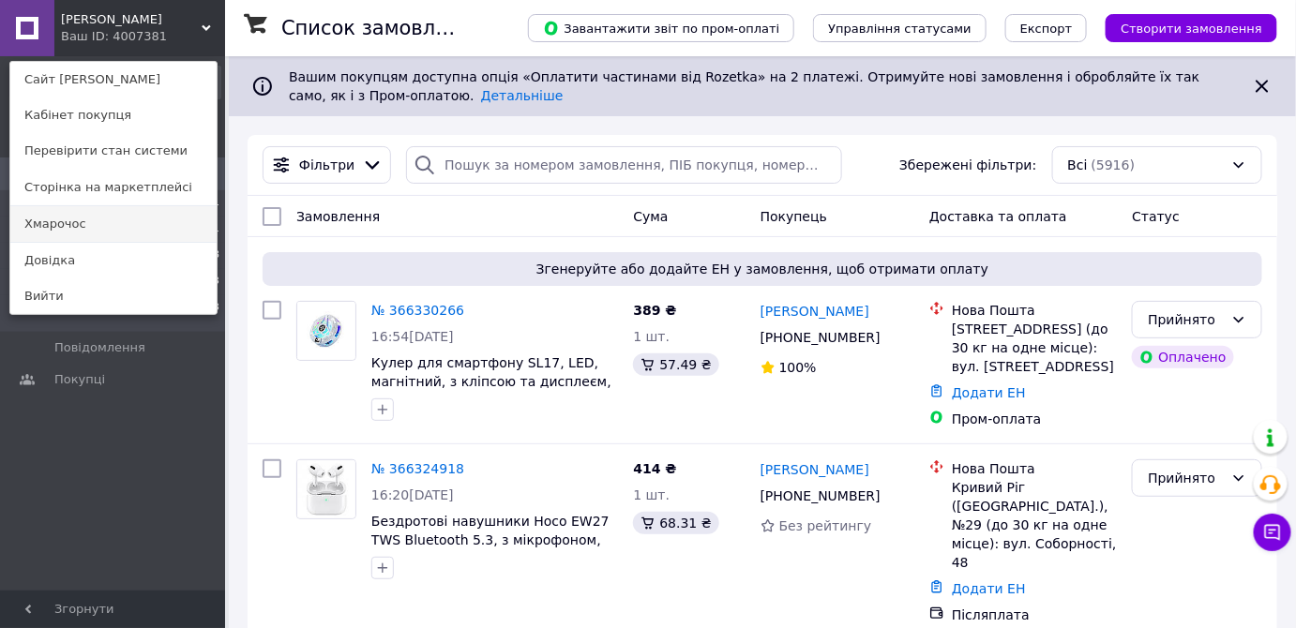
click at [68, 230] on link "Хмарочос" at bounding box center [113, 224] width 206 height 36
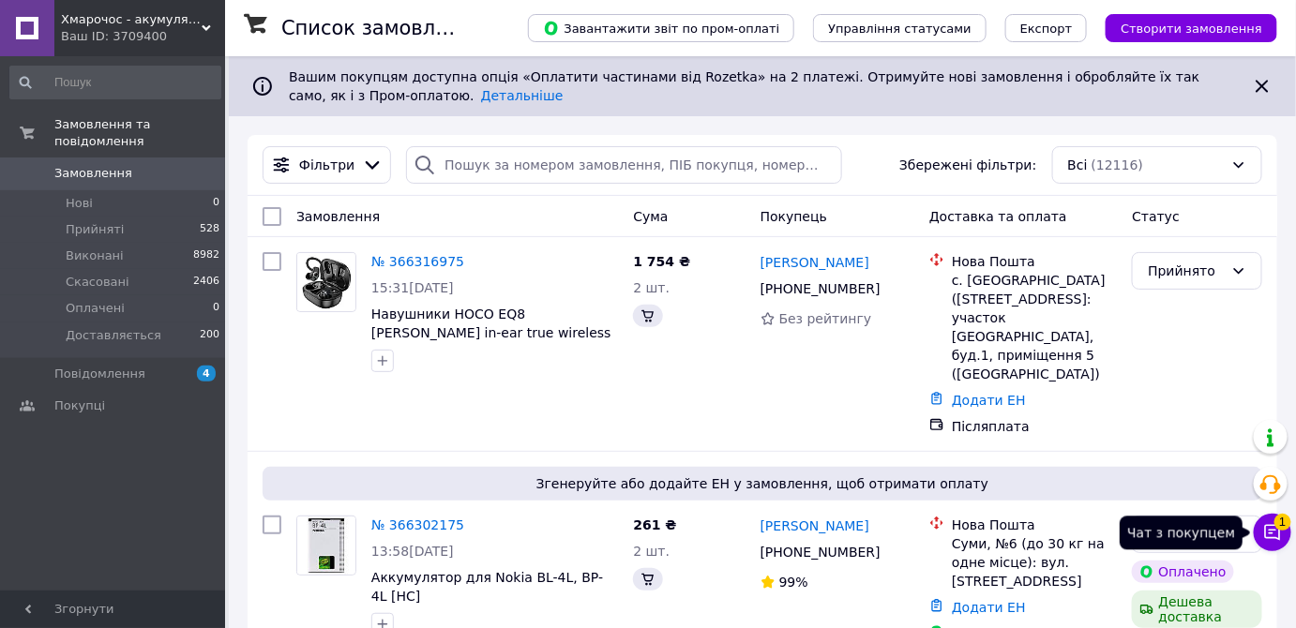
click at [1275, 538] on icon at bounding box center [1273, 533] width 16 height 16
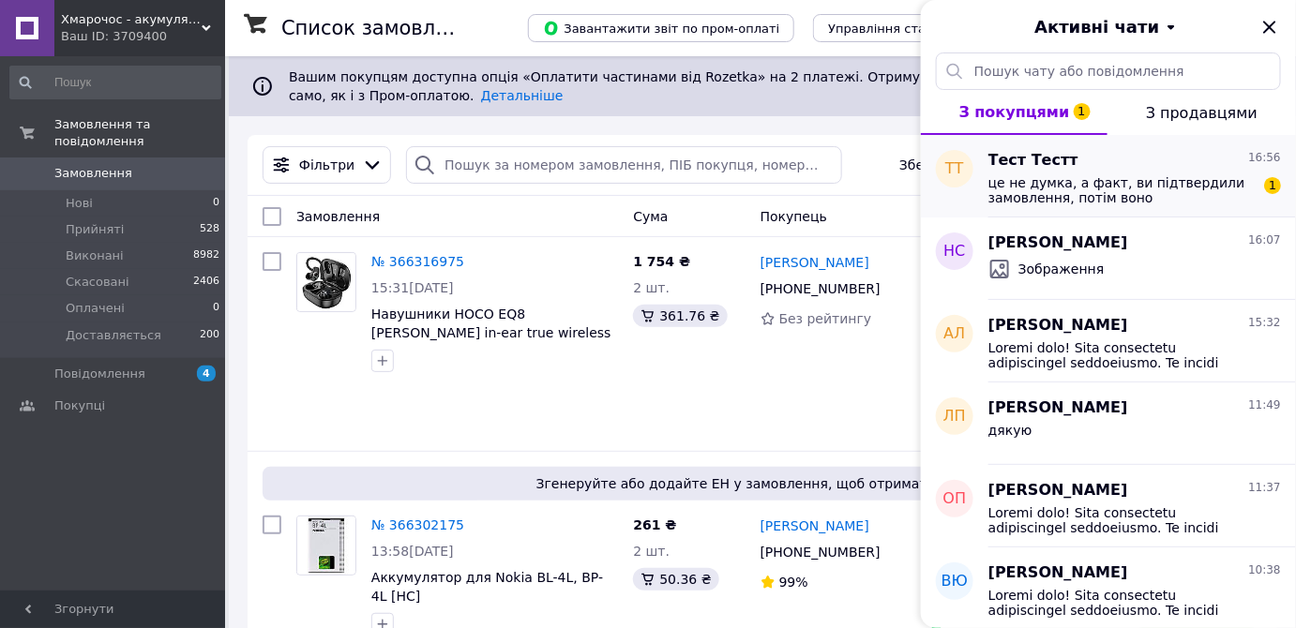
click at [1122, 183] on span "це не думка, а факт, ви підтвердили замовлення, потім воно комплектувалося але …" at bounding box center [1121, 190] width 266 height 30
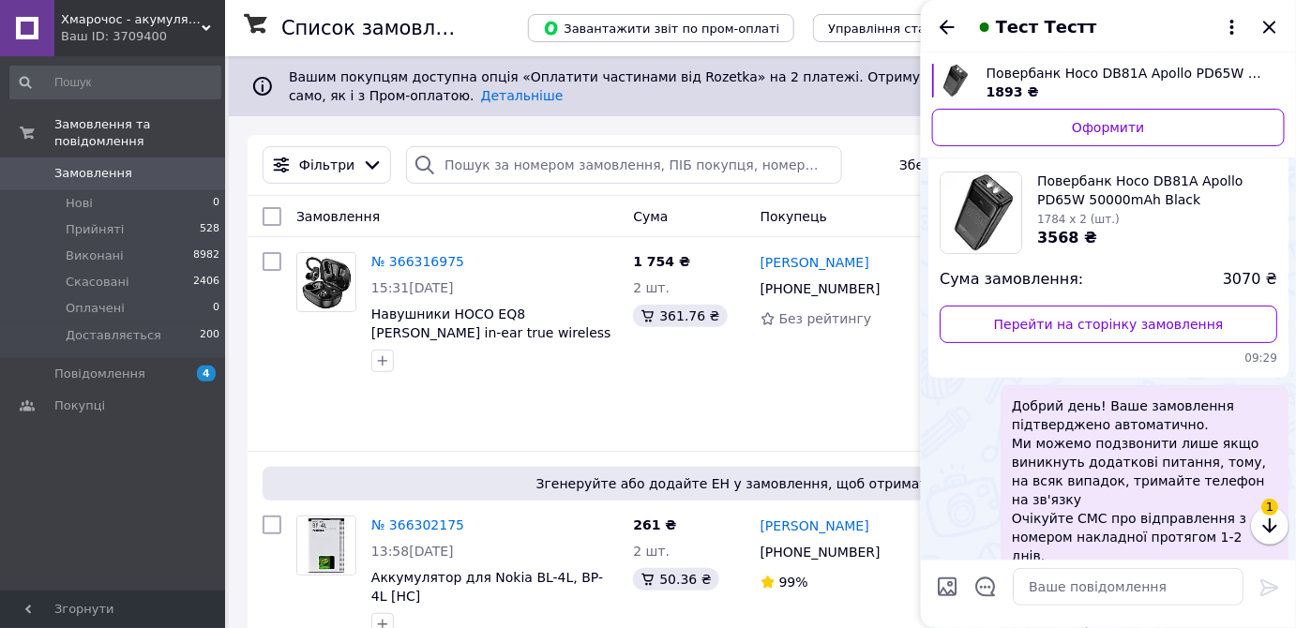
scroll to position [1697, 0]
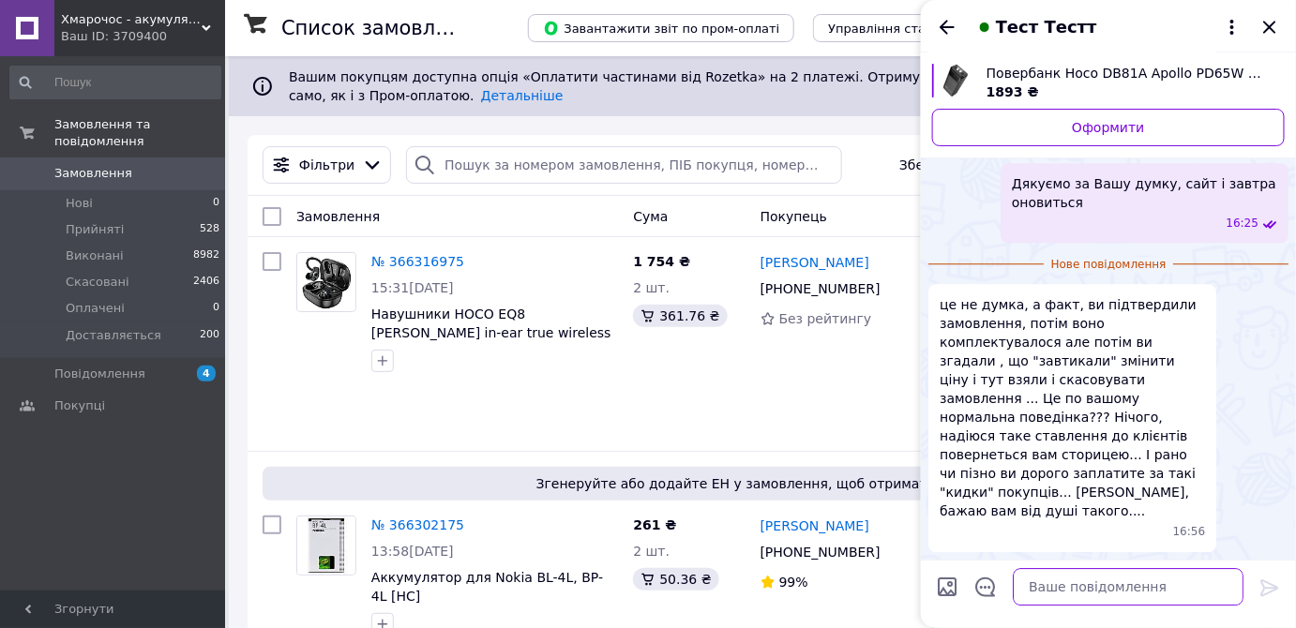
click at [1084, 585] on textarea at bounding box center [1128, 587] width 231 height 38
type textarea "Гарного вечора!"
click at [1282, 587] on div at bounding box center [1270, 591] width 38 height 44
click at [1272, 586] on icon at bounding box center [1269, 588] width 23 height 23
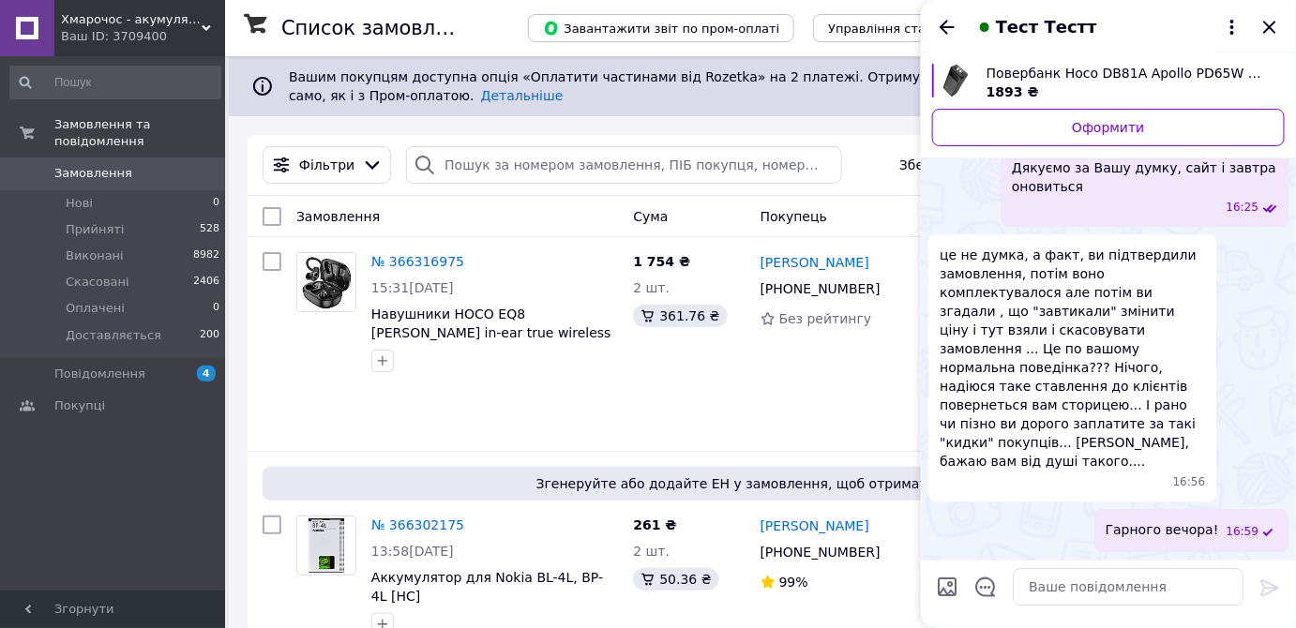
scroll to position [1713, 0]
click at [1270, 29] on icon "Закрити" at bounding box center [1269, 27] width 23 height 23
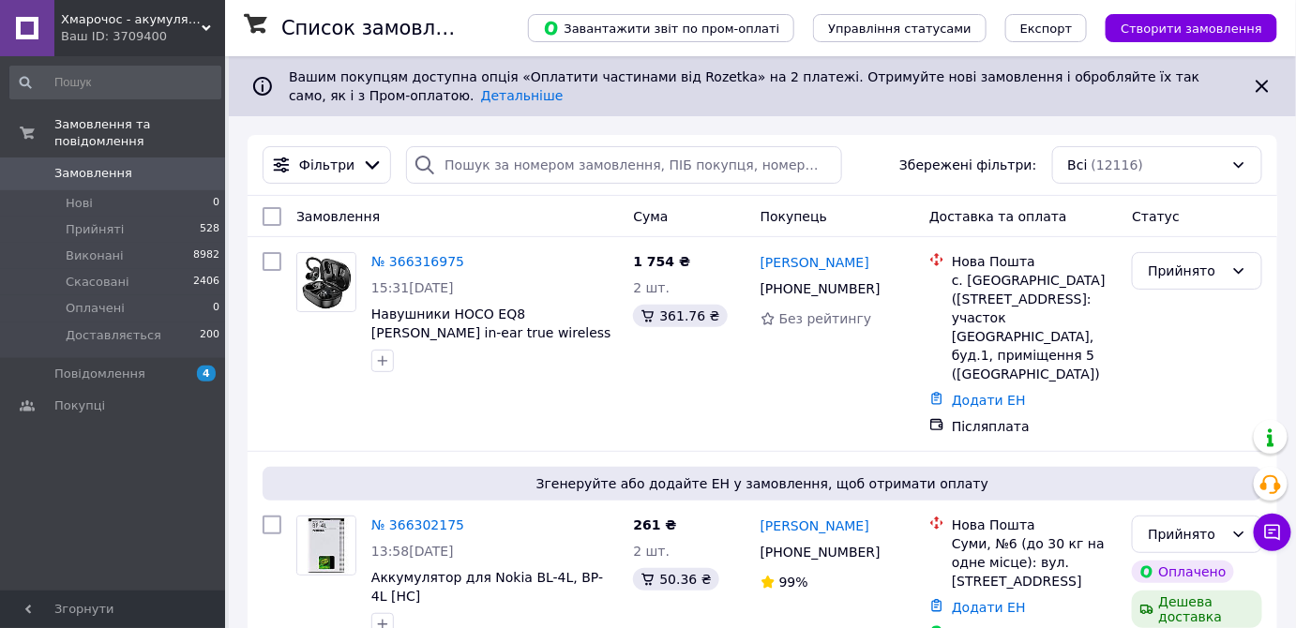
click at [104, 35] on div "Ваш ID: 3709400" at bounding box center [143, 36] width 164 height 17
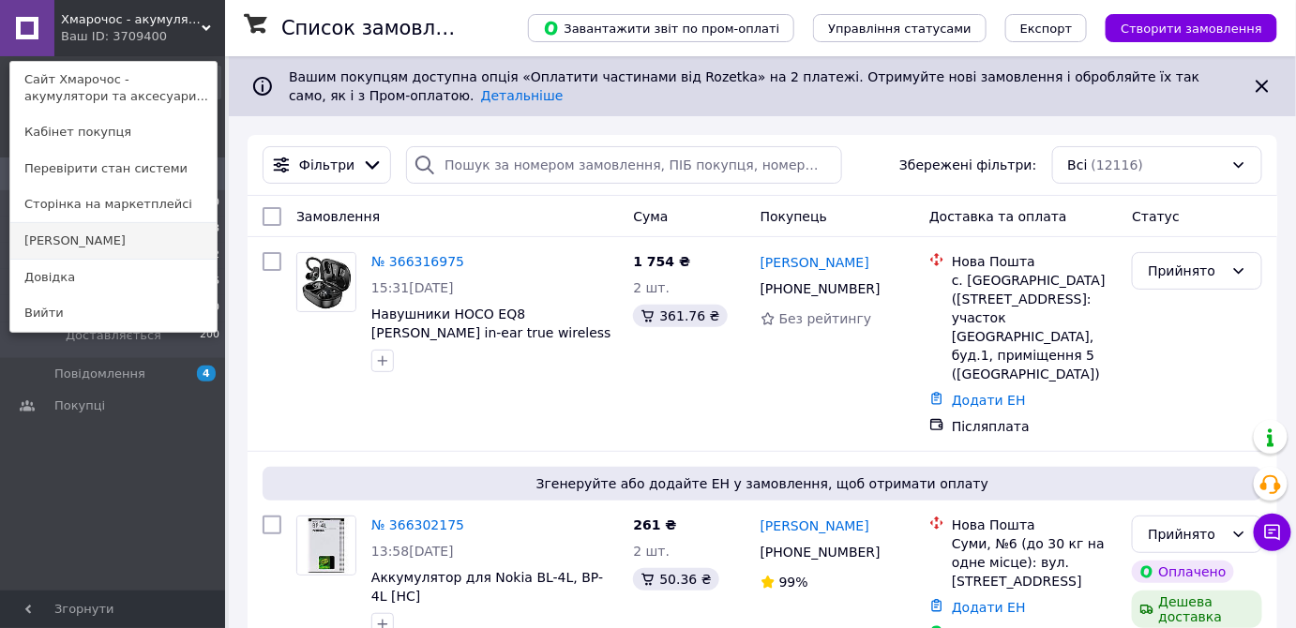
click at [79, 248] on link "[PERSON_NAME]" at bounding box center [113, 241] width 206 height 36
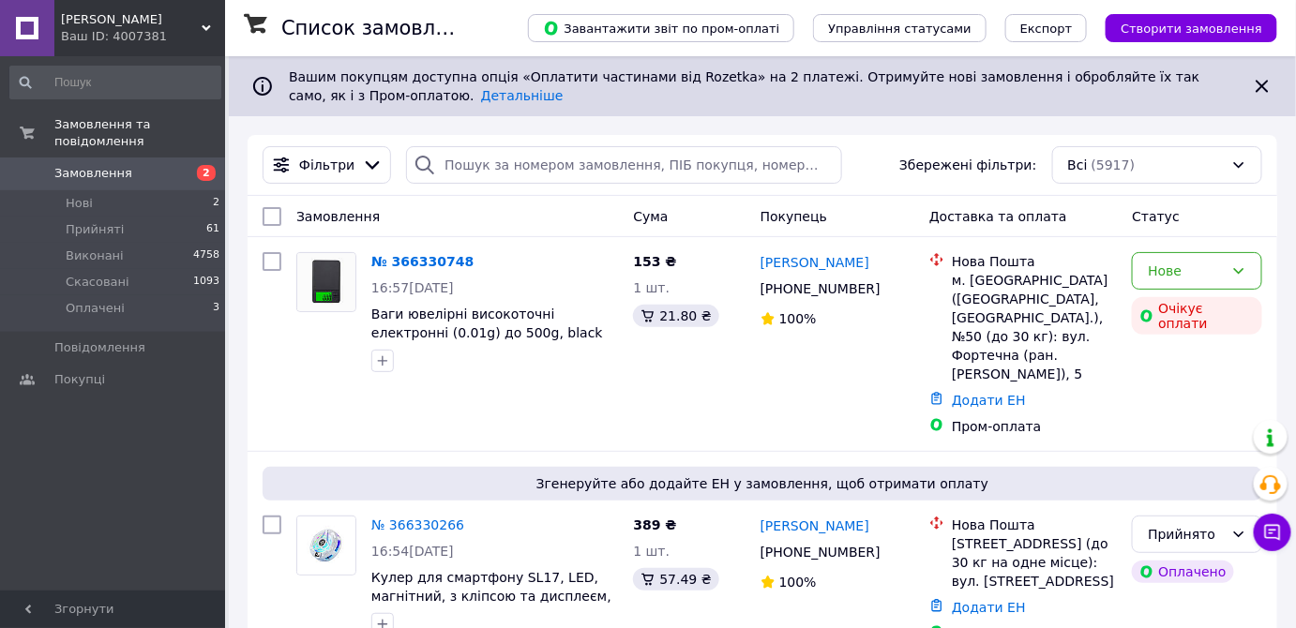
click at [85, 34] on div "Ваш ID: 4007381" at bounding box center [143, 36] width 164 height 17
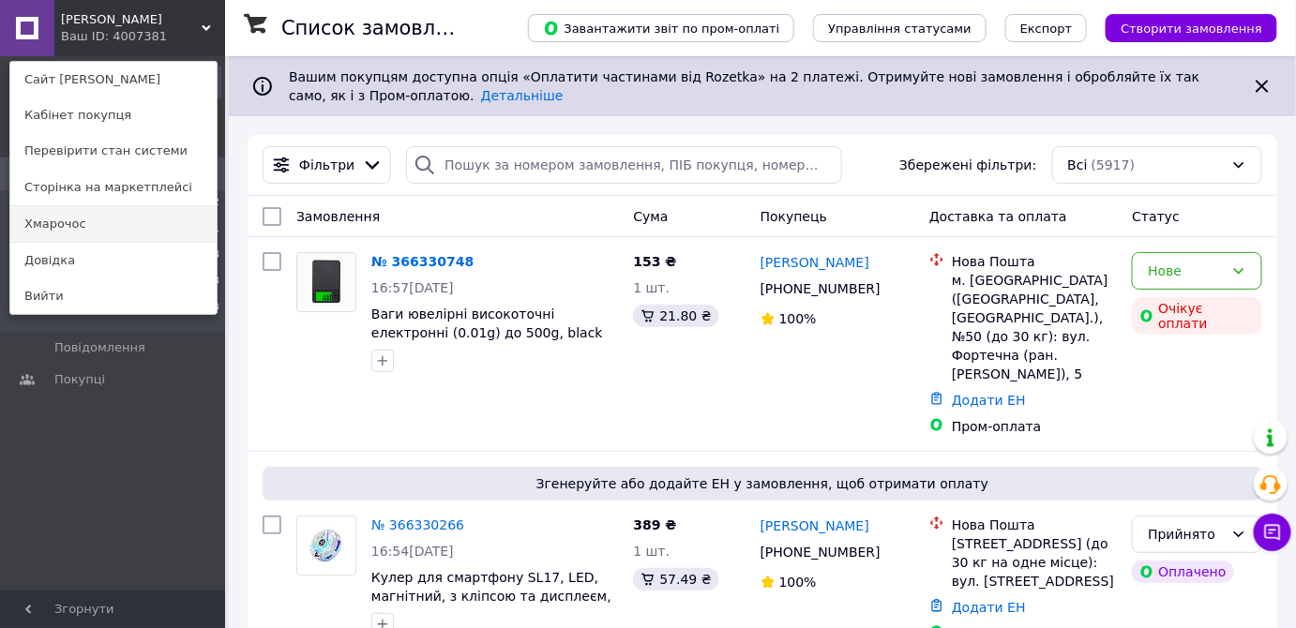
click at [82, 223] on link "Хмарочос" at bounding box center [113, 224] width 206 height 36
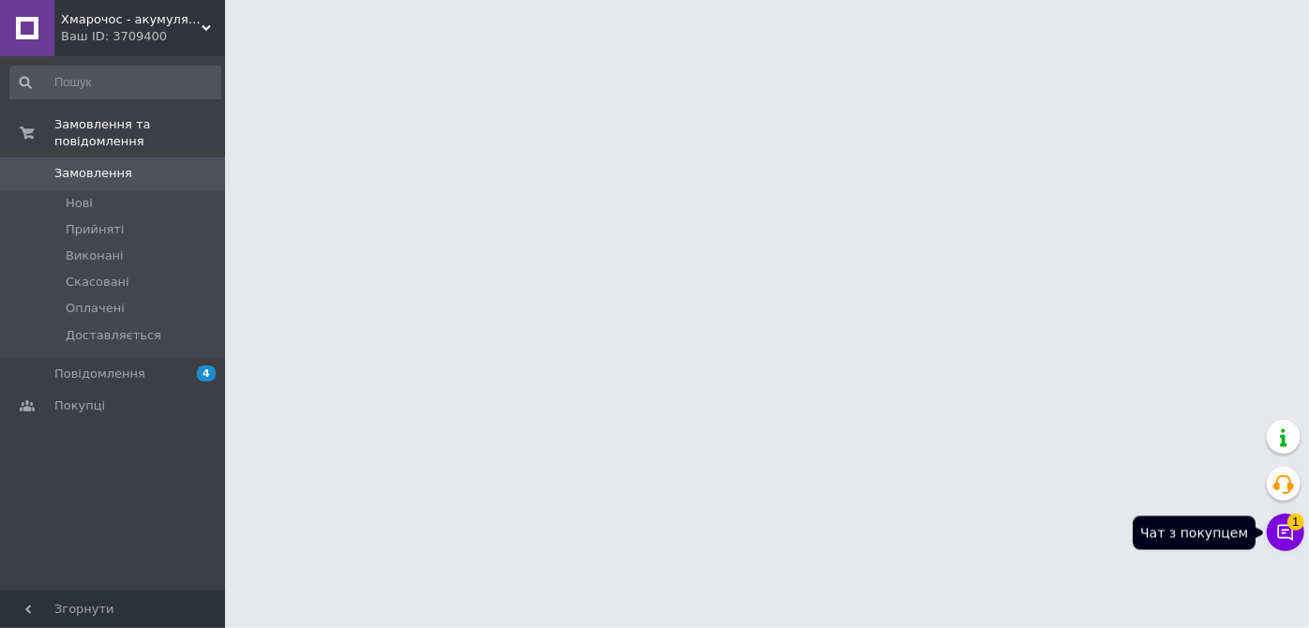
click at [1278, 535] on icon at bounding box center [1286, 533] width 16 height 16
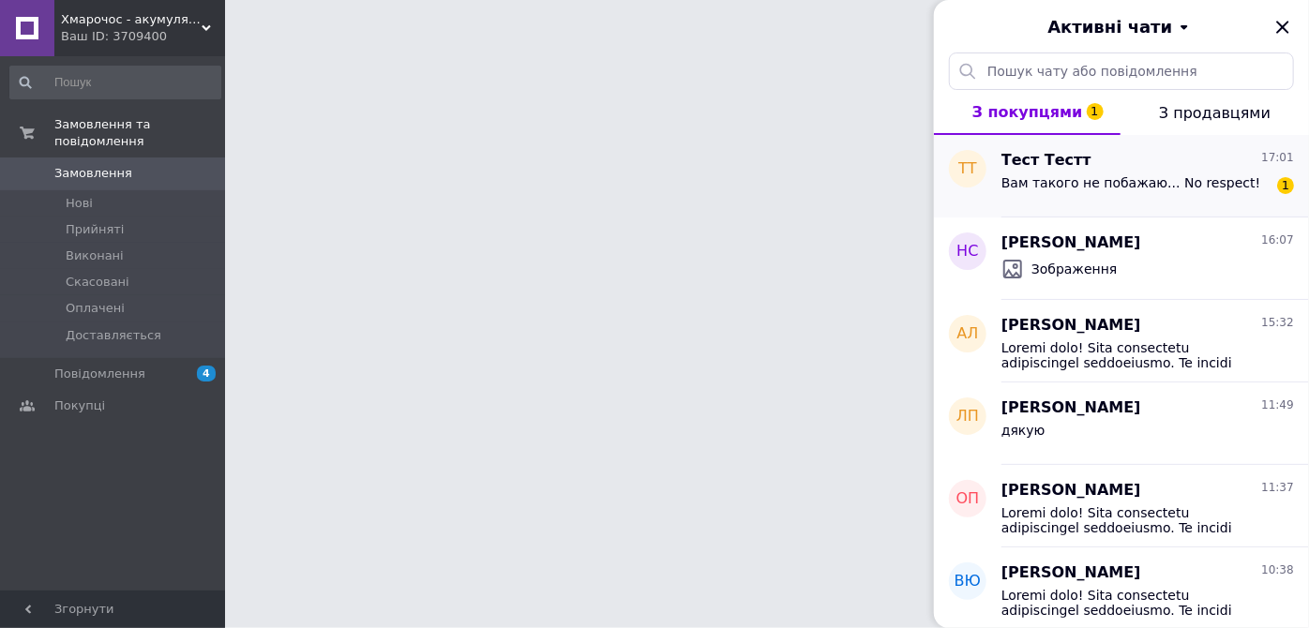
click at [1140, 181] on span "Вам такого не побажаю... No respect!" at bounding box center [1130, 182] width 259 height 15
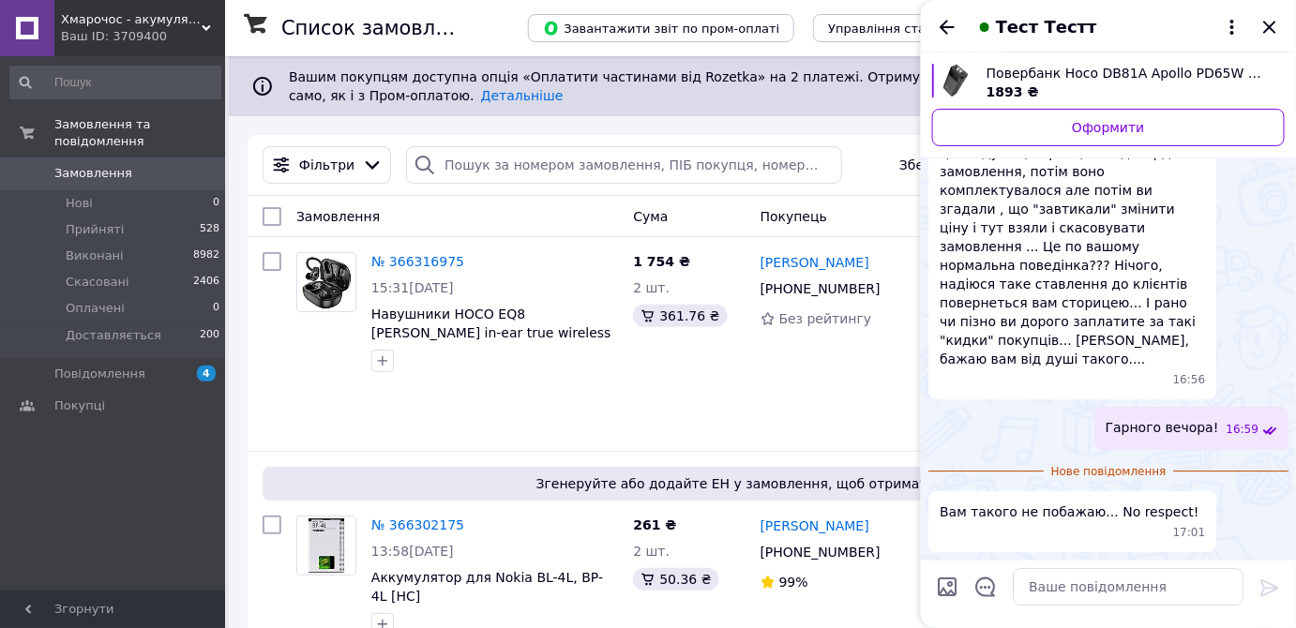
scroll to position [1797, 0]
click at [1278, 33] on icon "Закрити" at bounding box center [1269, 27] width 23 height 23
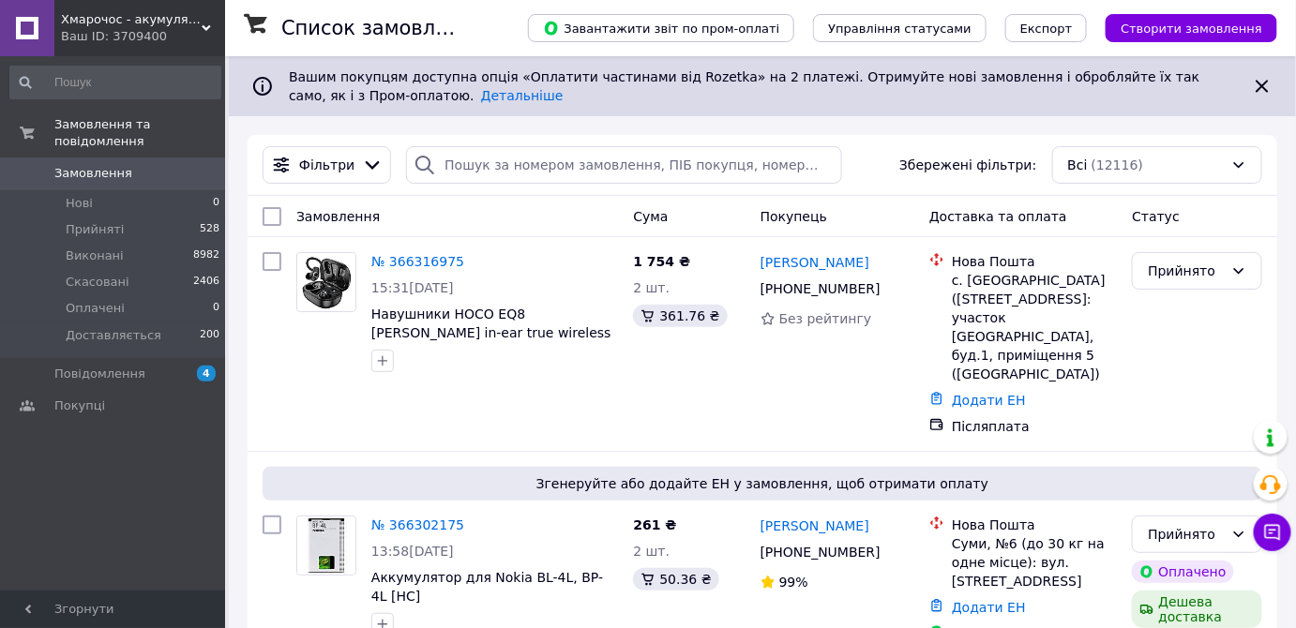
click at [73, 38] on div "Ваш ID: 3709400" at bounding box center [143, 36] width 164 height 17
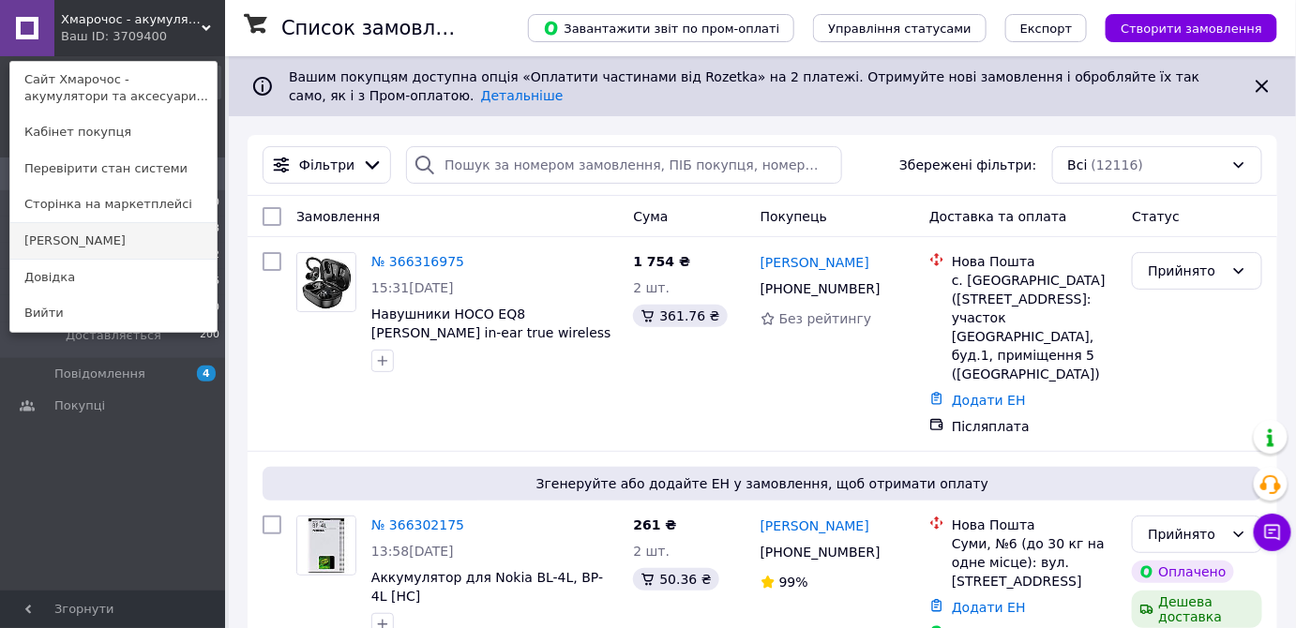
click at [70, 243] on link "[PERSON_NAME]" at bounding box center [113, 241] width 206 height 36
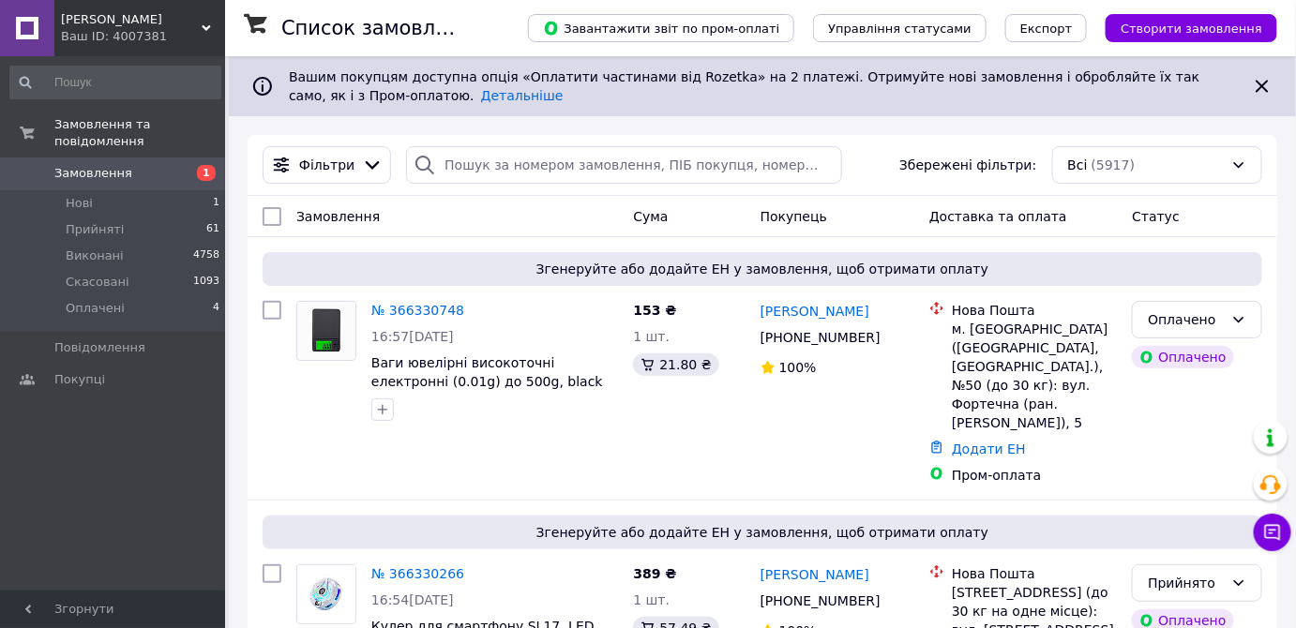
click at [405, 311] on link "№ 366330748" at bounding box center [417, 310] width 93 height 15
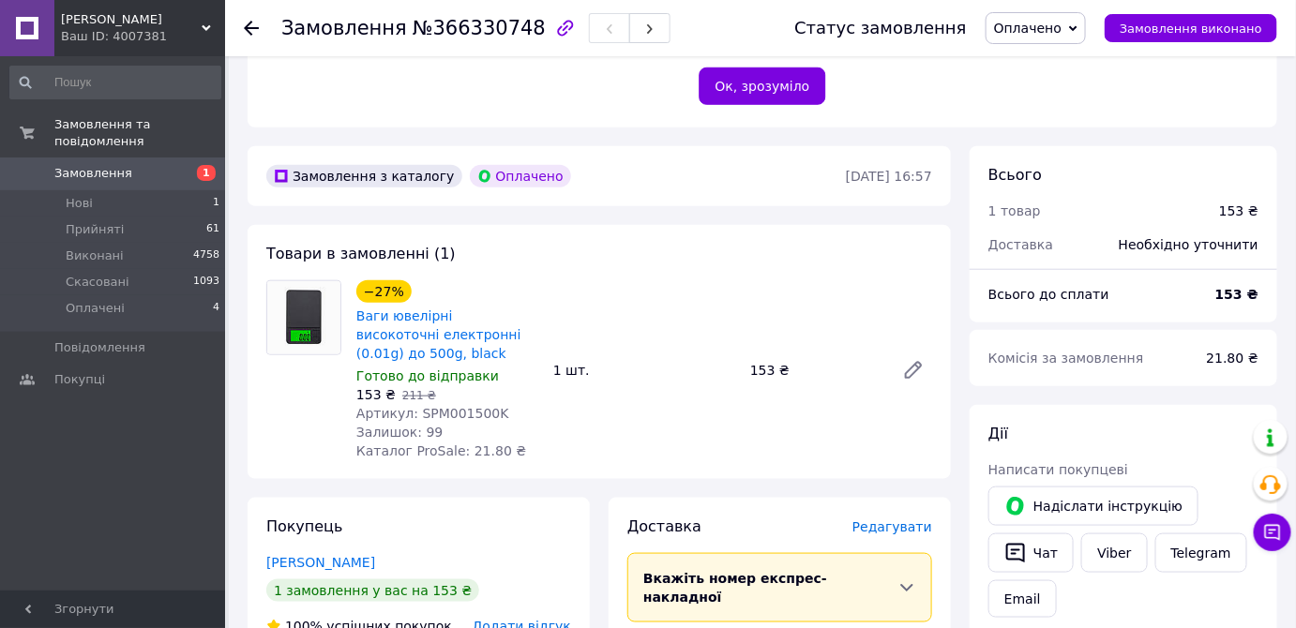
scroll to position [596, 0]
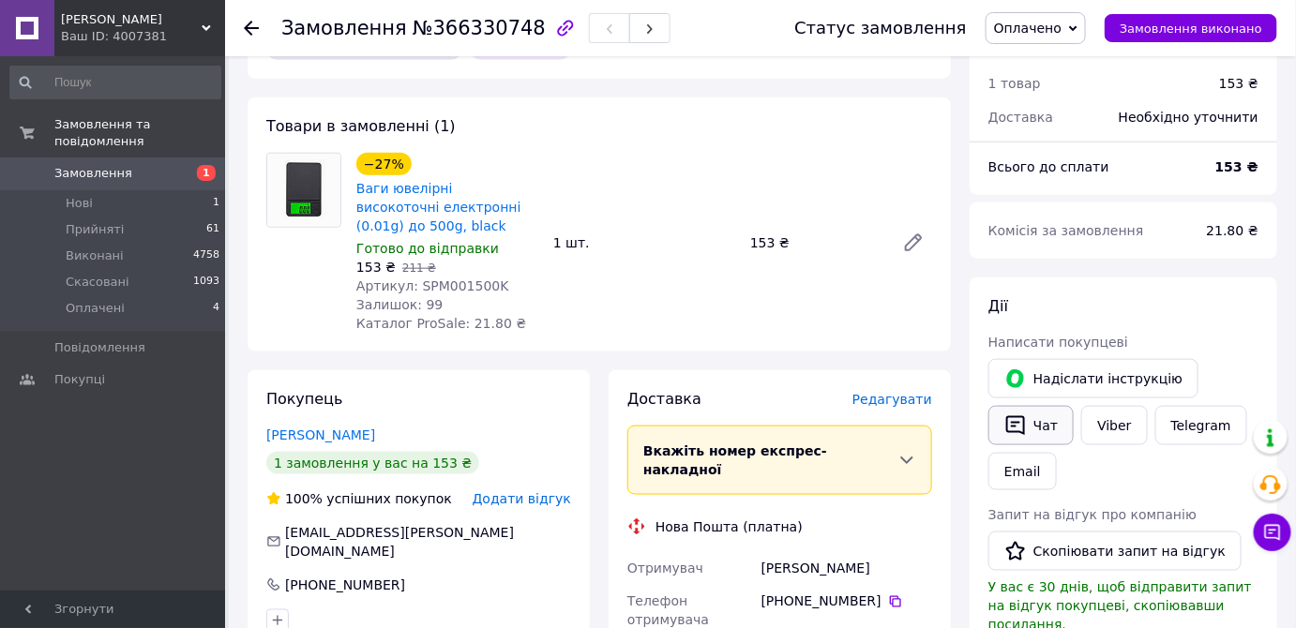
click at [1042, 406] on button "Чат" at bounding box center [1030, 425] width 85 height 39
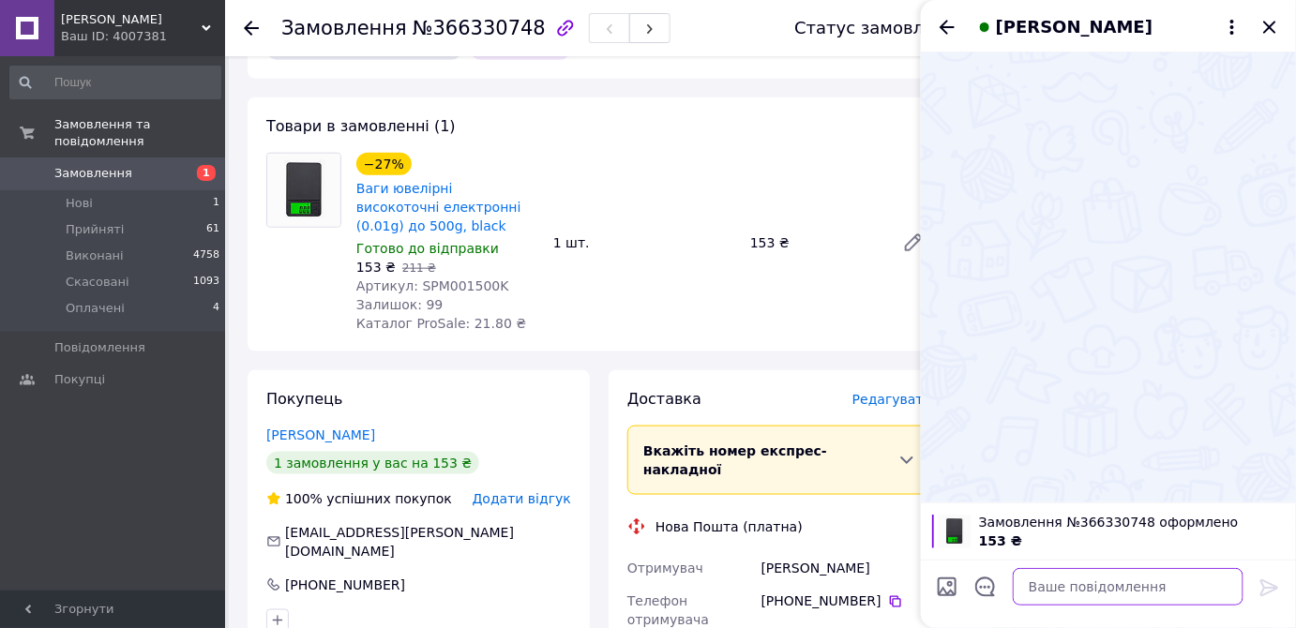
click at [1067, 594] on textarea at bounding box center [1128, 587] width 231 height 38
paste textarea "Добрий день! Ваше замовлення підтверджено автоматично. Ми можемо подзвонити лиш…"
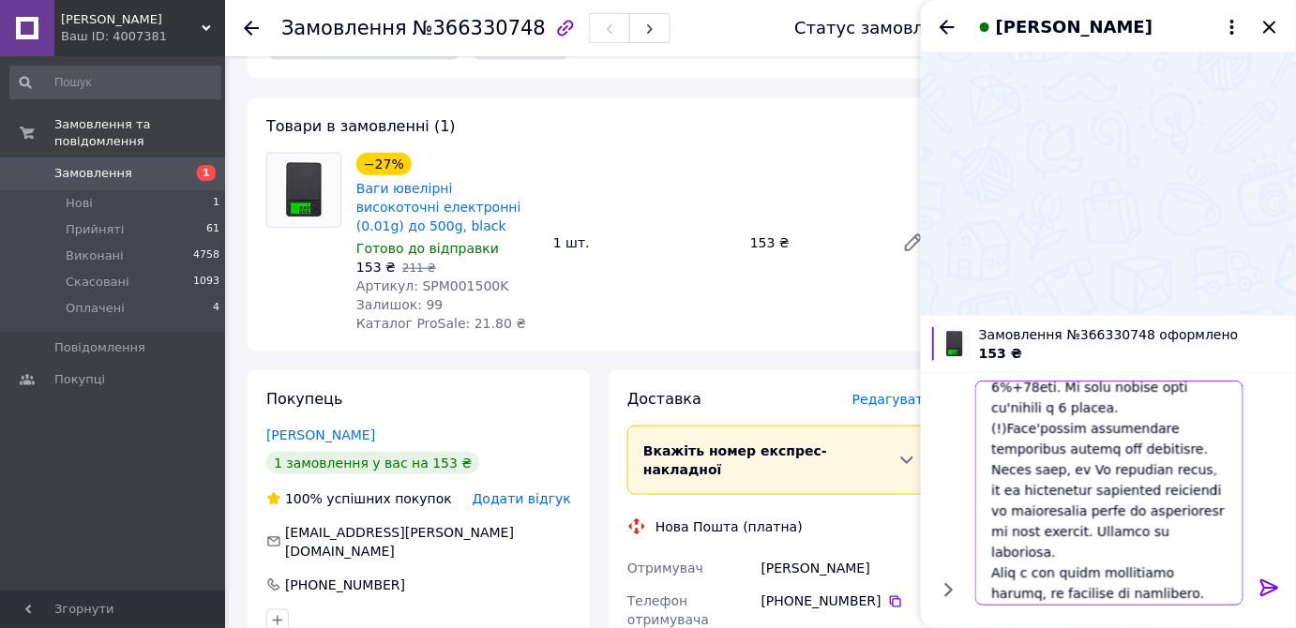
scroll to position [260, 0]
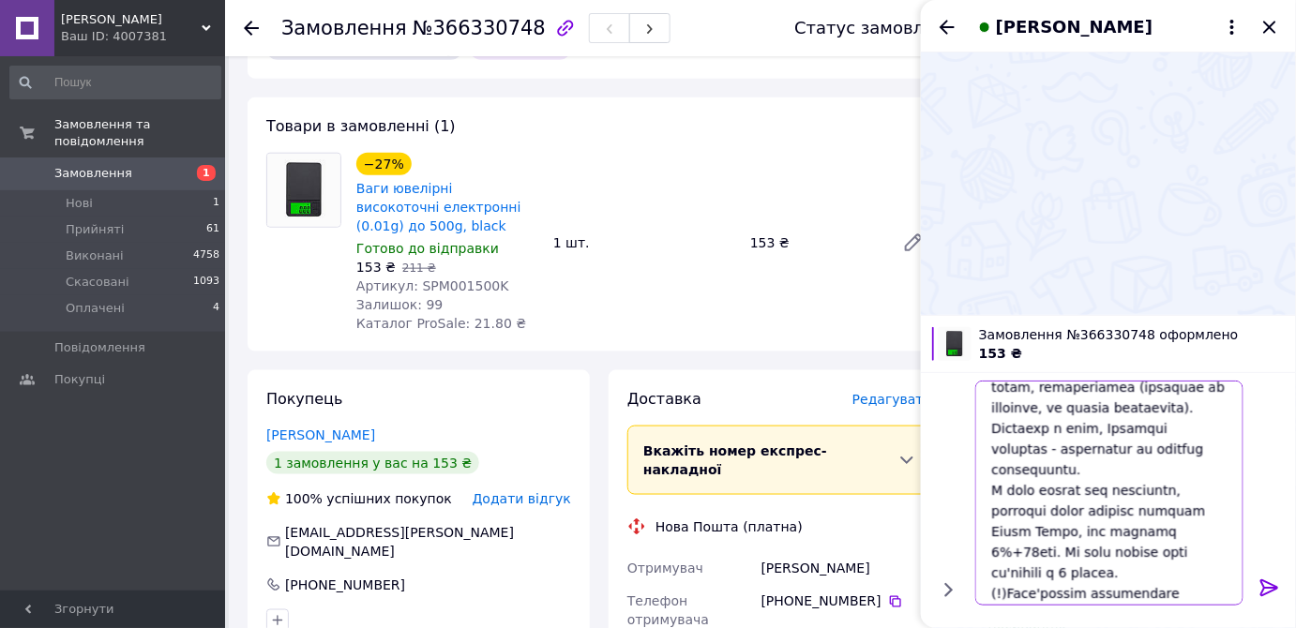
drag, startPoint x: 1030, startPoint y: 542, endPoint x: 1040, endPoint y: 564, distance: 23.9
click at [1040, 564] on textarea at bounding box center [1109, 493] width 268 height 225
type textarea "Добрий день! Ваше замовлення підтверджено автоматично. Ми можемо подзвонити лиш…"
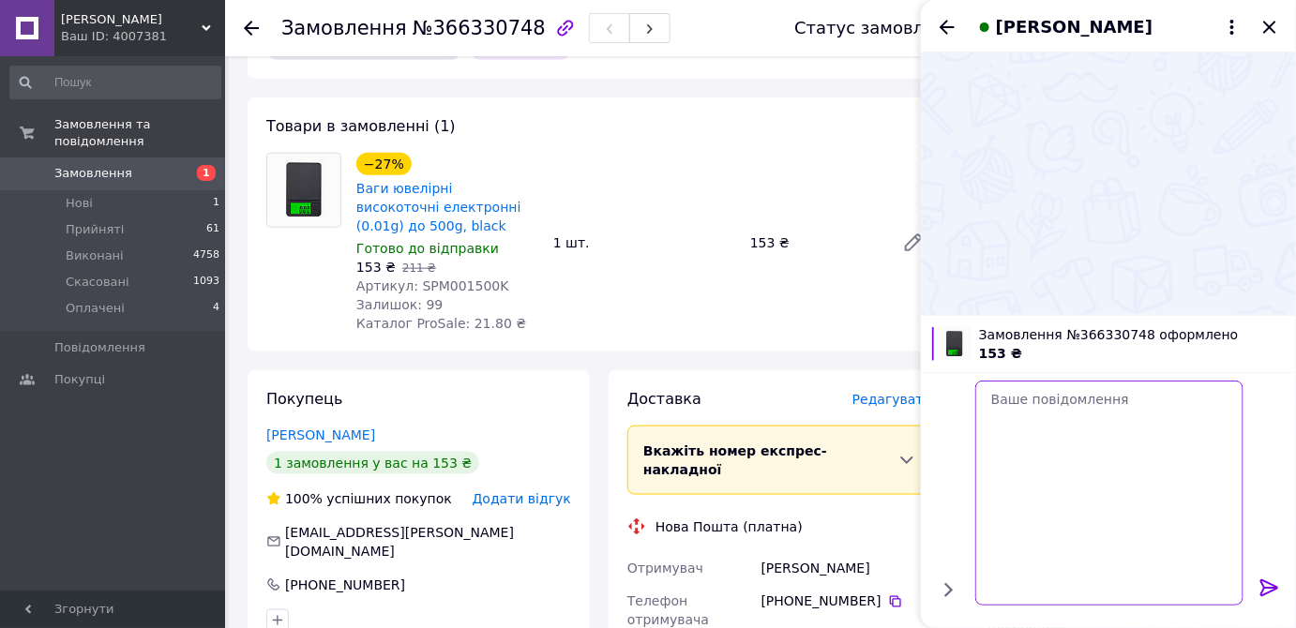
scroll to position [0, 0]
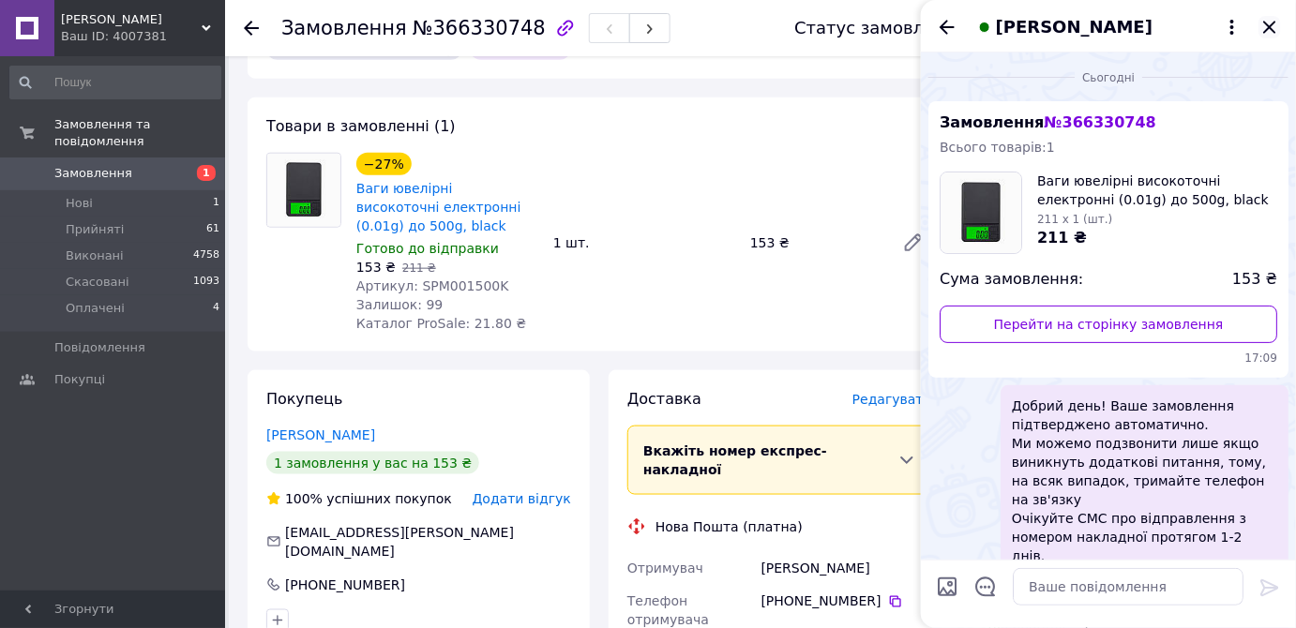
click at [1264, 25] on icon "Закрити" at bounding box center [1269, 27] width 23 height 23
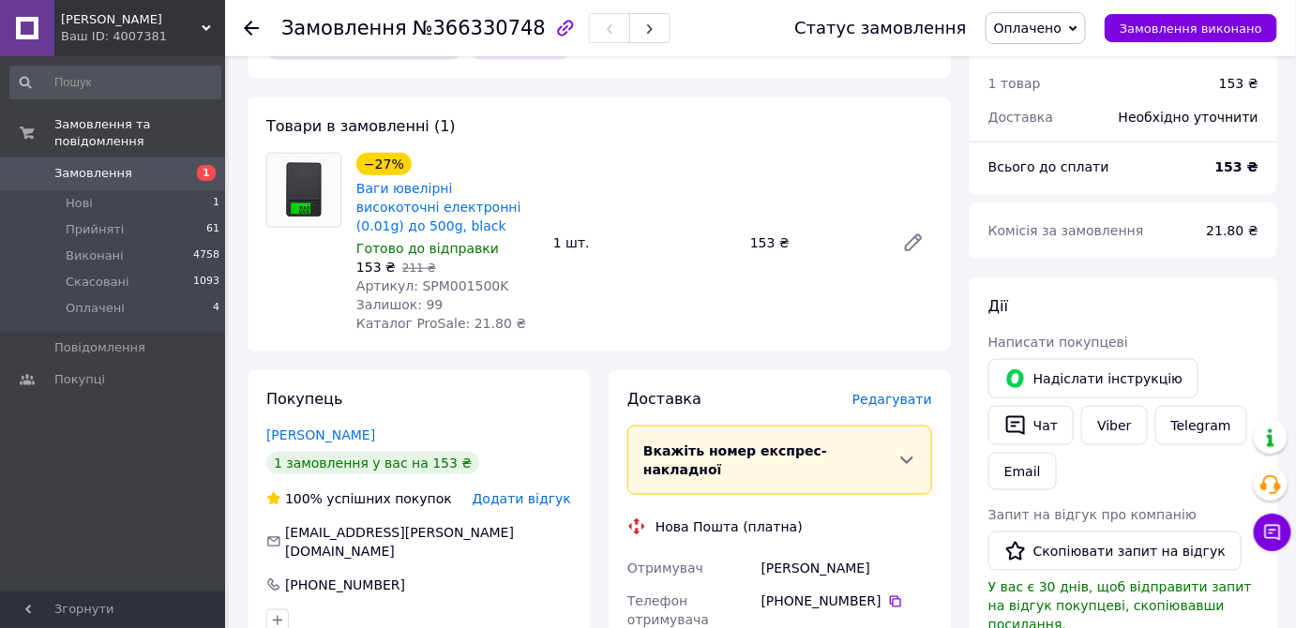
click at [255, 28] on icon at bounding box center [251, 28] width 15 height 15
